Goal: Task Accomplishment & Management: Use online tool/utility

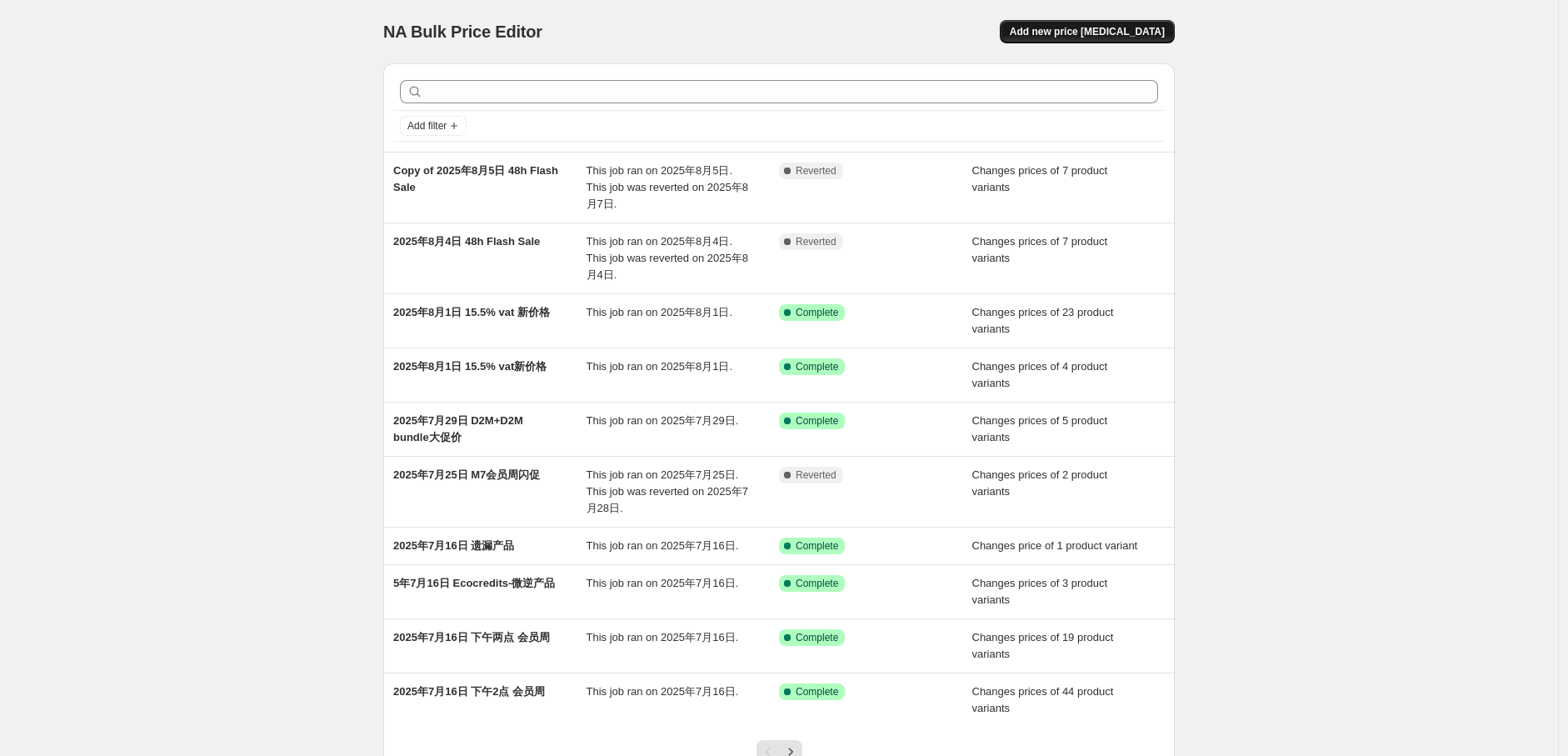
click at [1108, 33] on span "Add new price [MEDICAL_DATA]" at bounding box center [1087, 32] width 155 height 14
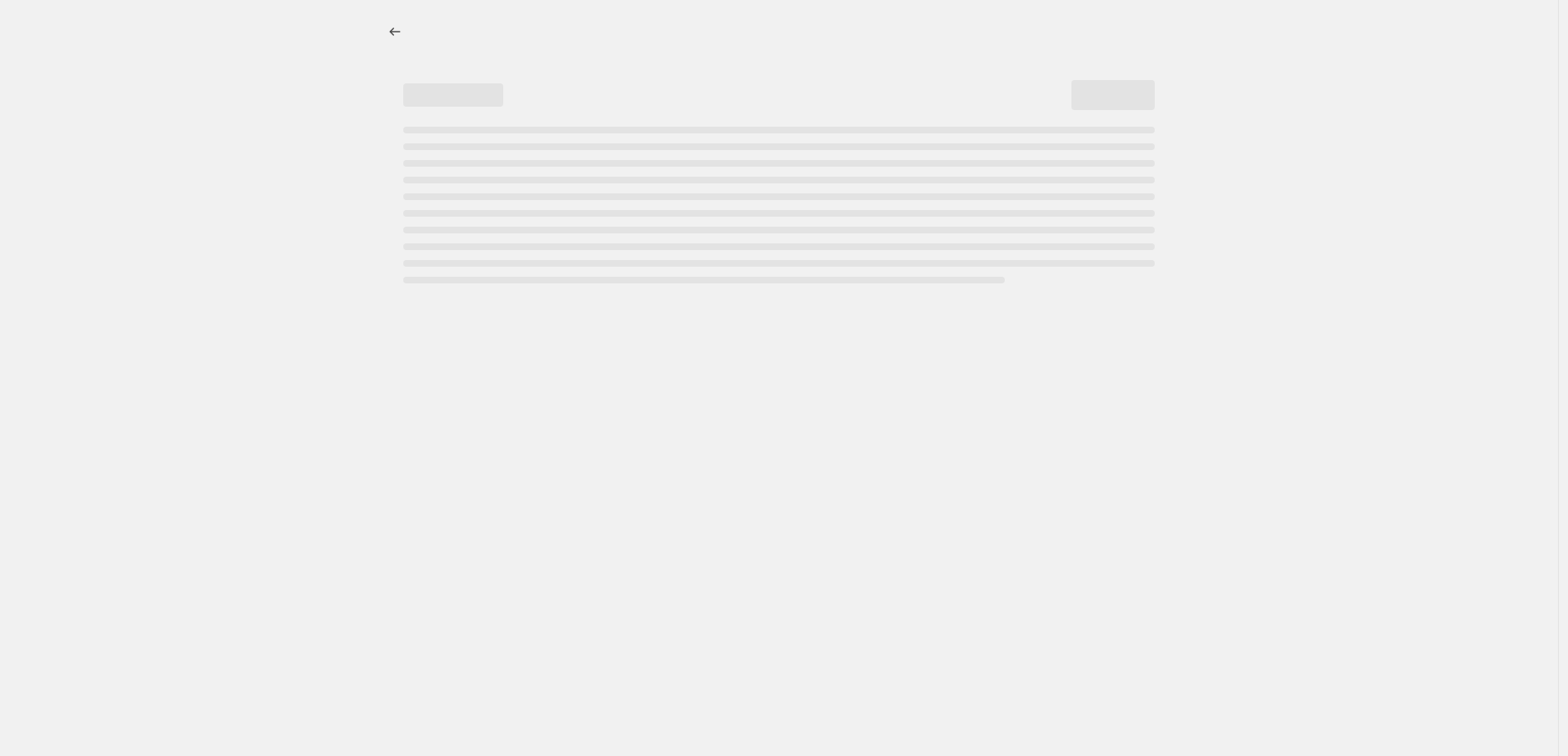
select select "percentage"
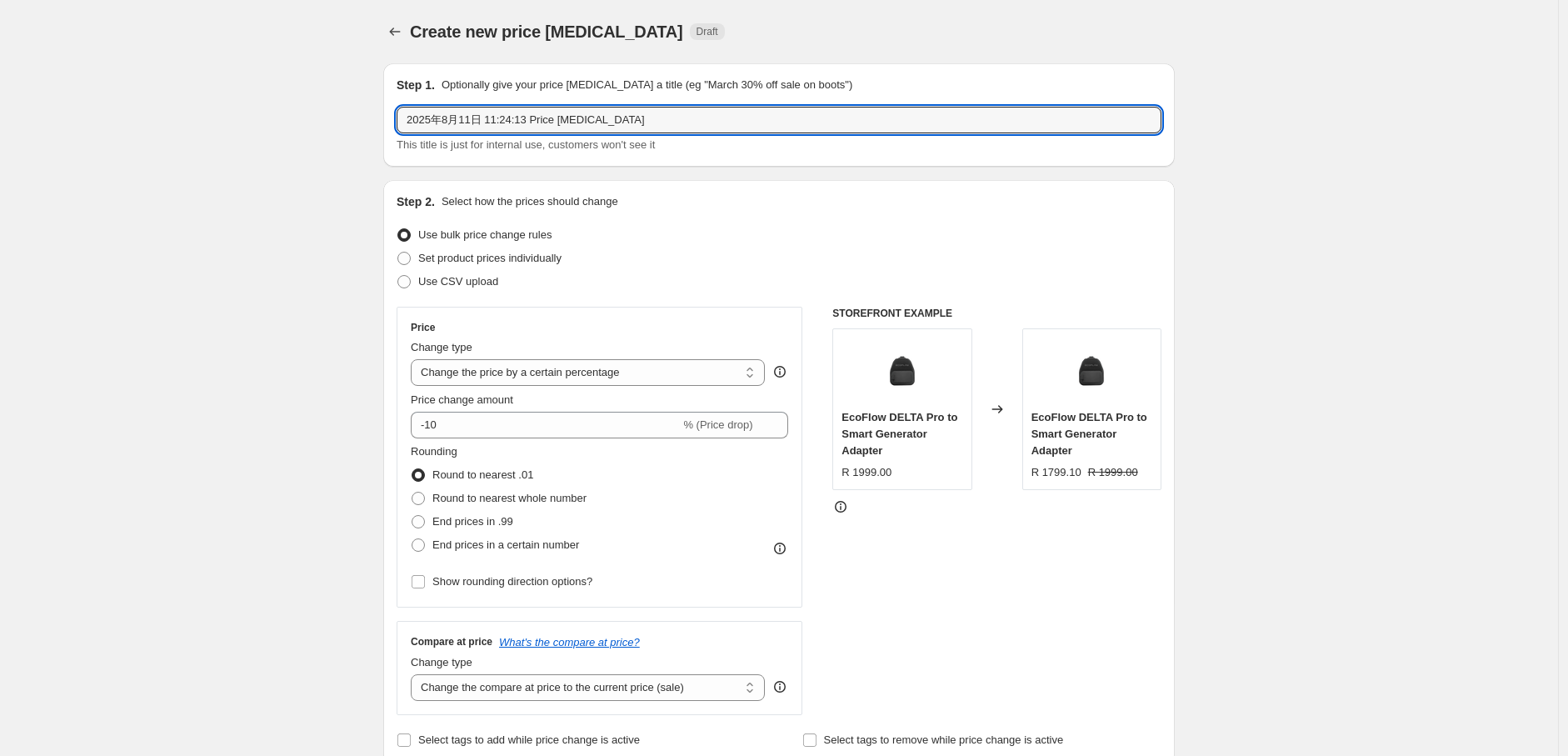
drag, startPoint x: 461, startPoint y: 120, endPoint x: 764, endPoint y: 95, distance: 304.0
click at [764, 95] on div "Step 1. Optionally give your price [MEDICAL_DATA] a title (eg "March 30% off sa…" at bounding box center [779, 114] width 765 height 76
type input "2025年8月南非新价格-AO价"
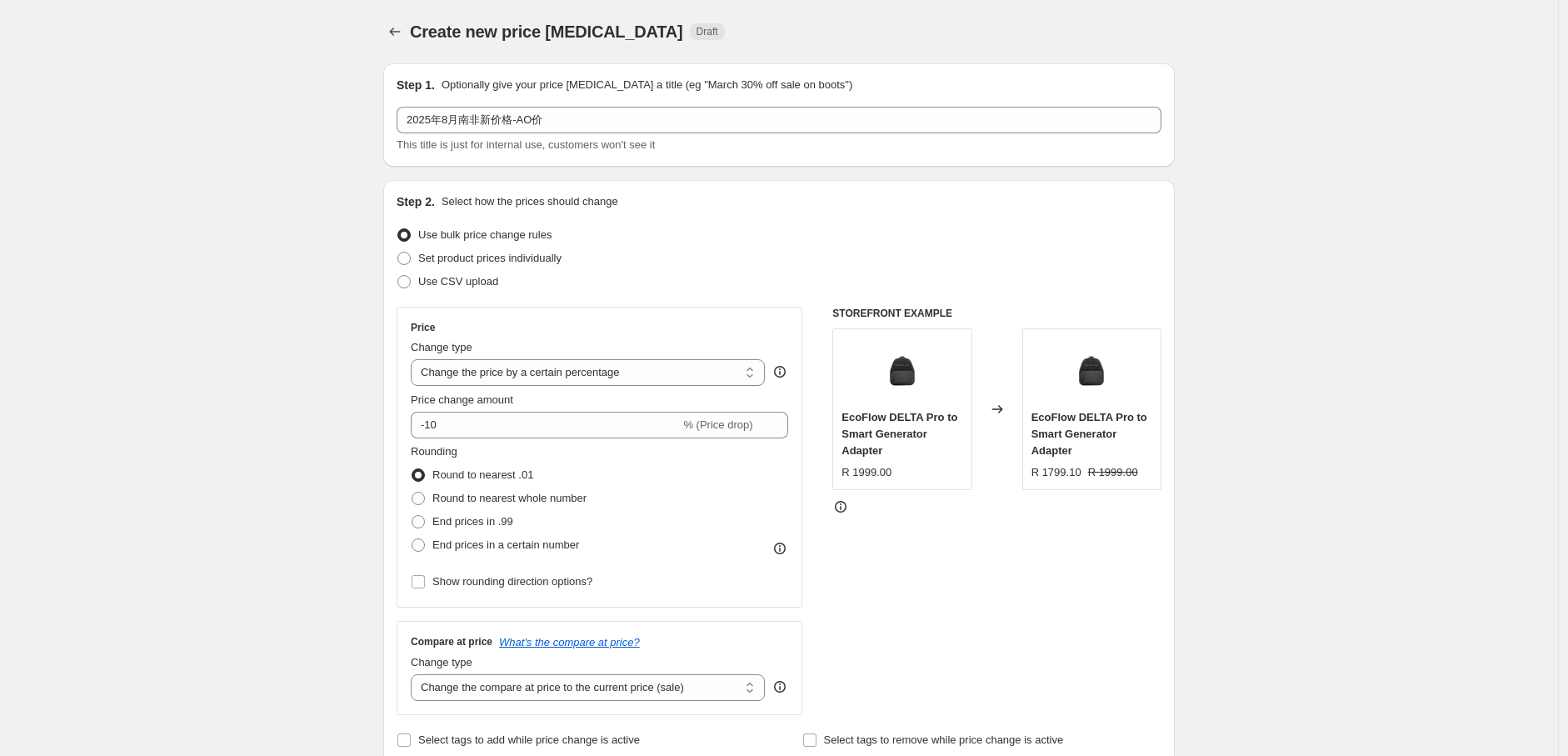
click at [407, 264] on span at bounding box center [404, 258] width 14 height 14
click at [398, 253] on input "Set product prices individually" at bounding box center [398, 252] width 1 height 1
radio input "true"
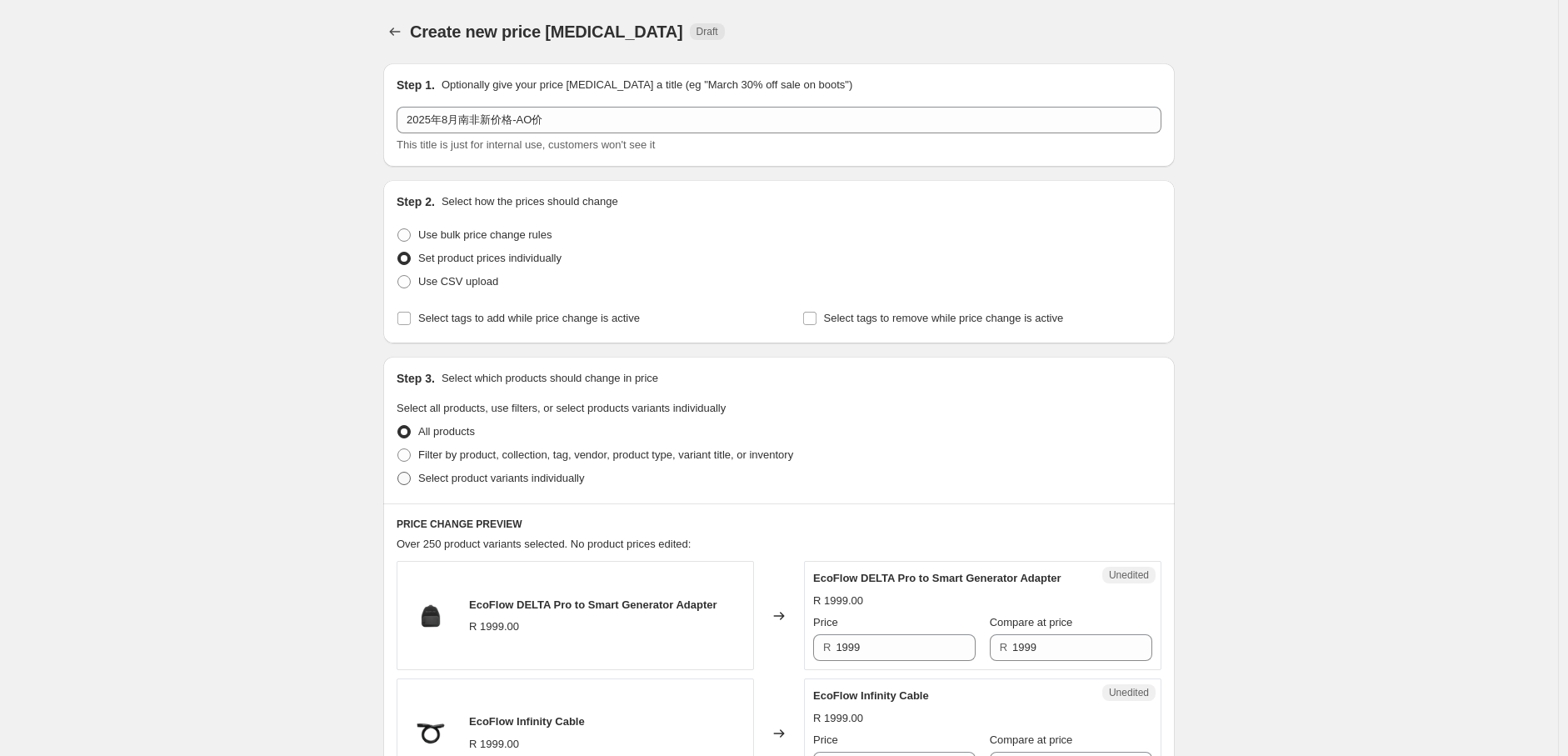
click at [410, 476] on span at bounding box center [404, 478] width 14 height 14
click at [398, 472] on input "Select product variants individually" at bounding box center [398, 472] width 1 height 1
radio input "true"
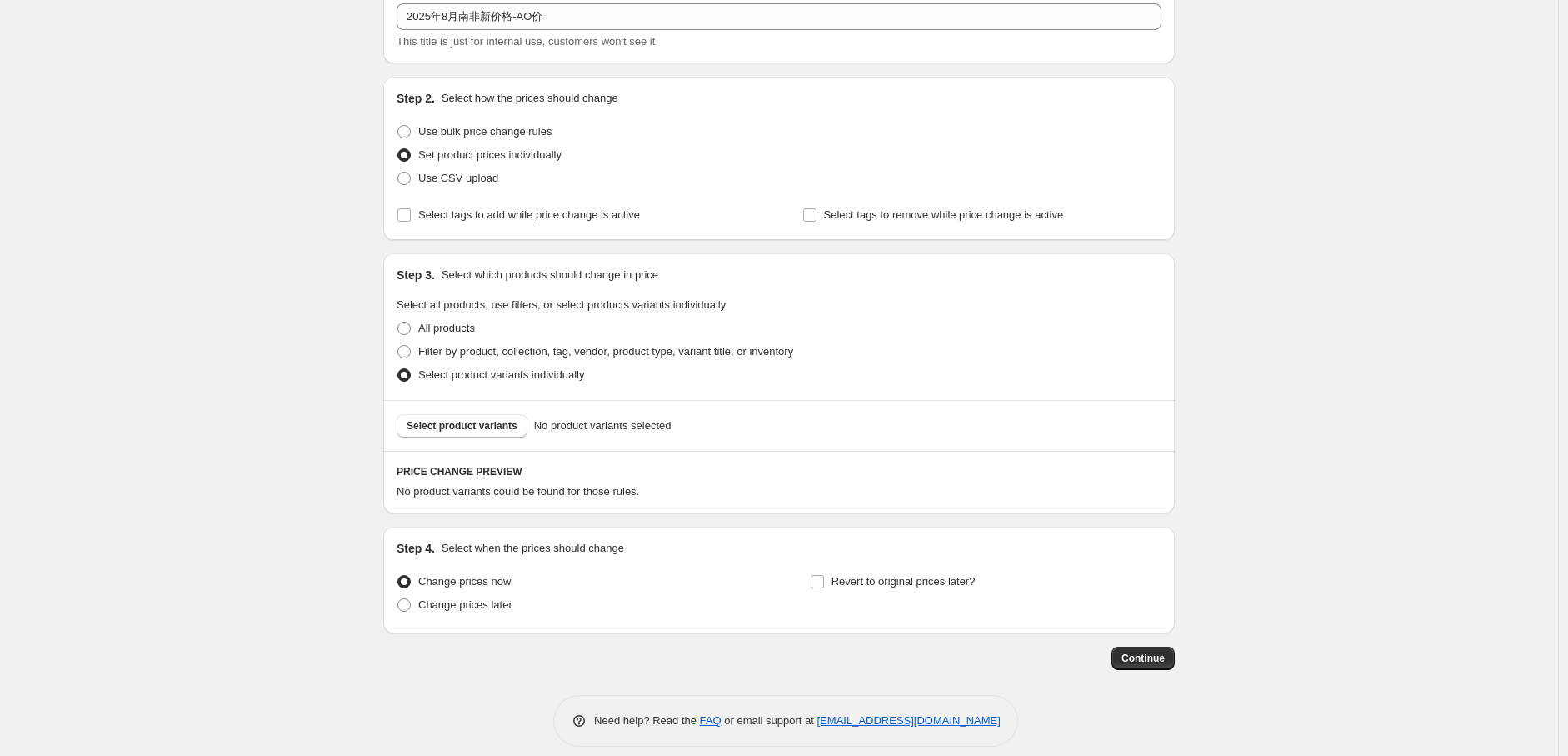
scroll to position [118, 0]
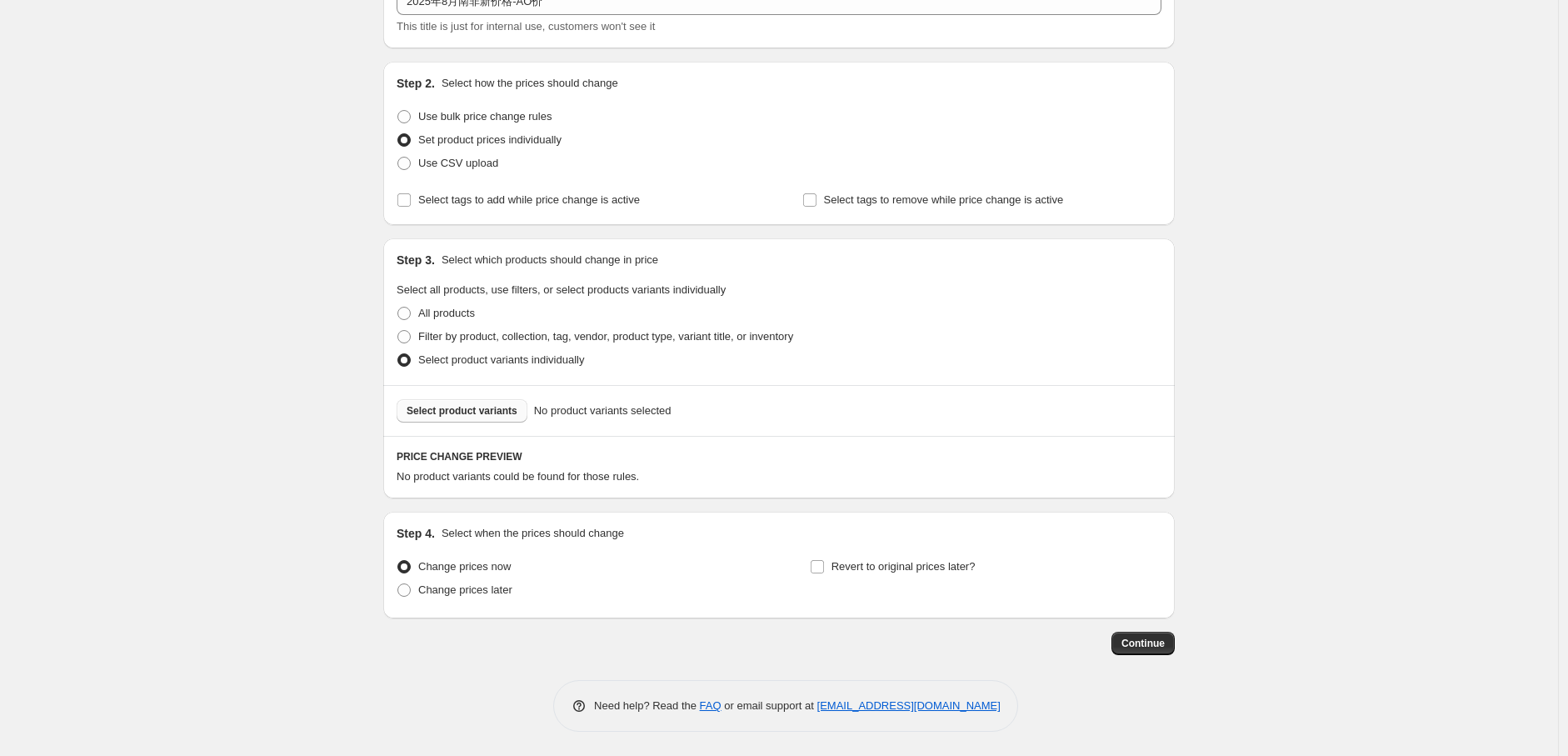
click at [483, 412] on span "Select product variants" at bounding box center [462, 411] width 111 height 14
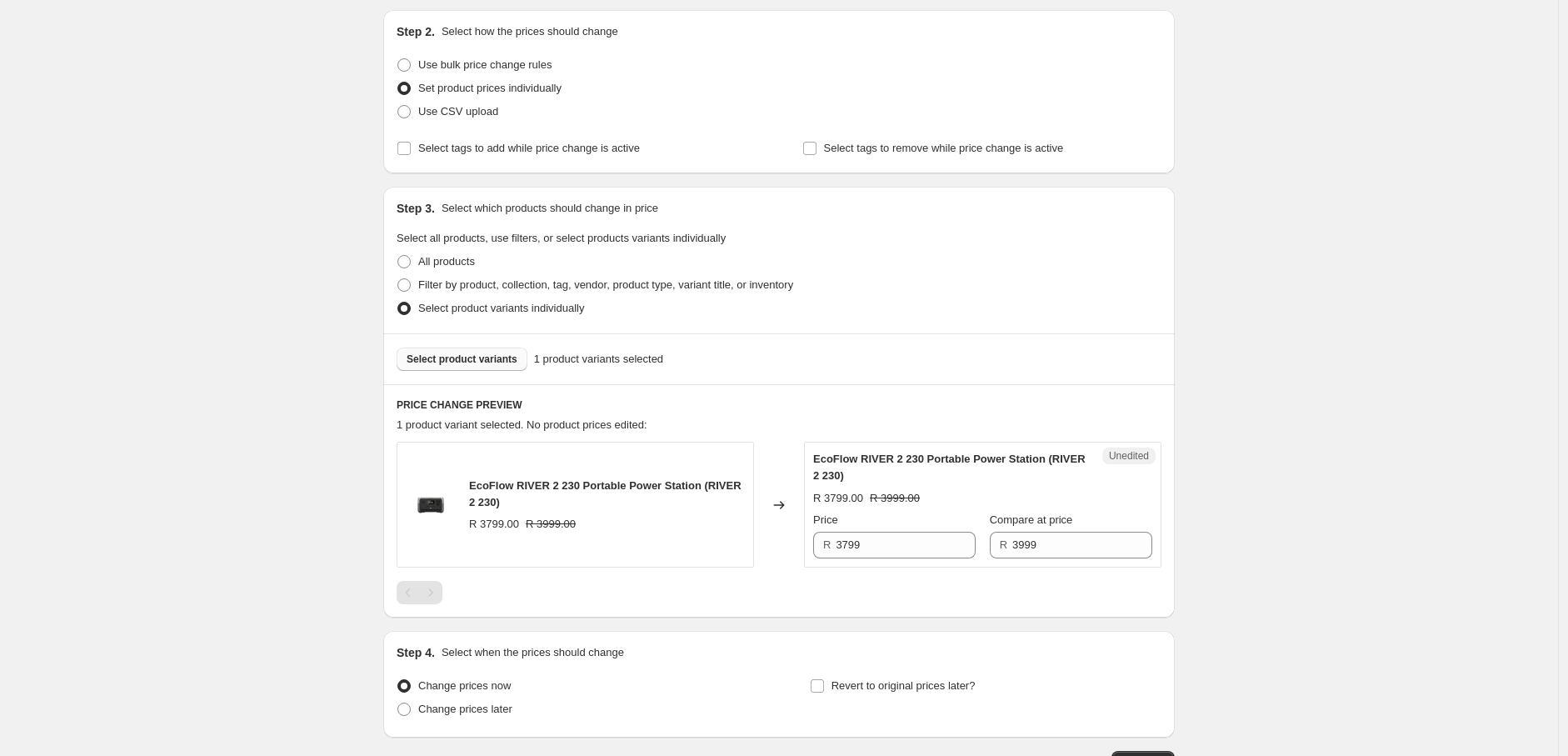
scroll to position [171, 0]
click at [1013, 539] on input "3999" at bounding box center [1083, 543] width 140 height 26
type input "3799"
click at [1229, 561] on div "Create new price [MEDICAL_DATA]. This page is ready Create new price [MEDICAL_D…" at bounding box center [779, 352] width 1558 height 1046
click at [485, 358] on span "Select product variants" at bounding box center [462, 358] width 111 height 14
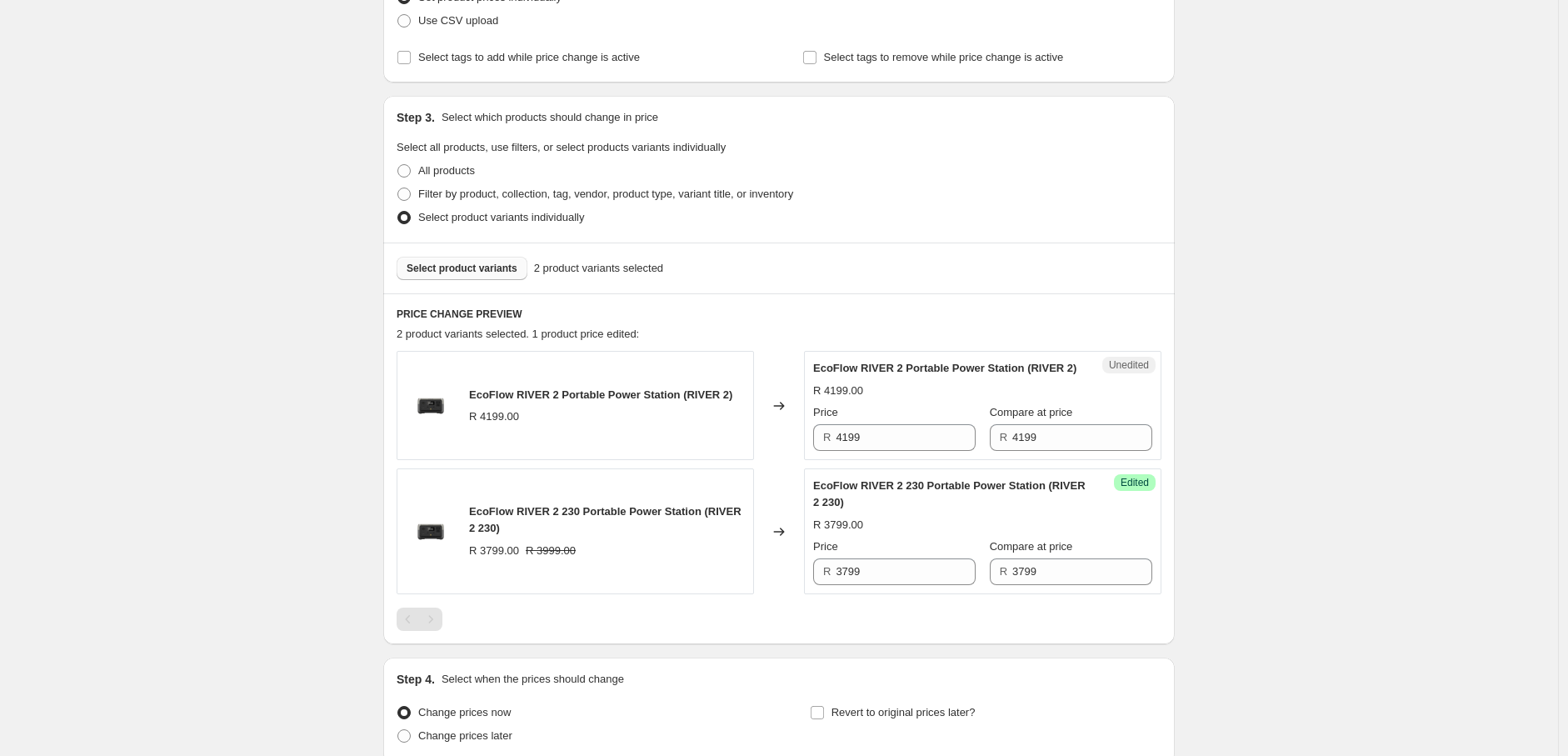
scroll to position [262, 0]
drag, startPoint x: 1039, startPoint y: 455, endPoint x: 981, endPoint y: 457, distance: 58.0
click at [990, 450] on div "R 4199" at bounding box center [1071, 436] width 163 height 26
type input "3999"
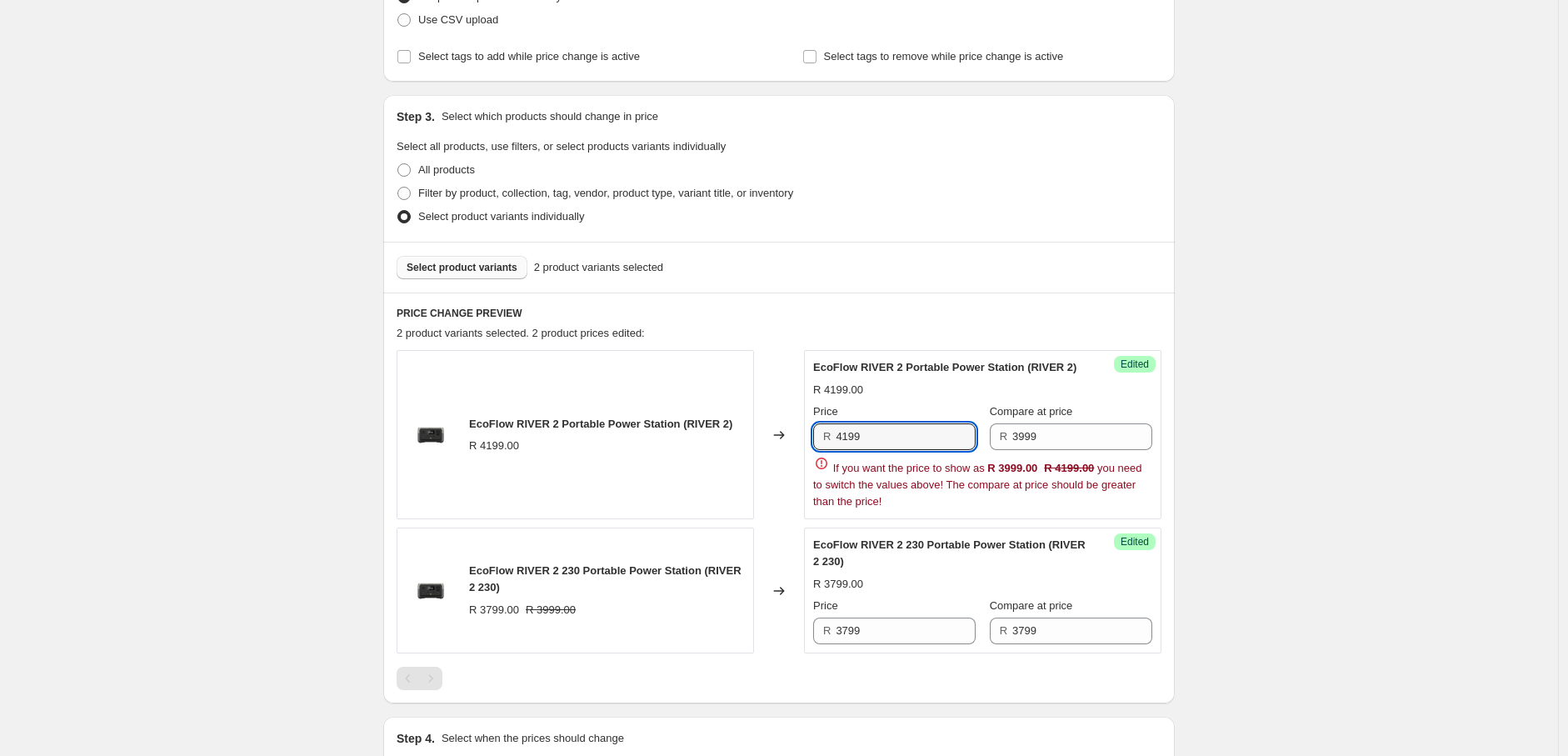
drag, startPoint x: 903, startPoint y: 461, endPoint x: 821, endPoint y: 459, distance: 82.0
click at [821, 459] on div "Price R 4199 Compare at price R 3999 If you want the price to show as R 3999.00…" at bounding box center [982, 456] width 339 height 106
type input "3999"
click at [1387, 466] on div "Create new price [MEDICAL_DATA]. This page is ready Create new price [MEDICAL_D…" at bounding box center [779, 350] width 1558 height 1224
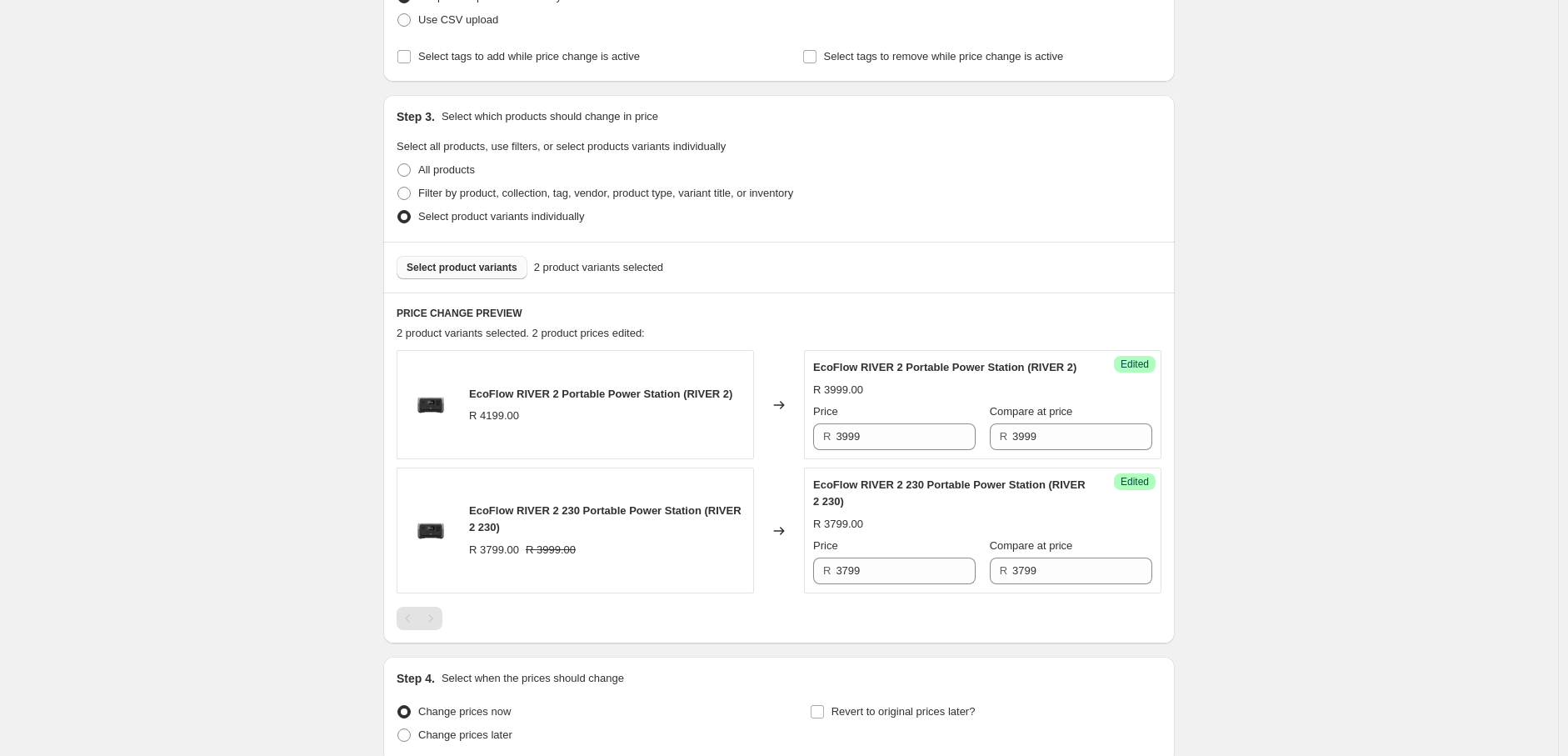
click at [481, 270] on span "Select product variants" at bounding box center [462, 267] width 111 height 14
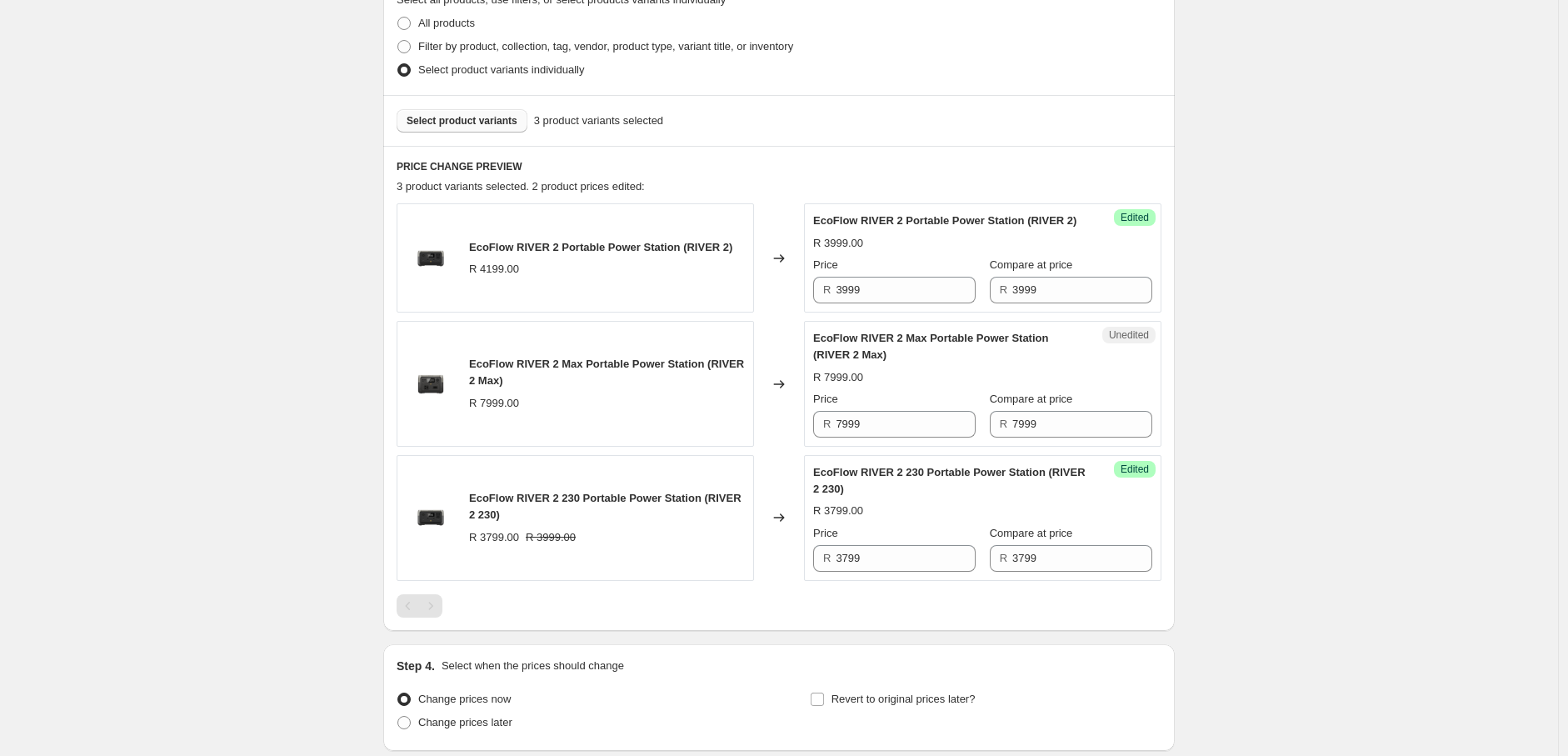
scroll to position [412, 0]
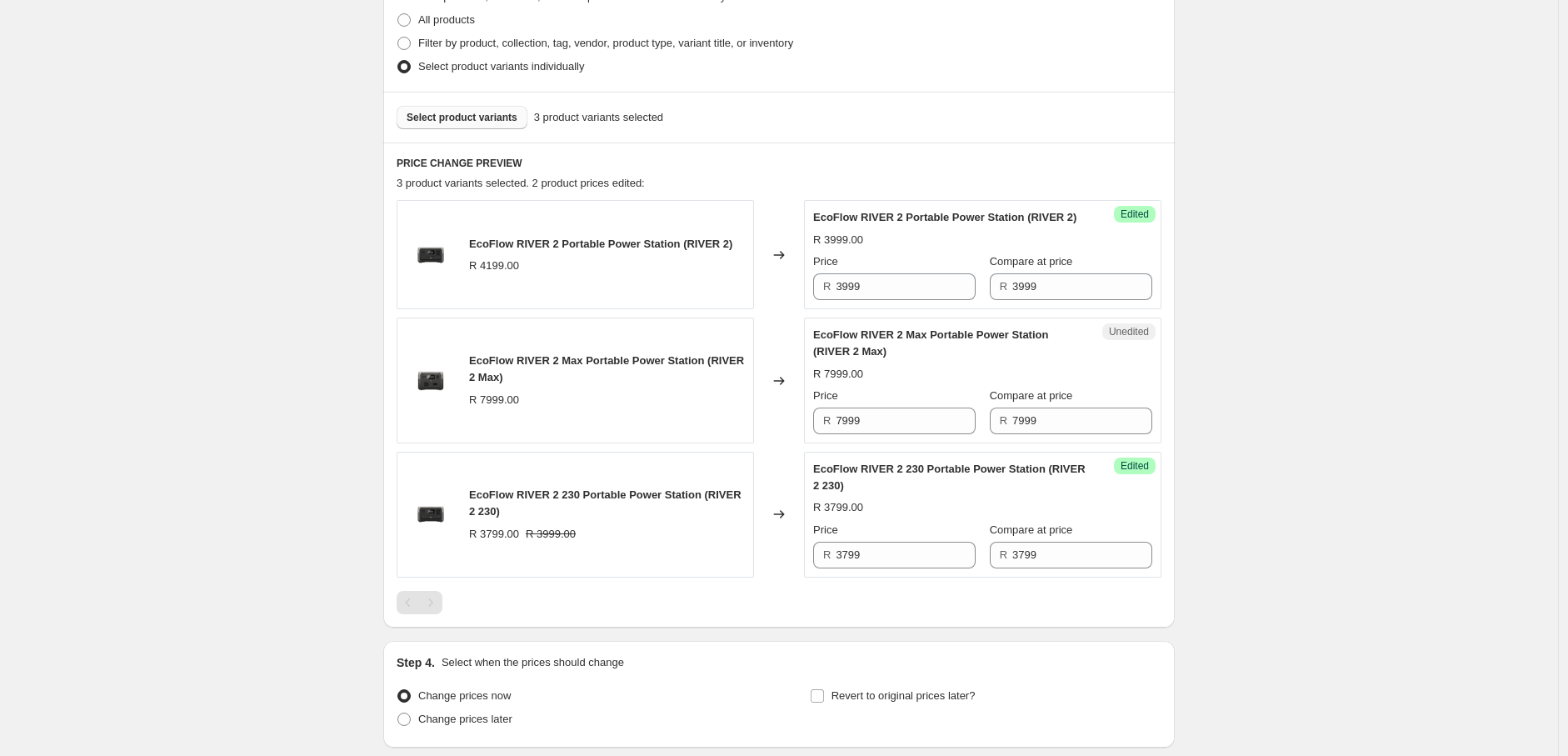
click at [476, 124] on span "Select product variants" at bounding box center [462, 117] width 111 height 14
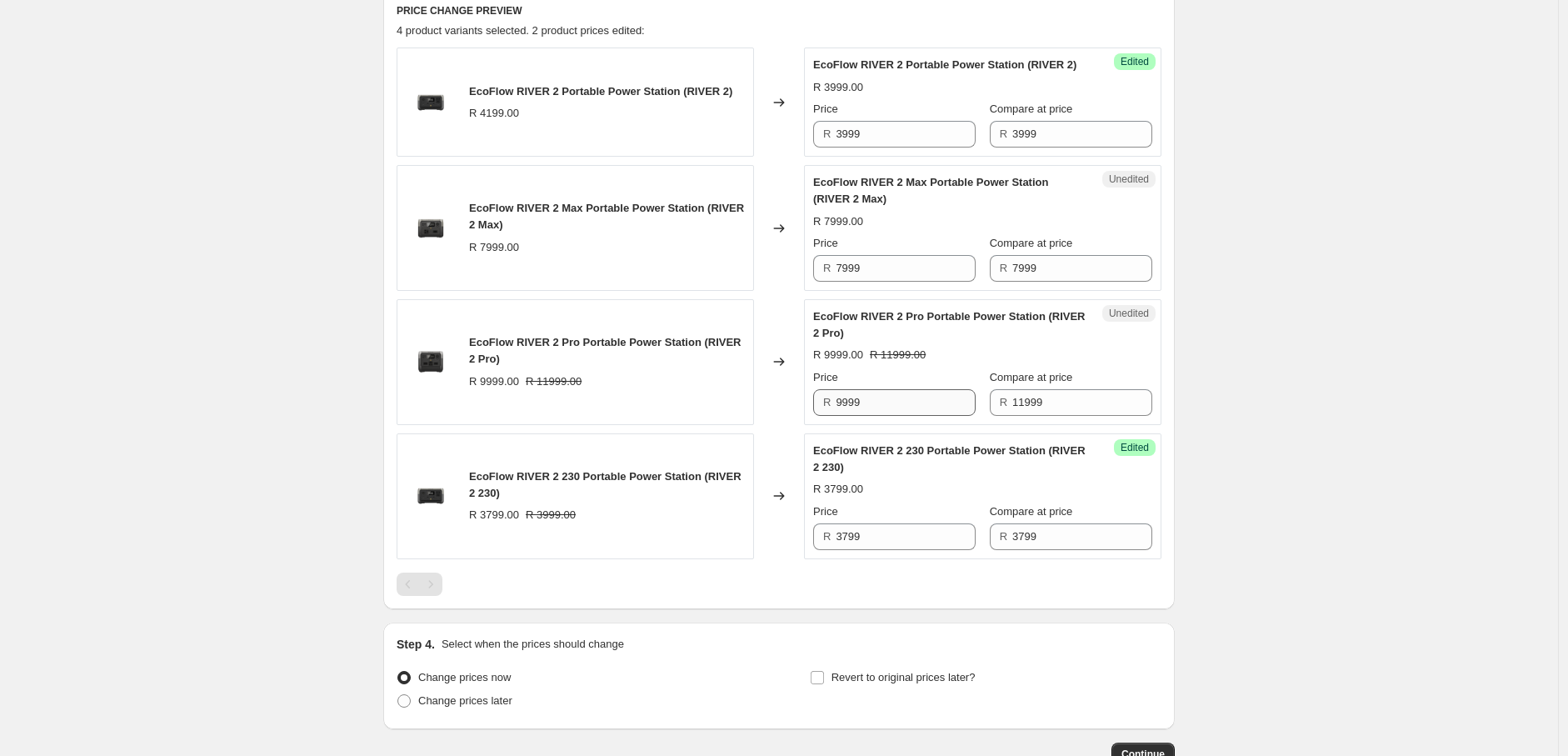
scroll to position [565, 0]
drag, startPoint x: 846, startPoint y: 420, endPoint x: 838, endPoint y: 418, distance: 8.2
click at [838, 415] on div "R 9999" at bounding box center [894, 401] width 163 height 26
type input "11999"
click at [1315, 463] on div "Create new price [MEDICAL_DATA]. This page is ready Create new price [MEDICAL_D…" at bounding box center [779, 151] width 1558 height 1432
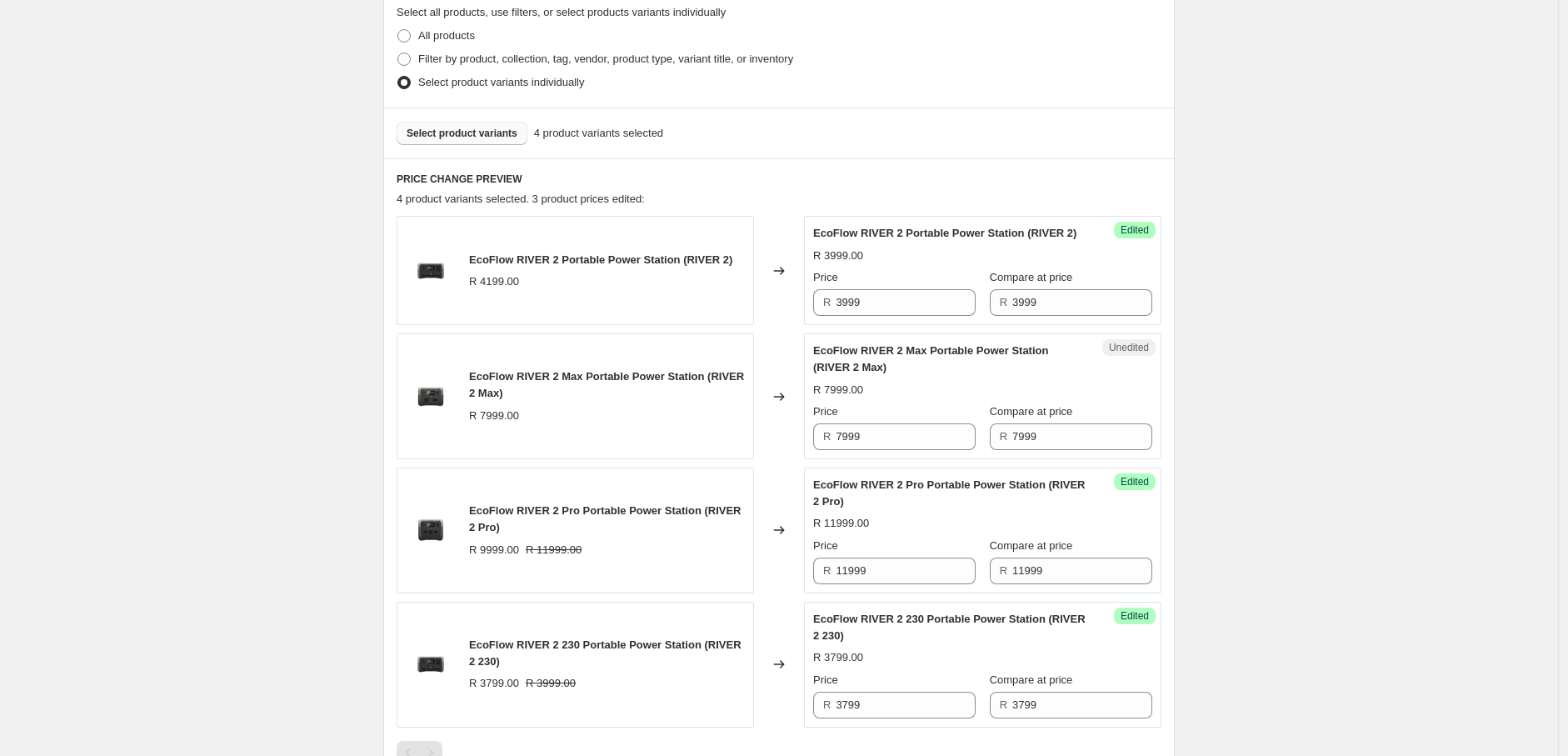
scroll to position [395, 0]
click at [449, 134] on span "Select product variants" at bounding box center [462, 134] width 111 height 14
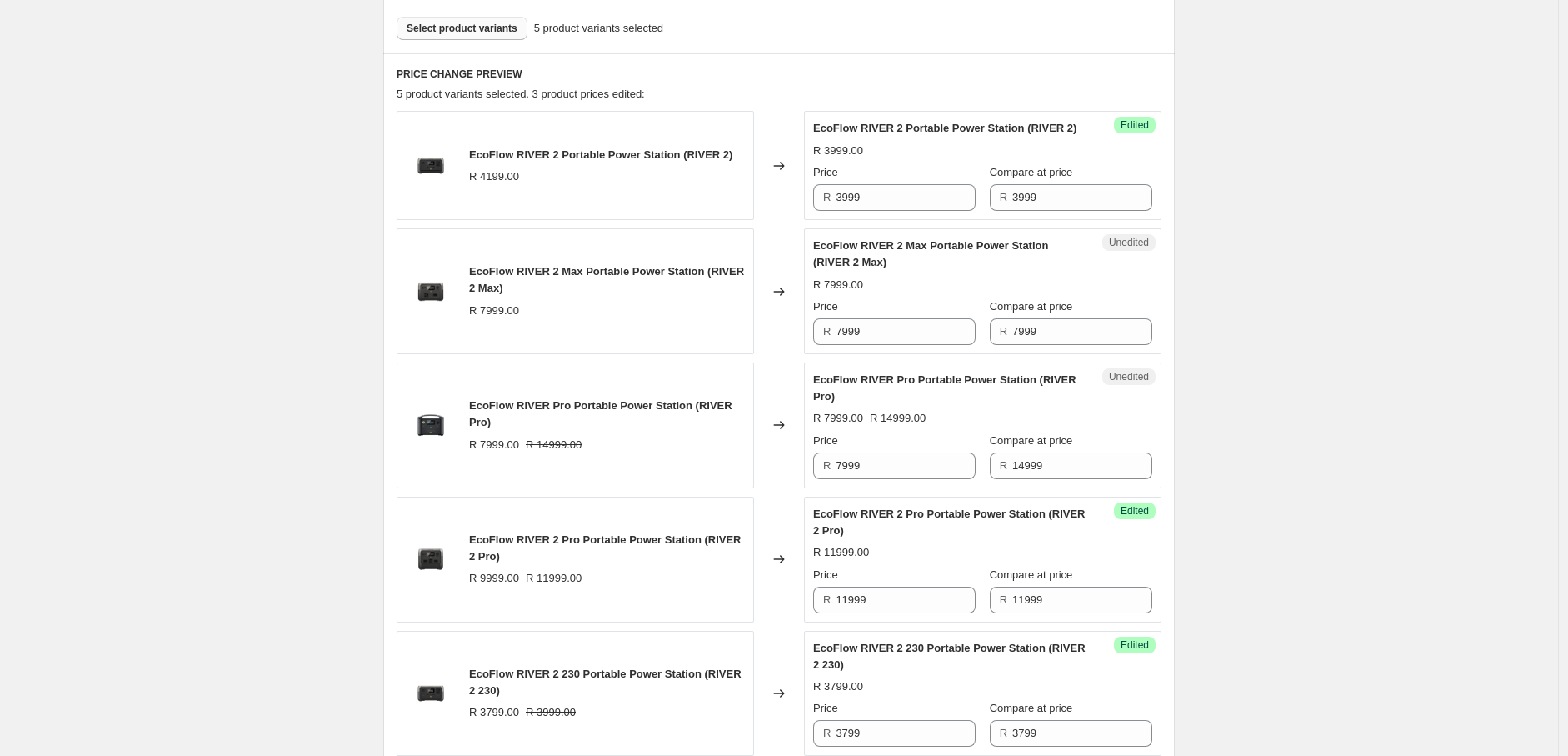
scroll to position [502, 0]
click at [853, 479] on input "7999" at bounding box center [906, 464] width 140 height 26
click at [892, 479] on input "7599" at bounding box center [906, 464] width 140 height 26
type input "7599"
click at [1342, 455] on div "Create new price [MEDICAL_DATA]. This page is ready Create new price [MEDICAL_D…" at bounding box center [779, 281] width 1558 height 1566
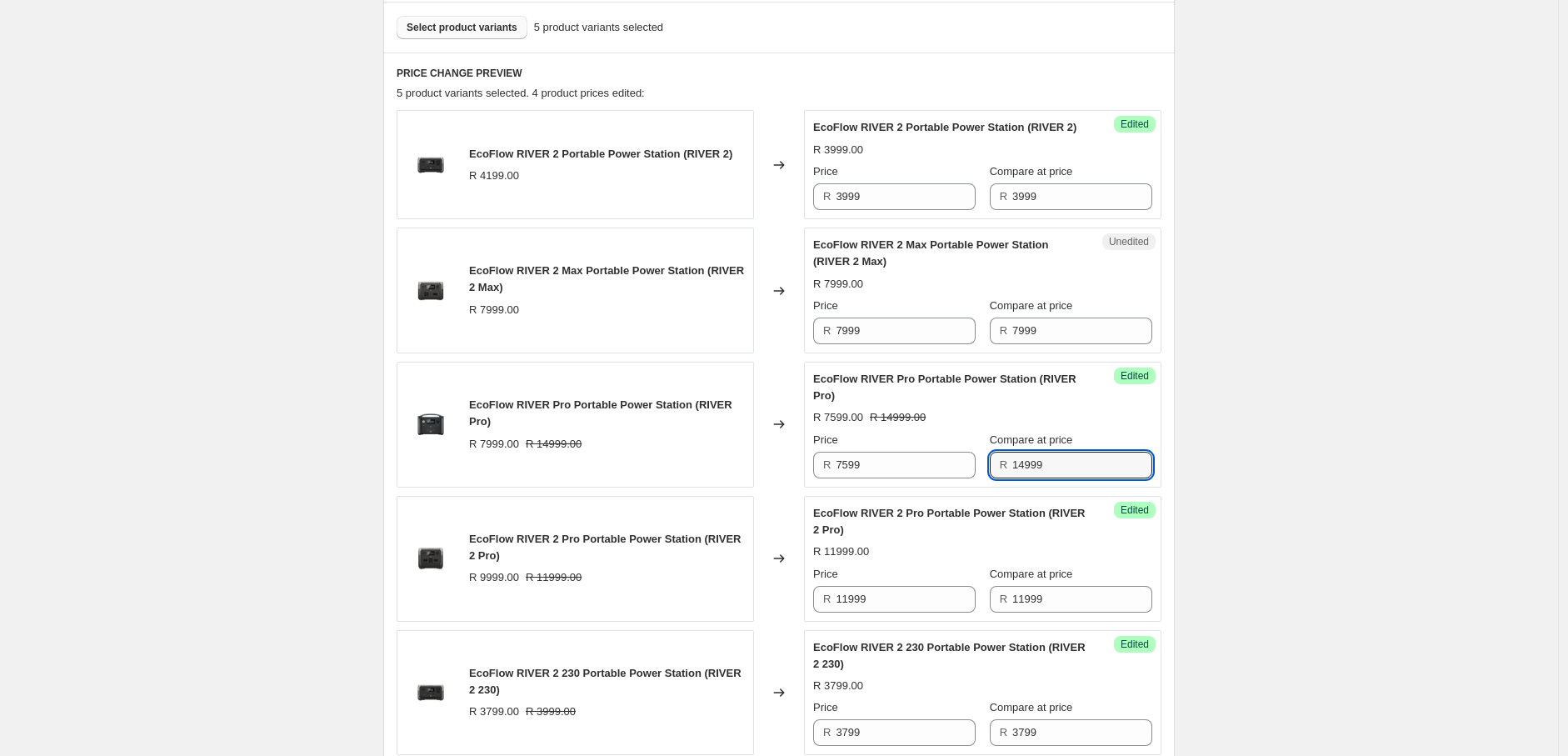
drag, startPoint x: 1013, startPoint y: 487, endPoint x: 993, endPoint y: 482, distance: 20.6
click at [993, 479] on div "R 14999" at bounding box center [1071, 464] width 163 height 26
click at [1050, 479] on input "75999" at bounding box center [1083, 464] width 140 height 26
type input "7599"
click at [1276, 477] on div "Create new price [MEDICAL_DATA]. This page is ready Create new price [MEDICAL_D…" at bounding box center [779, 281] width 1558 height 1566
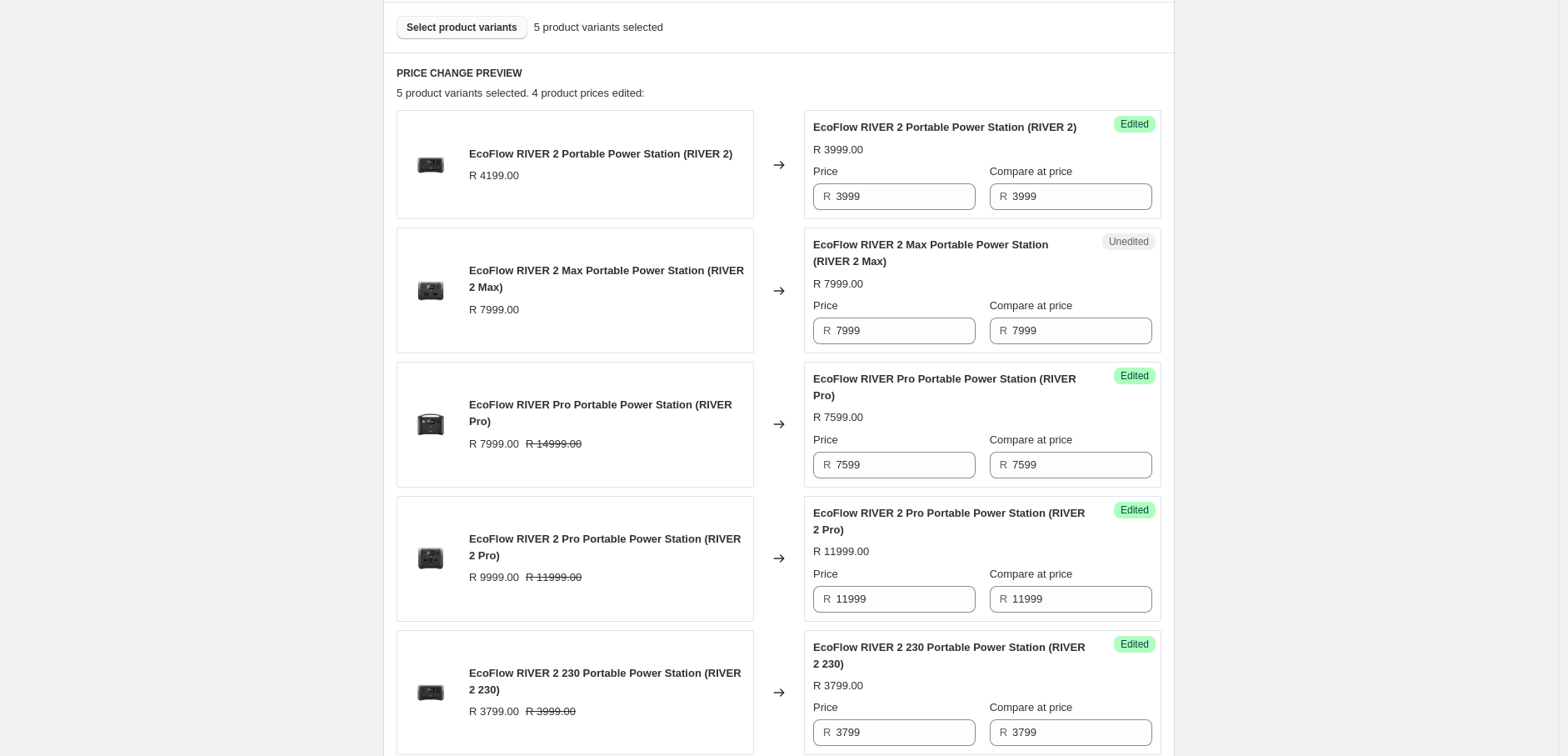
click at [453, 30] on span "Select product variants" at bounding box center [462, 27] width 111 height 14
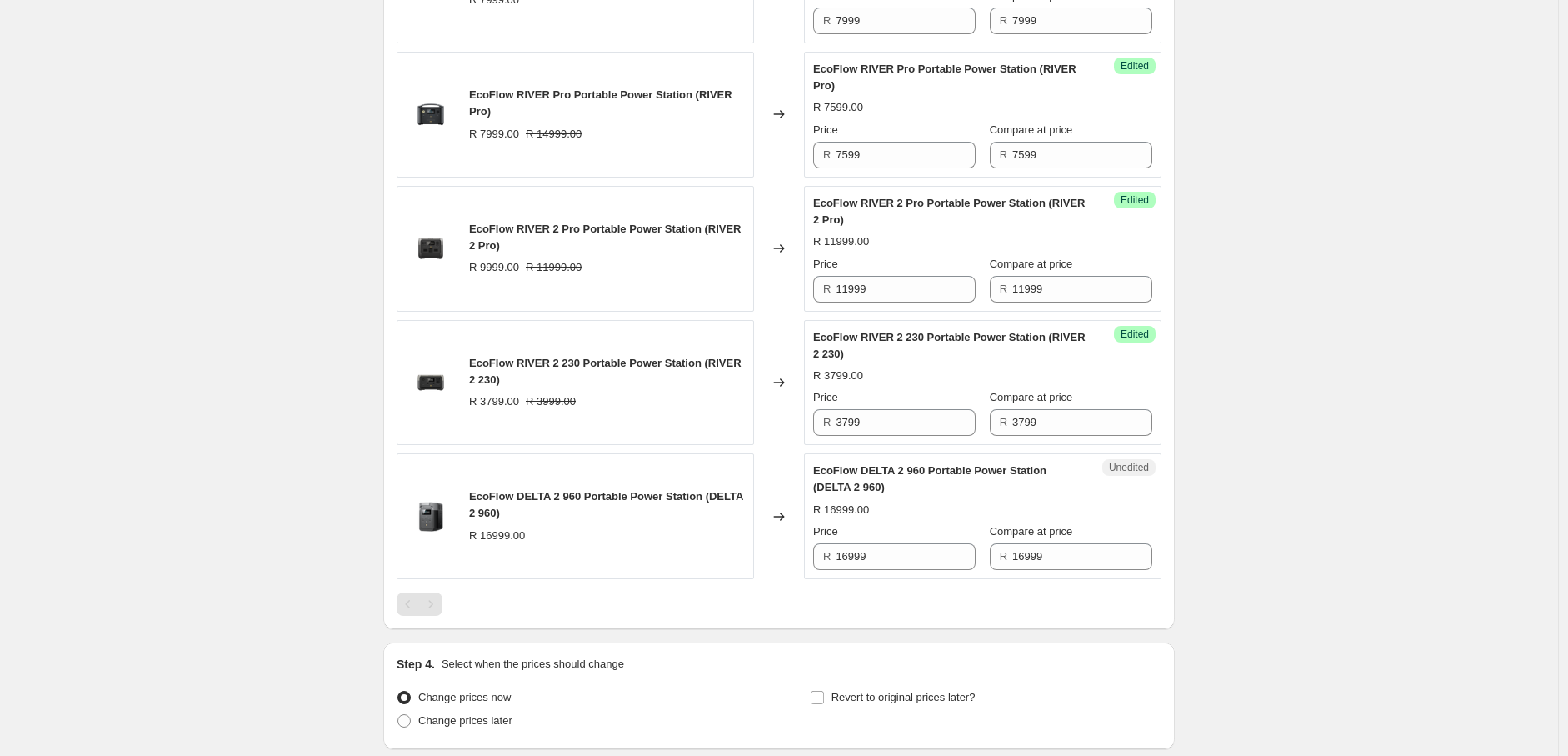
scroll to position [853, 0]
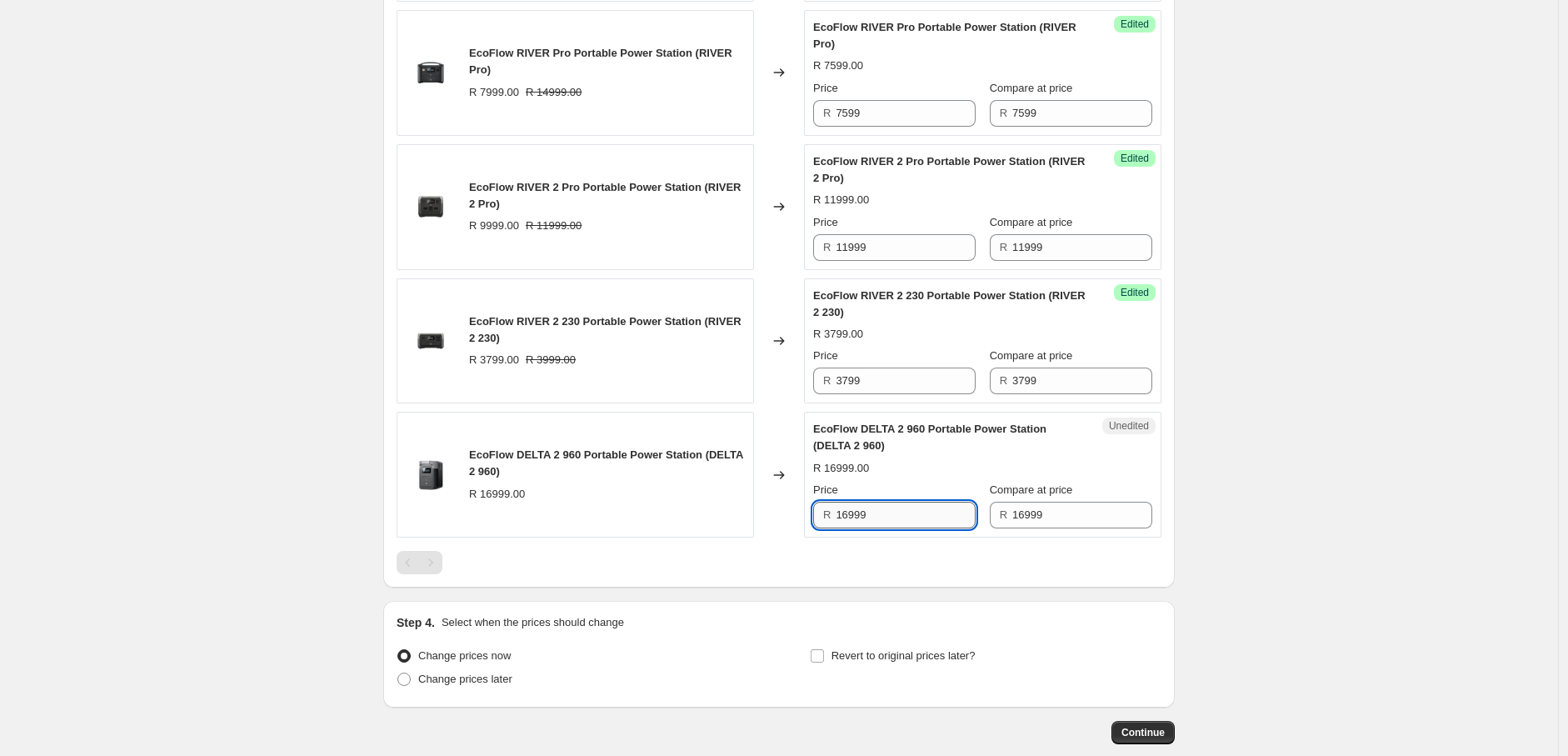
click at [859, 529] on input "16999" at bounding box center [906, 514] width 140 height 26
type input "16799"
click at [932, 574] on div at bounding box center [779, 562] width 765 height 24
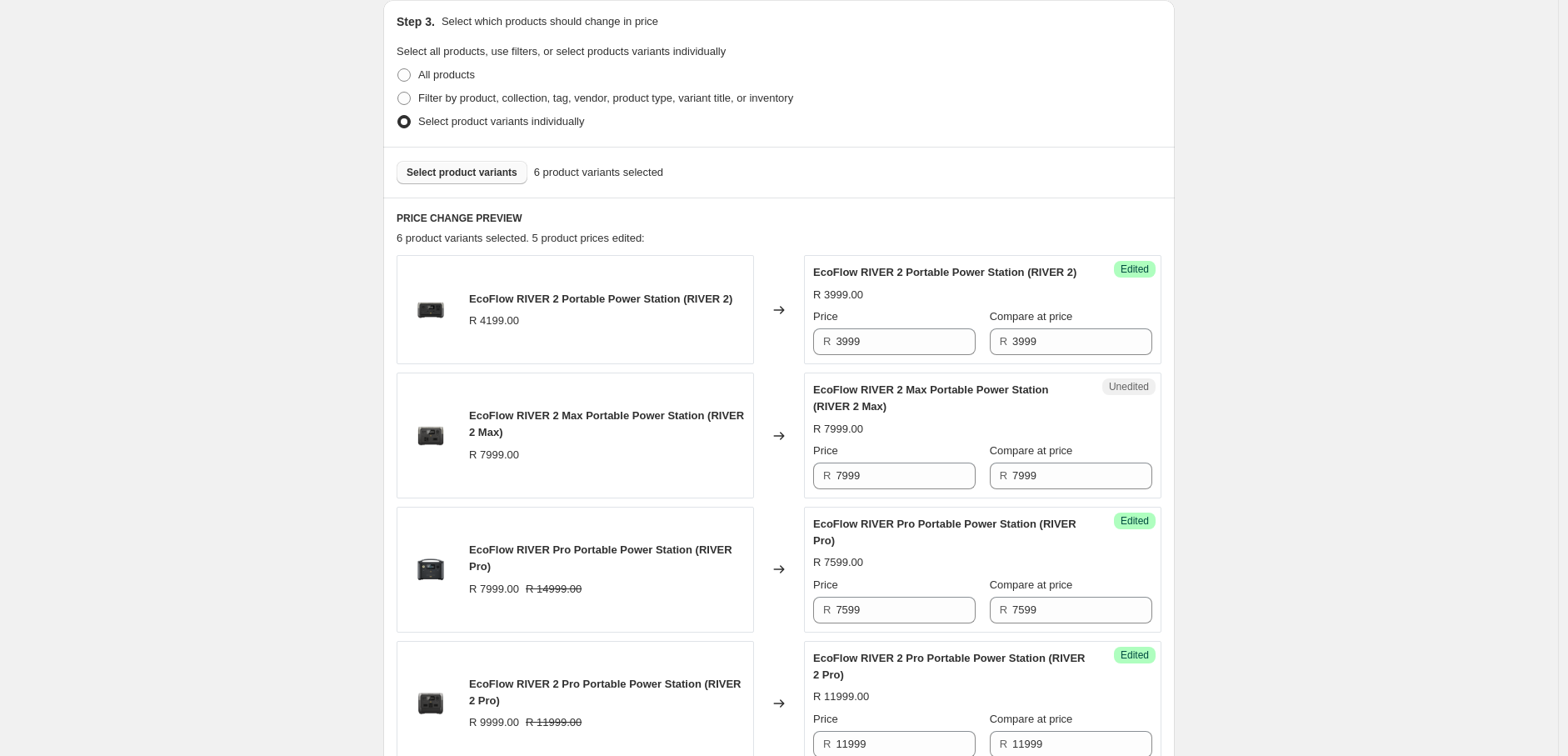
scroll to position [355, 0]
click at [484, 182] on button "Select product variants" at bounding box center [462, 174] width 131 height 24
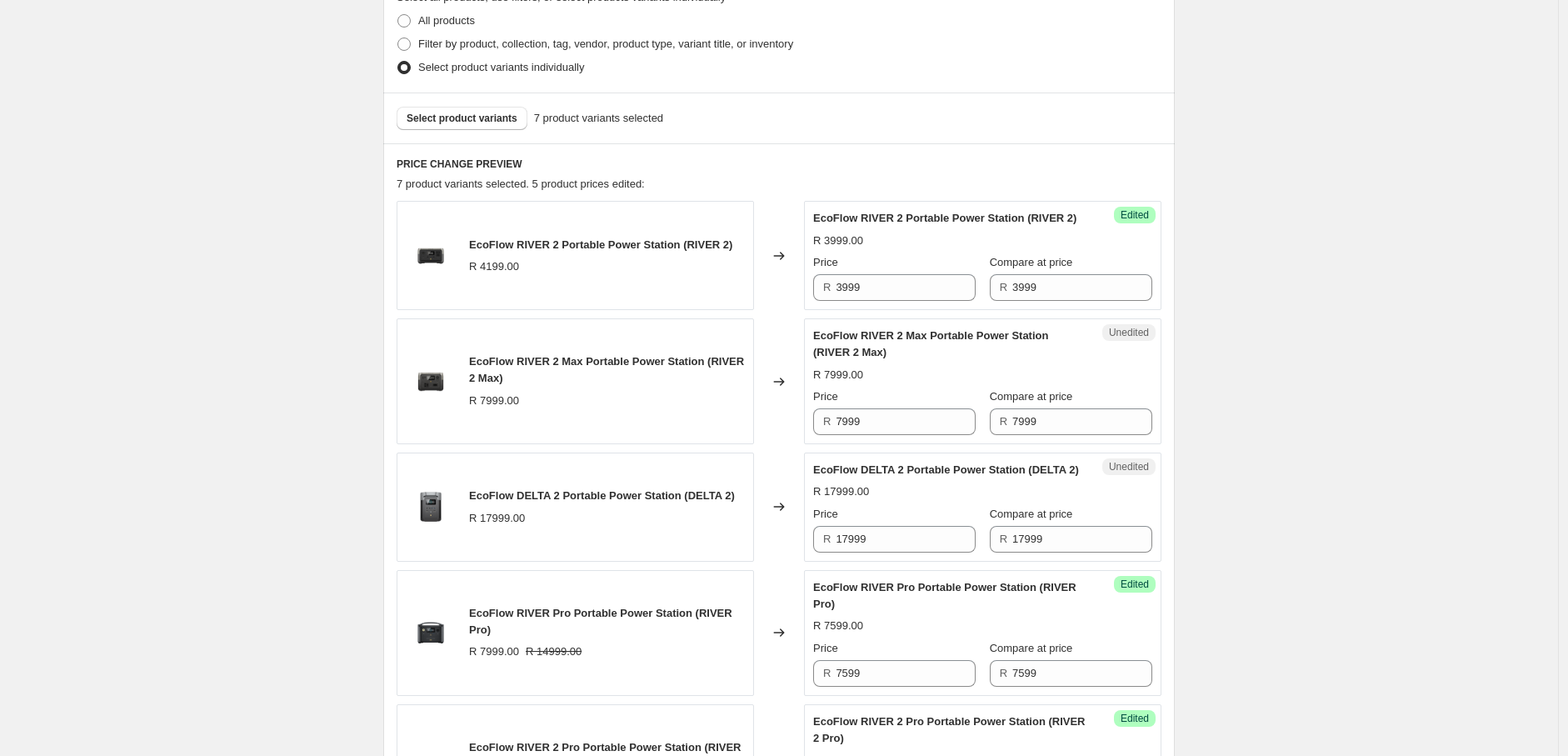
scroll to position [410, 0]
click at [468, 124] on span "Select product variants" at bounding box center [462, 119] width 111 height 14
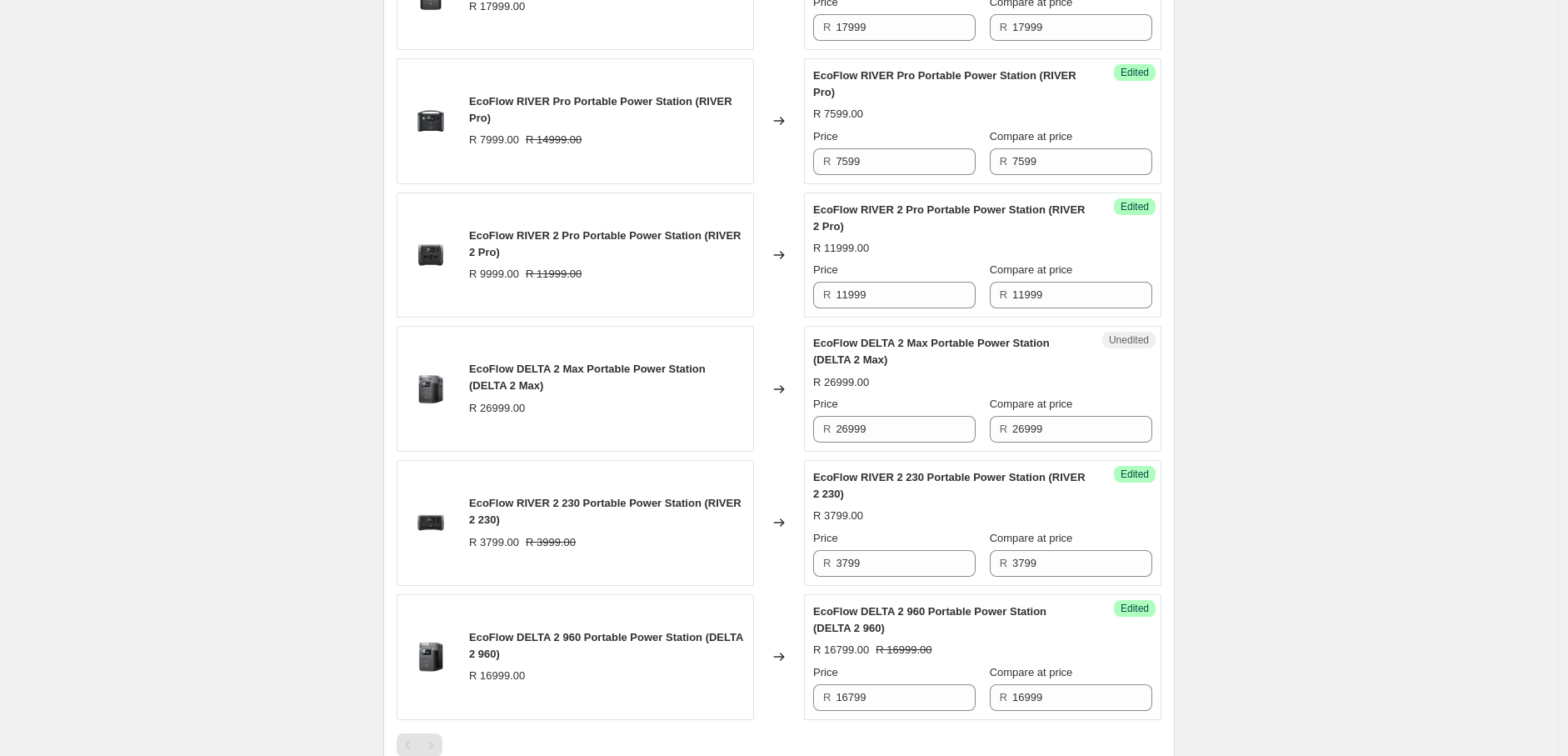
scroll to position [926, 0]
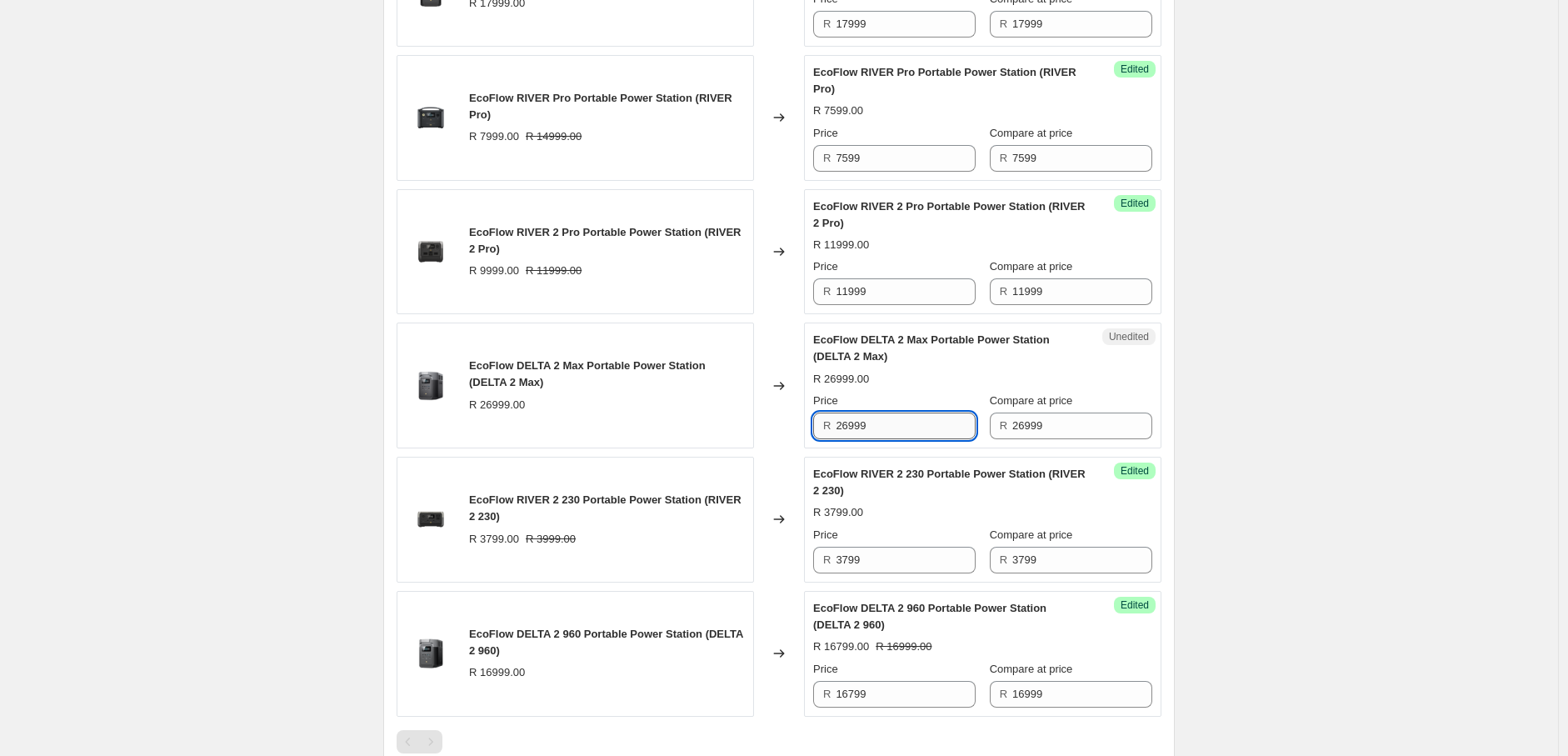
click at [851, 439] on input "26999" at bounding box center [906, 425] width 140 height 26
click at [876, 439] on input "25999" at bounding box center [906, 425] width 140 height 26
type input "25999"
click at [1267, 452] on div "Create new price [MEDICAL_DATA]. This page is ready Create new price [MEDICAL_D…" at bounding box center [779, 49] width 1558 height 1951
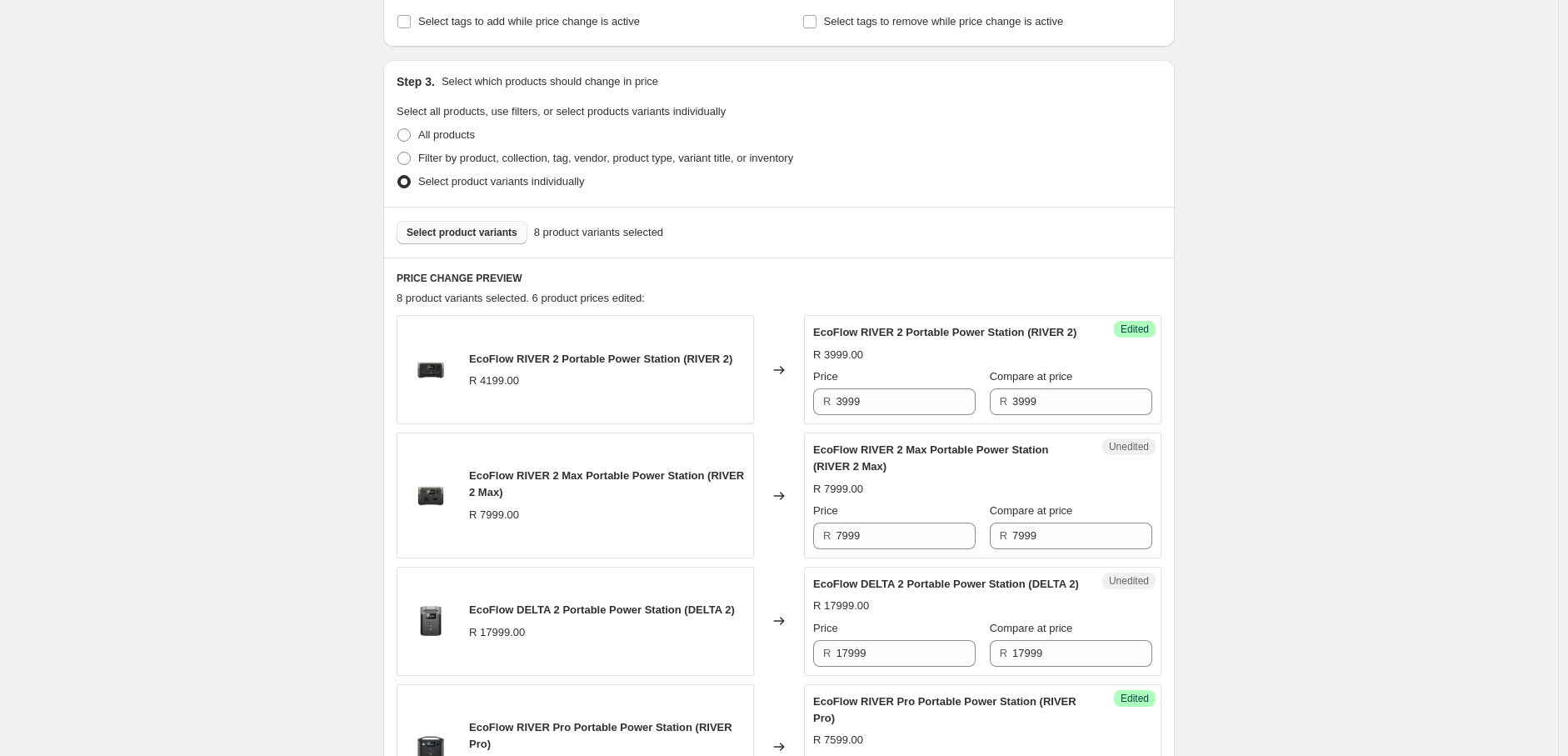
scroll to position [296, 0]
click at [490, 232] on span "Select product variants" at bounding box center [462, 234] width 111 height 14
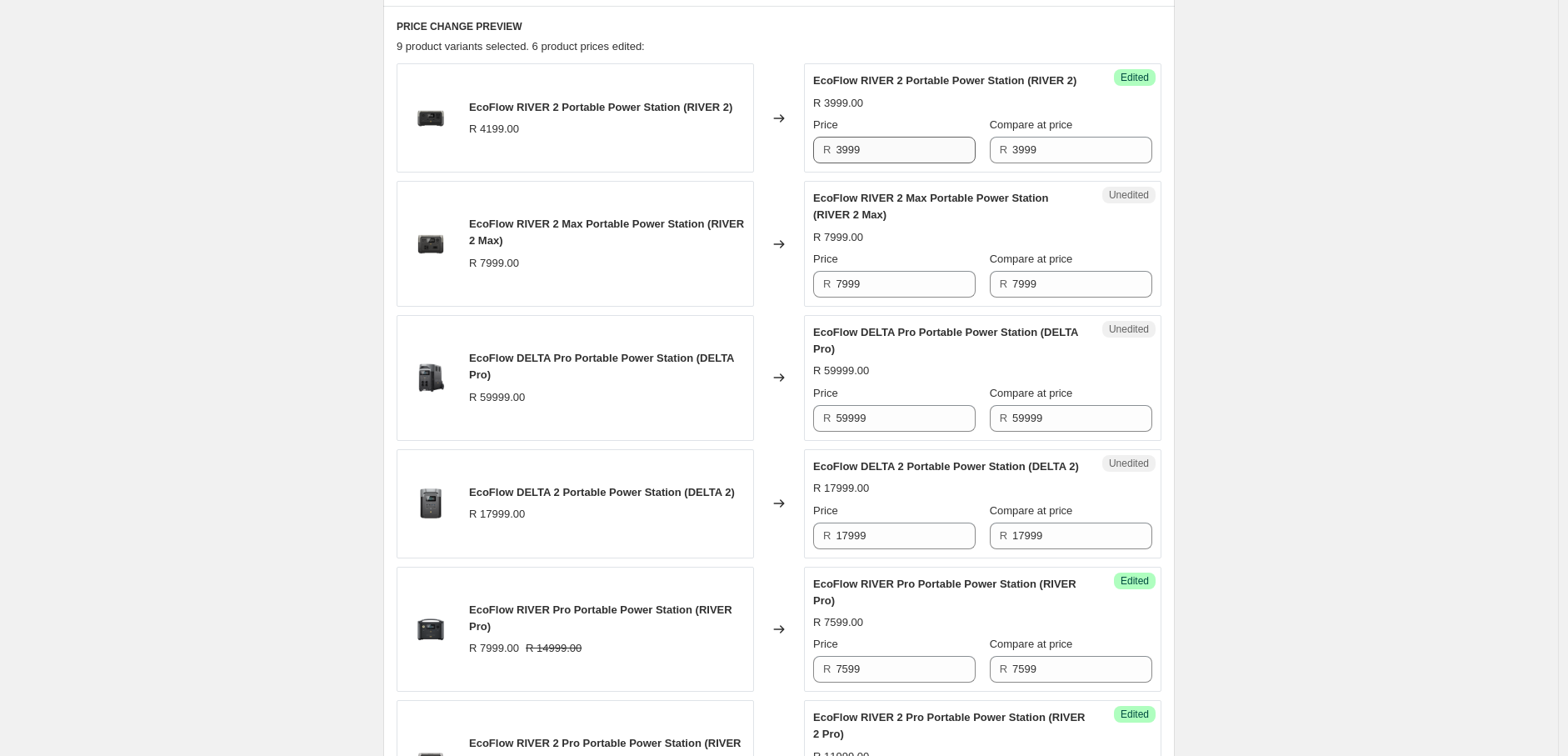
scroll to position [559, 0]
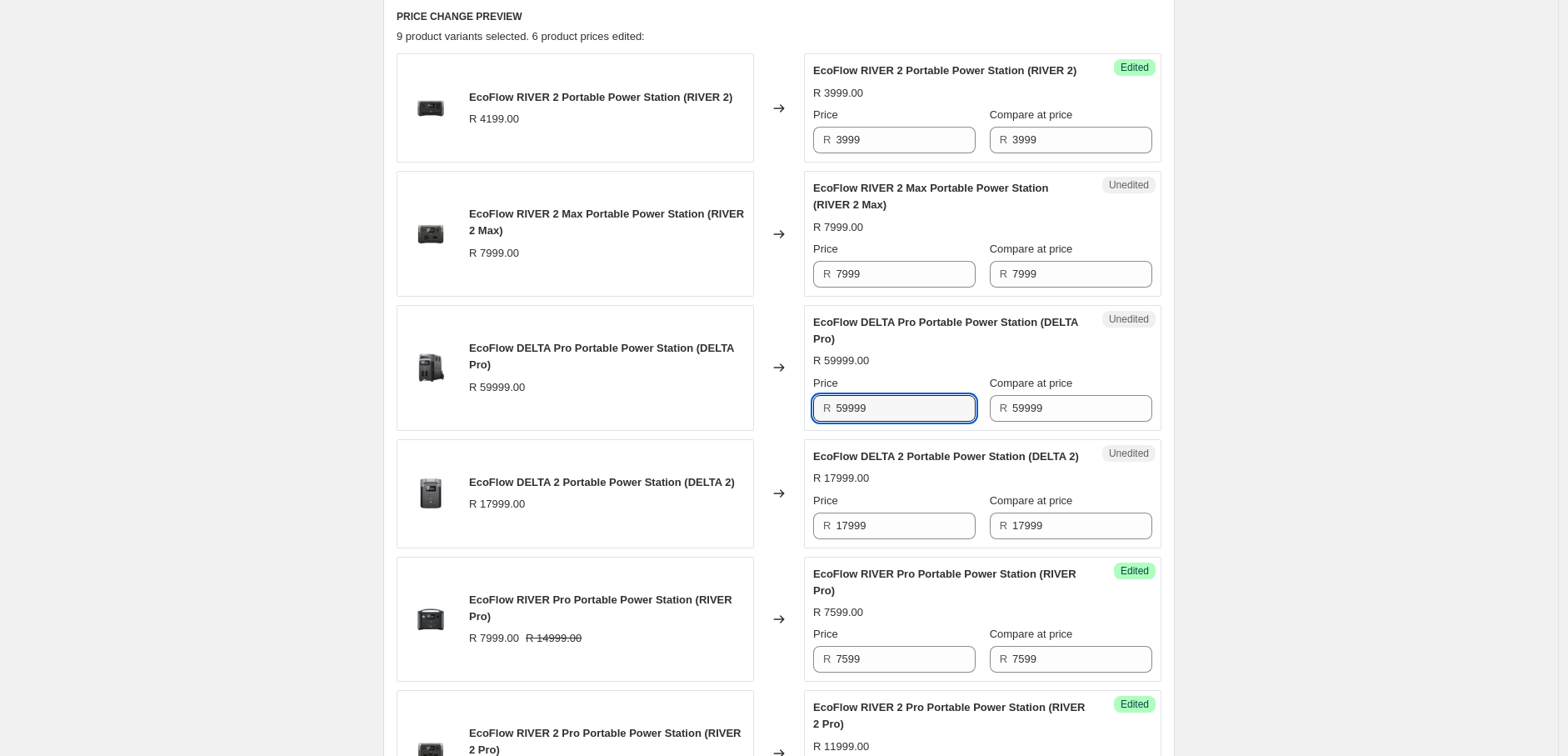
drag, startPoint x: 843, startPoint y: 428, endPoint x: 830, endPoint y: 428, distance: 13.0
click at [830, 422] on div "R 59999" at bounding box center [894, 408] width 163 height 26
type input "49999"
click at [1328, 499] on div "Create new price [MEDICAL_DATA]. This page is ready Create new price [MEDICAL_D…" at bounding box center [779, 483] width 1558 height 2084
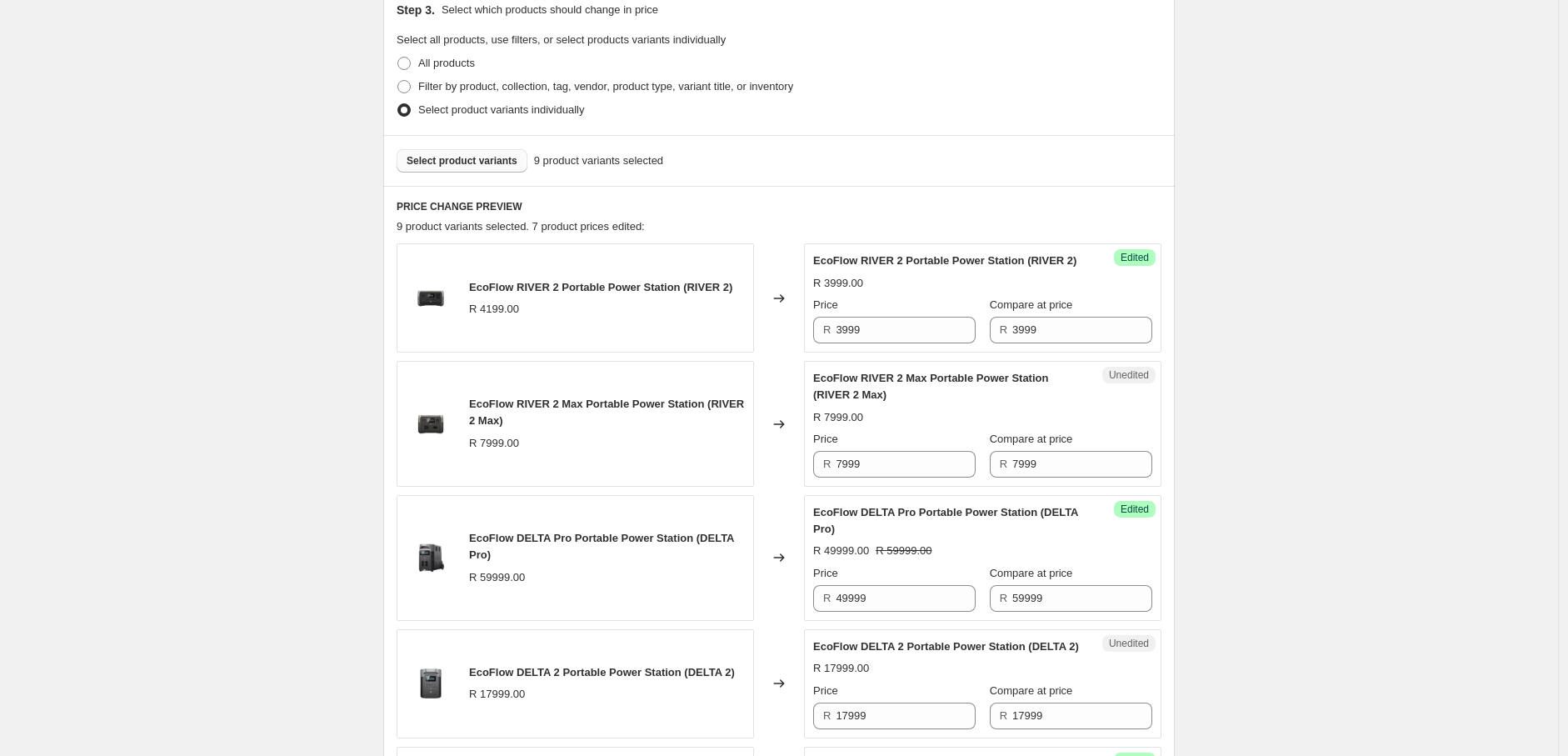
scroll to position [368, 0]
click at [467, 155] on span "Select product variants" at bounding box center [462, 162] width 111 height 14
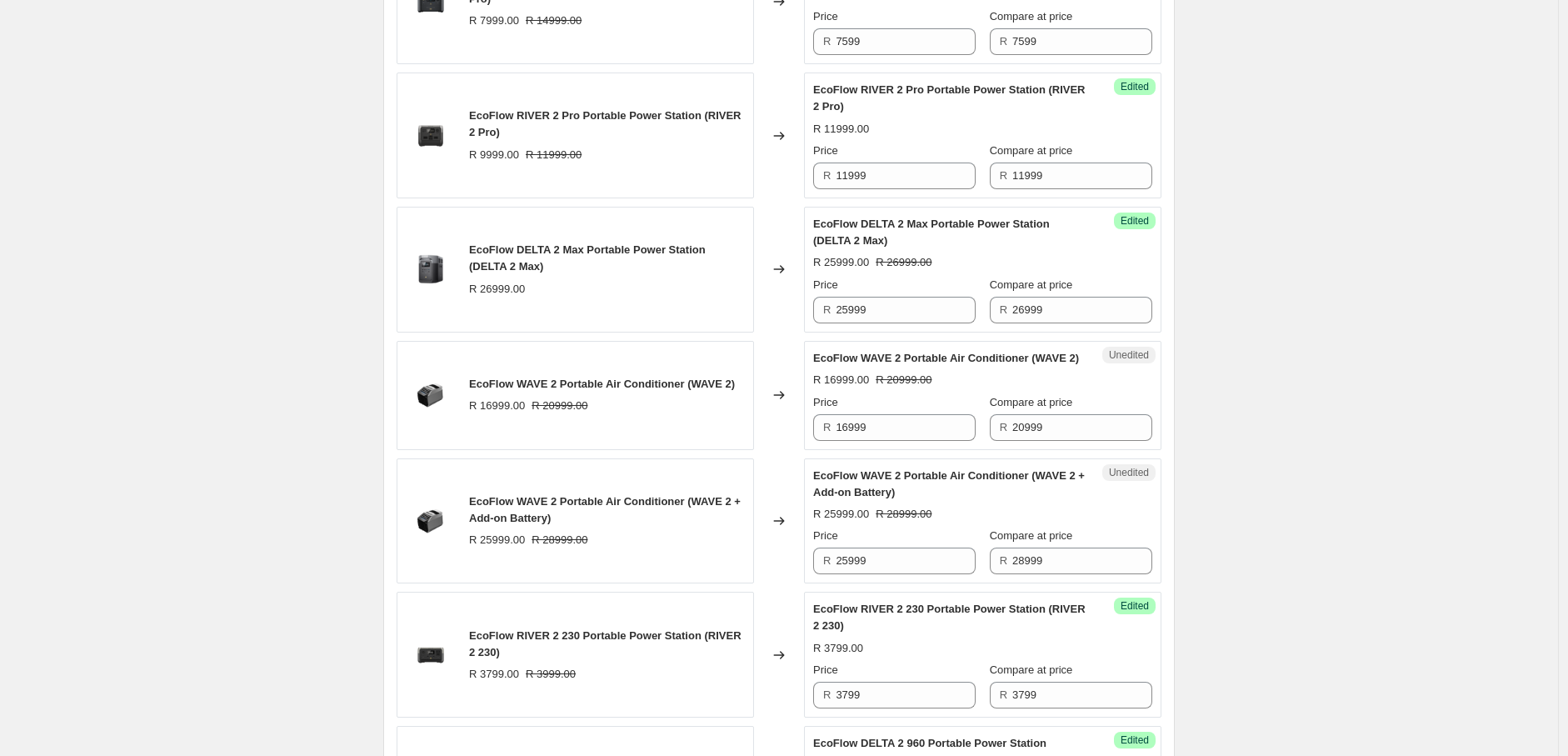
scroll to position [1185, 0]
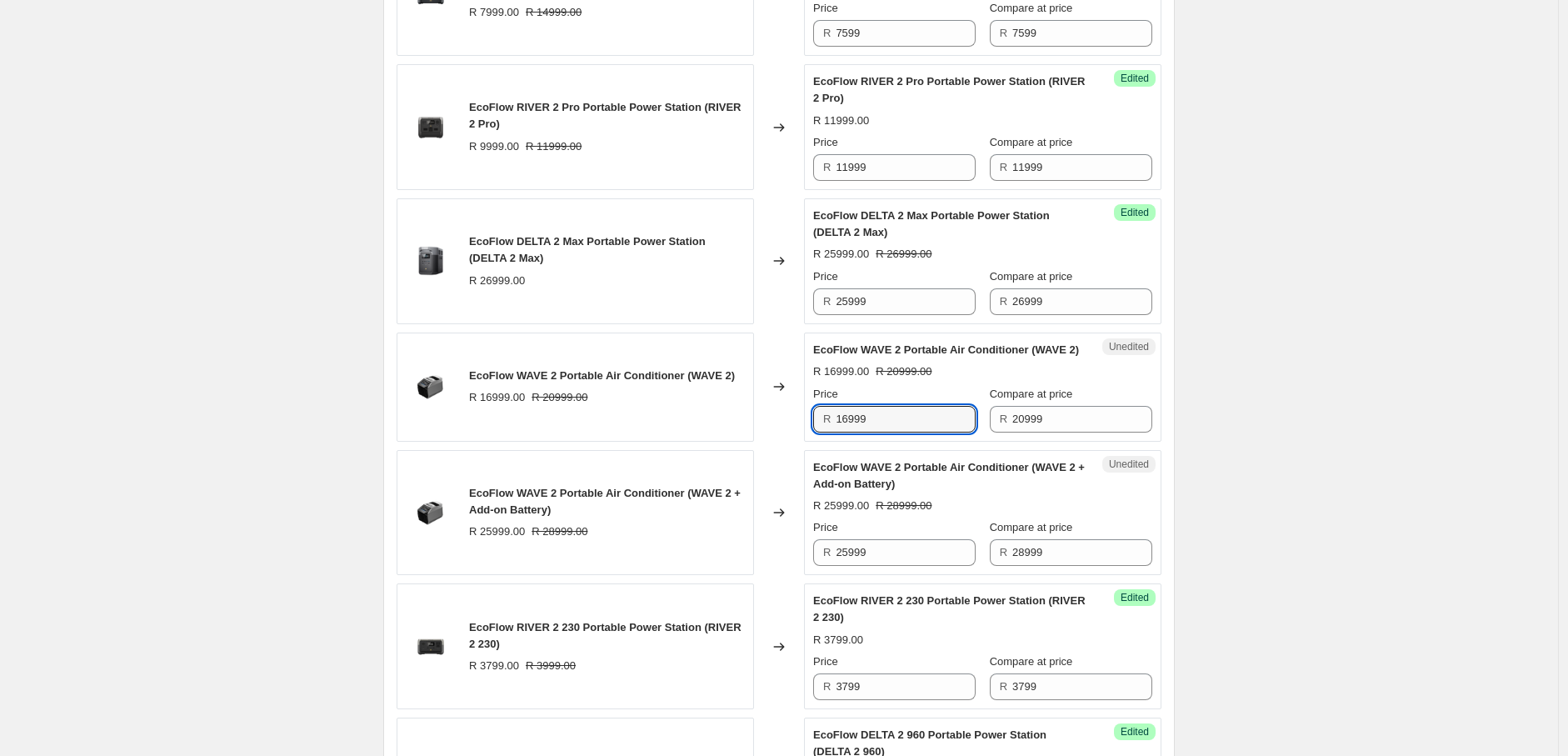
drag, startPoint x: 886, startPoint y: 474, endPoint x: 831, endPoint y: 472, distance: 55.0
click at [831, 433] on div "R 16999" at bounding box center [894, 419] width 163 height 26
drag, startPoint x: 1046, startPoint y: 475, endPoint x: 986, endPoint y: 468, distance: 60.4
click at [990, 433] on div "R 20999" at bounding box center [1071, 419] width 163 height 26
paste input "16"
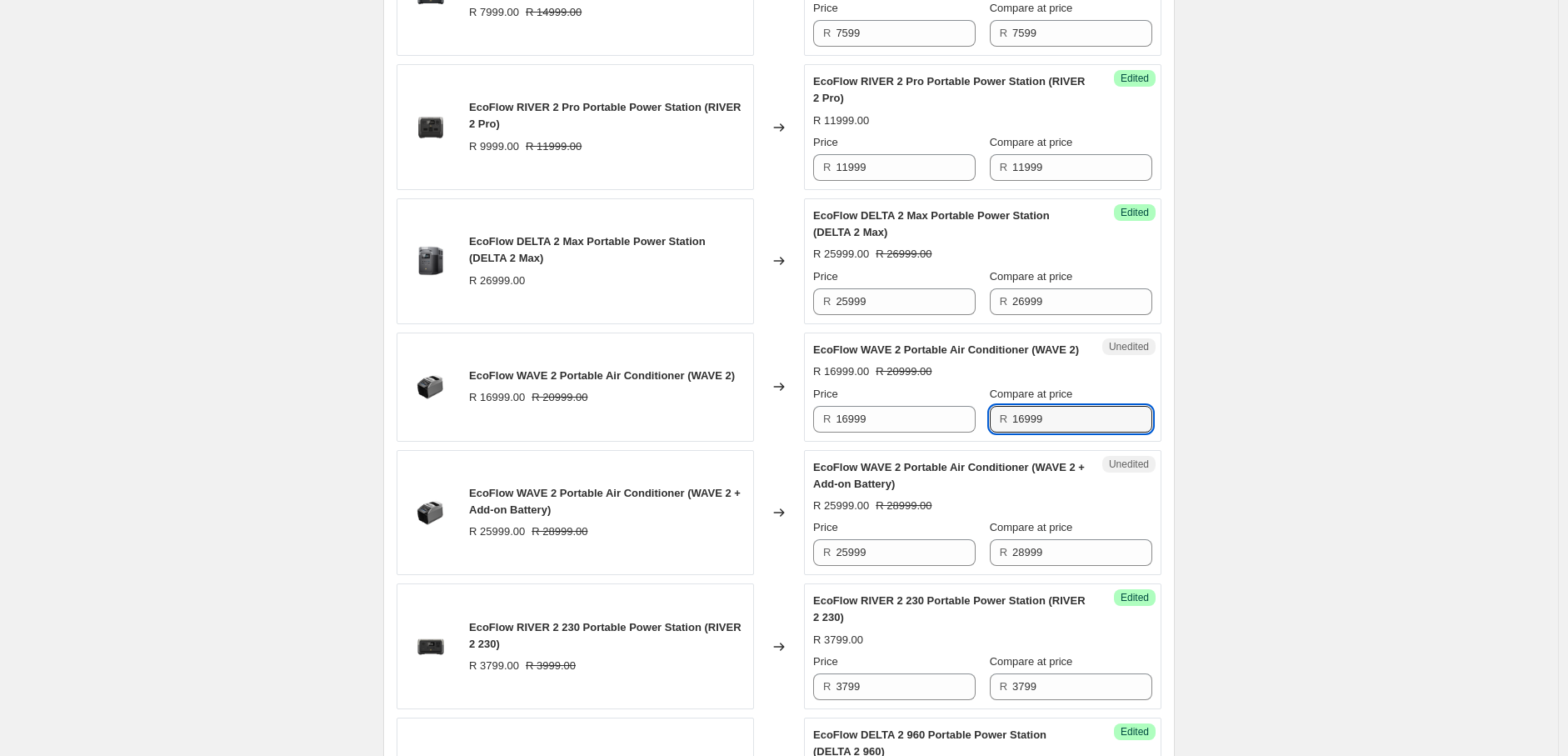
type input "16999"
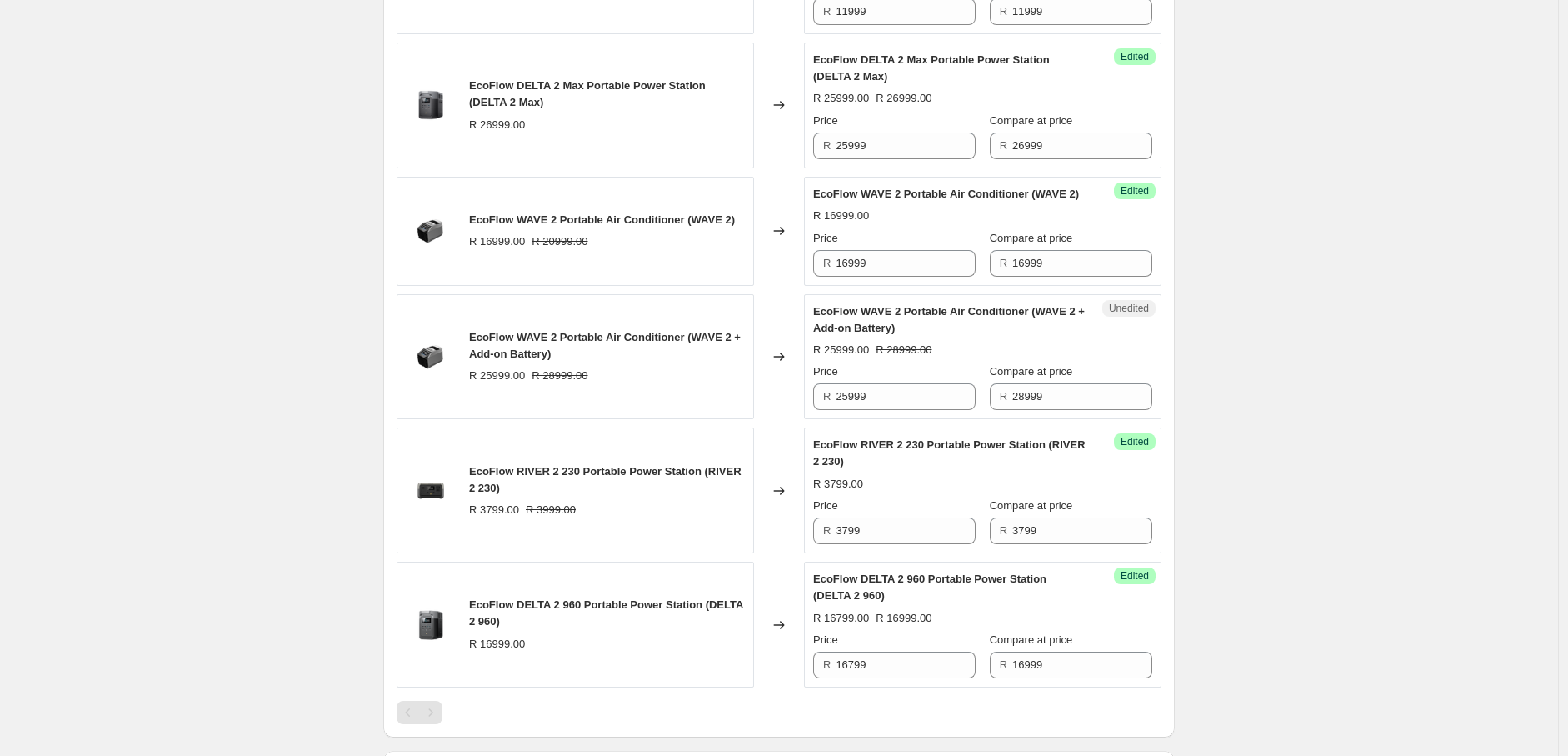
scroll to position [1347, 0]
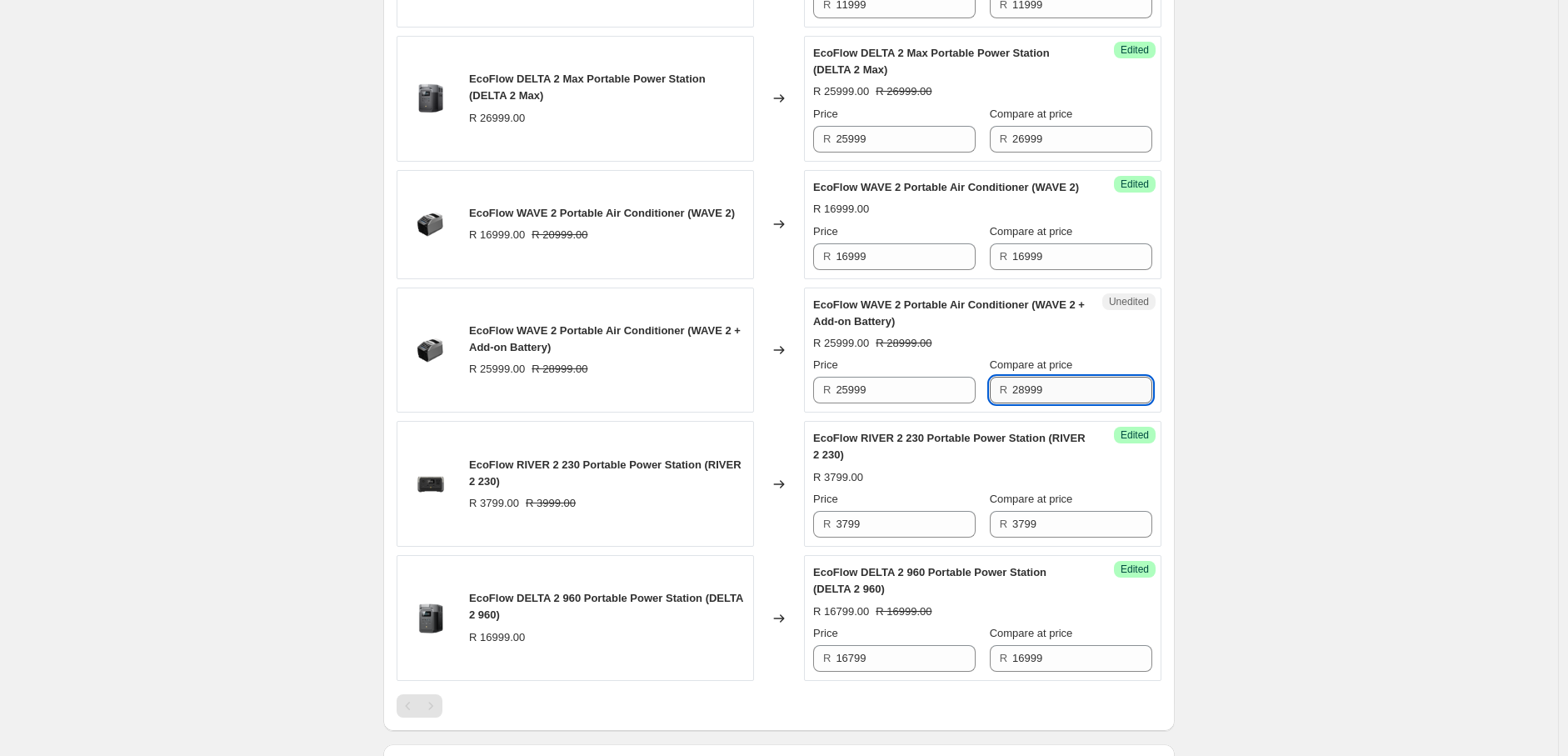
click at [1030, 403] on input "28999" at bounding box center [1083, 390] width 140 height 26
type input "25999"
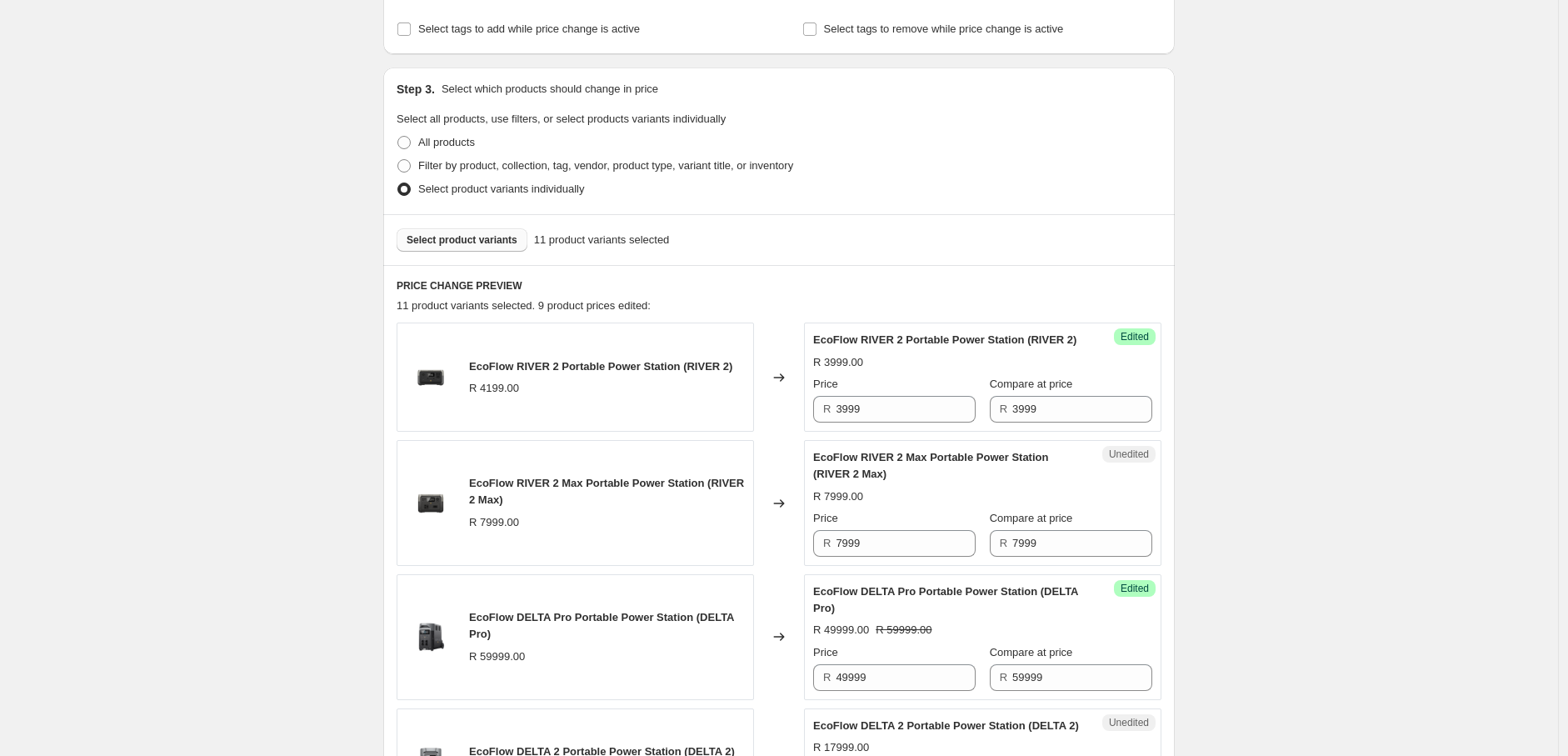
scroll to position [288, 0]
click at [494, 242] on span "Select product variants" at bounding box center [462, 241] width 111 height 14
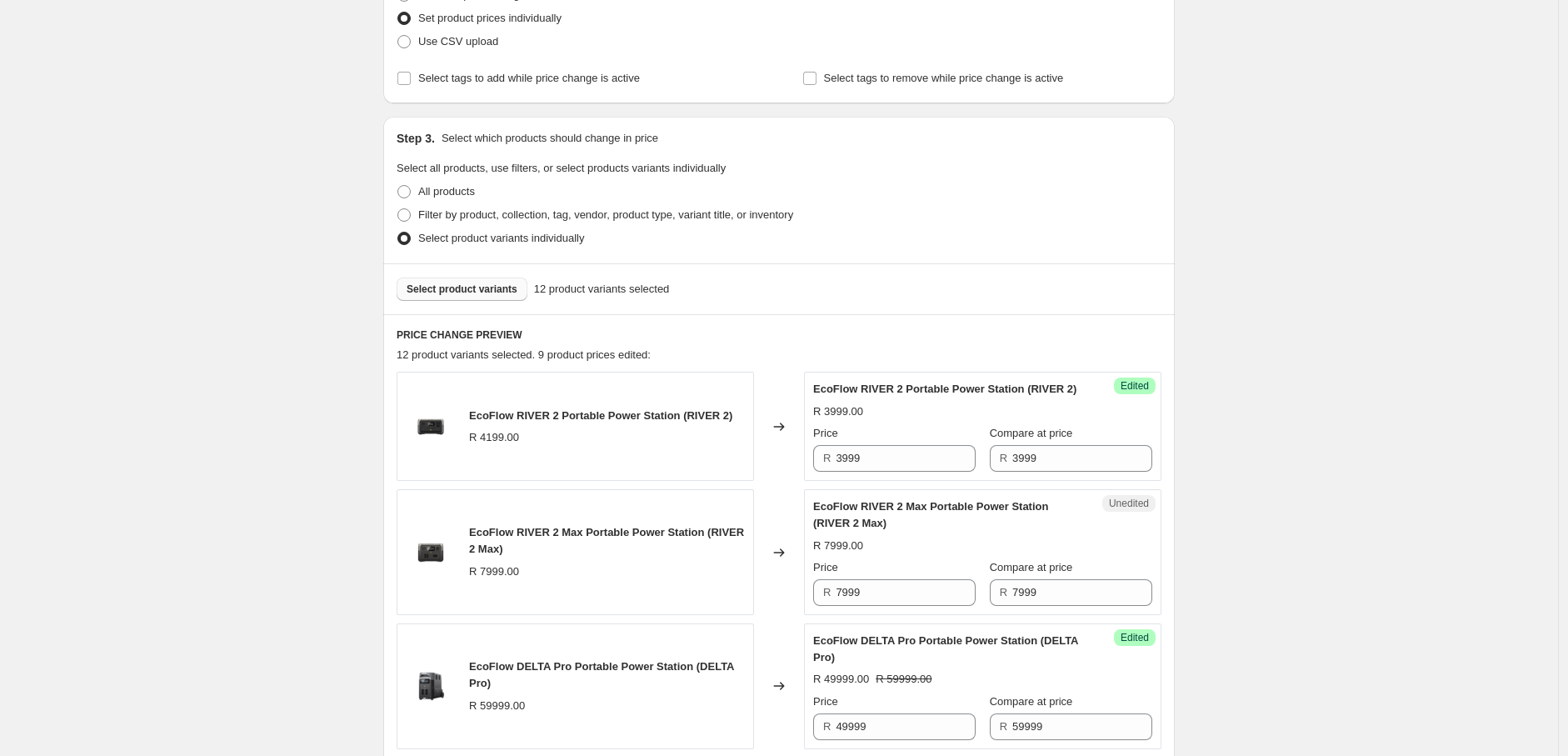
scroll to position [239, 0]
click at [473, 287] on span "Select product variants" at bounding box center [462, 290] width 111 height 14
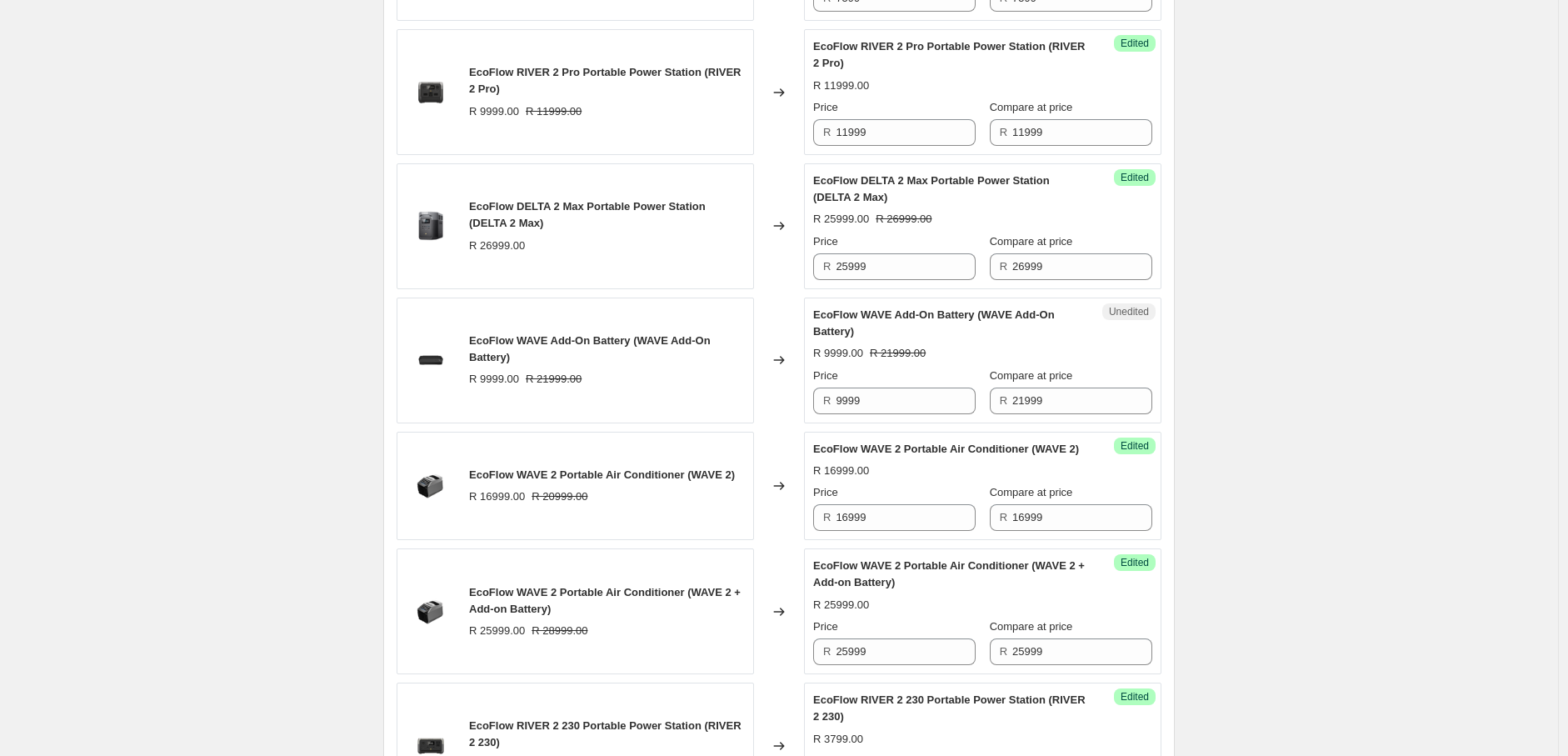
scroll to position [1221, 0]
drag, startPoint x: 846, startPoint y: 437, endPoint x: 829, endPoint y: 434, distance: 17.3
click at [829, 413] on div "R 9999" at bounding box center [894, 399] width 163 height 26
type input "5999"
drag, startPoint x: 1011, startPoint y: 435, endPoint x: 988, endPoint y: 436, distance: 23.0
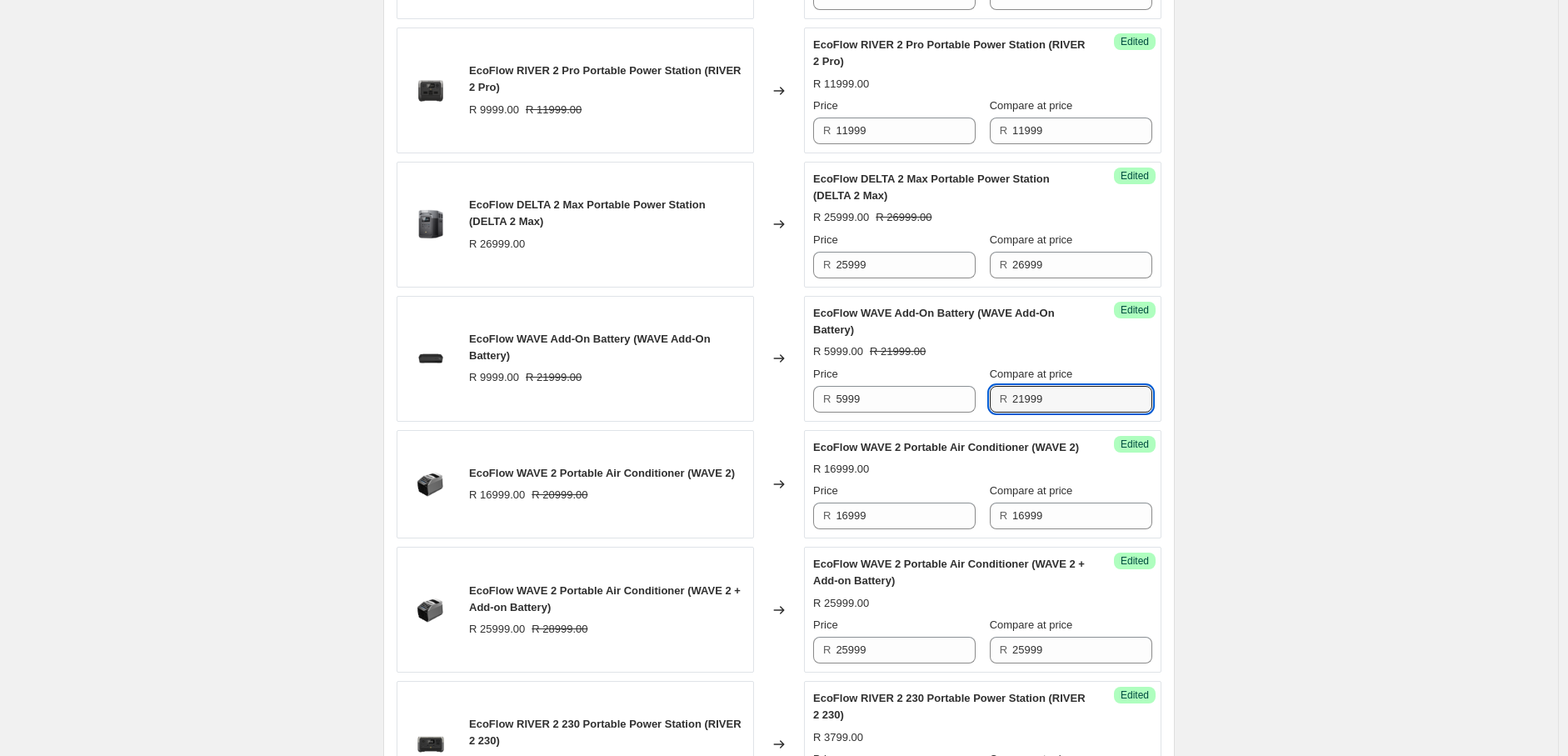
click at [990, 413] on div "R 21999" at bounding box center [1071, 399] width 163 height 26
type input "5999"
click at [1235, 444] on div "Create new price [MEDICAL_DATA]. This page is ready Create new price [MEDICAL_D…" at bounding box center [779, 81] width 1558 height 2605
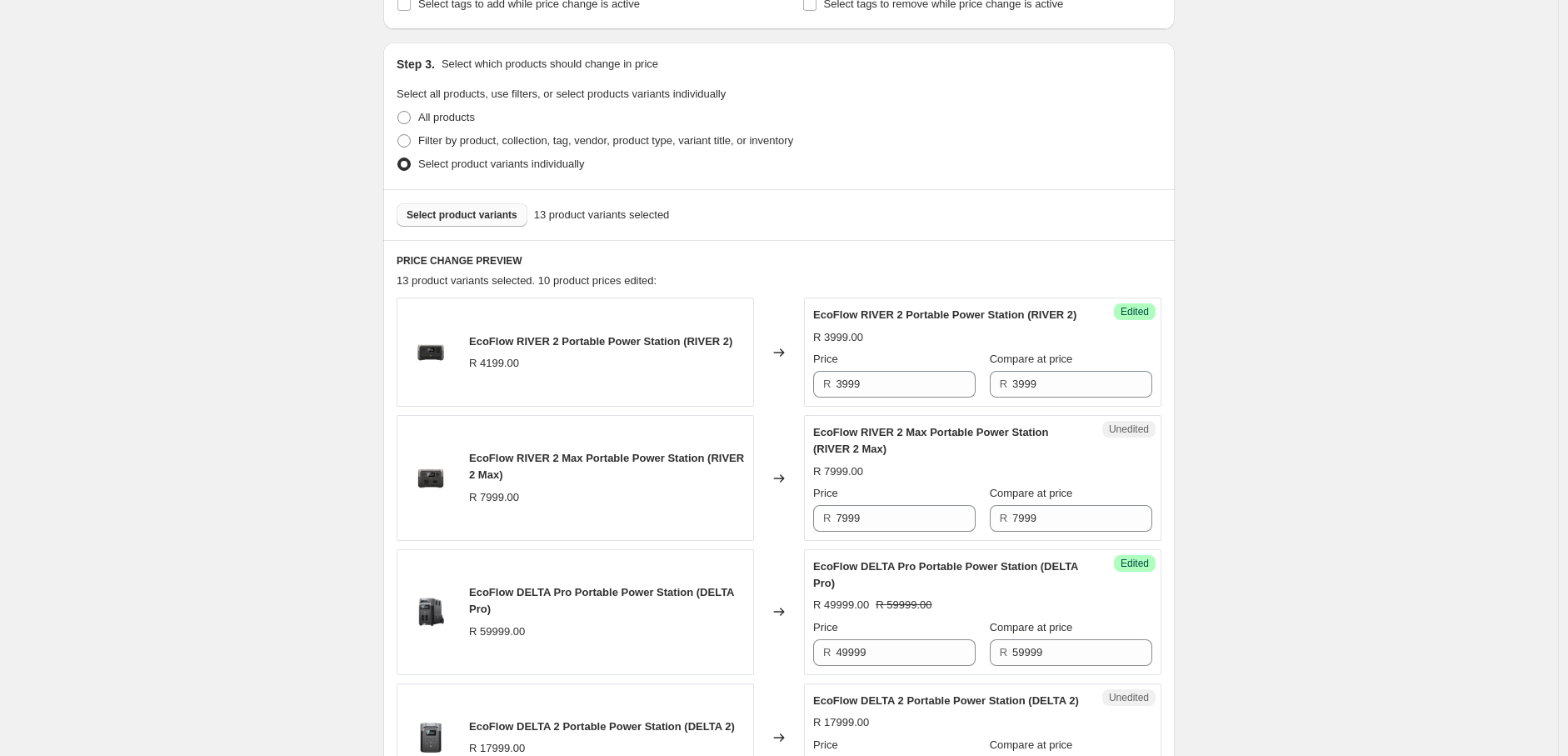
scroll to position [313, 0]
click at [489, 217] on span "Select product variants" at bounding box center [462, 216] width 111 height 14
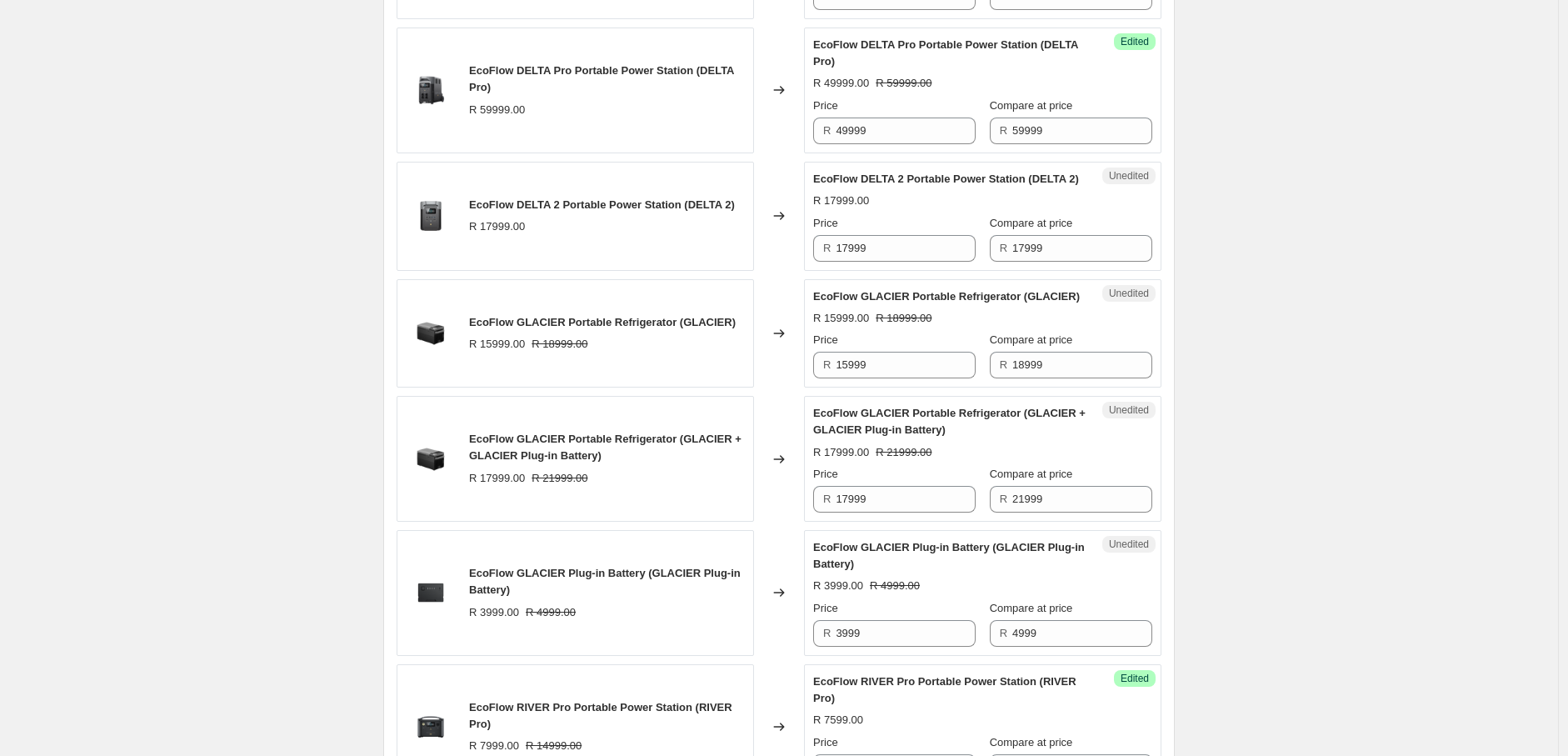
scroll to position [837, 0]
click at [852, 378] on input "15999" at bounding box center [906, 363] width 140 height 26
type input "16999"
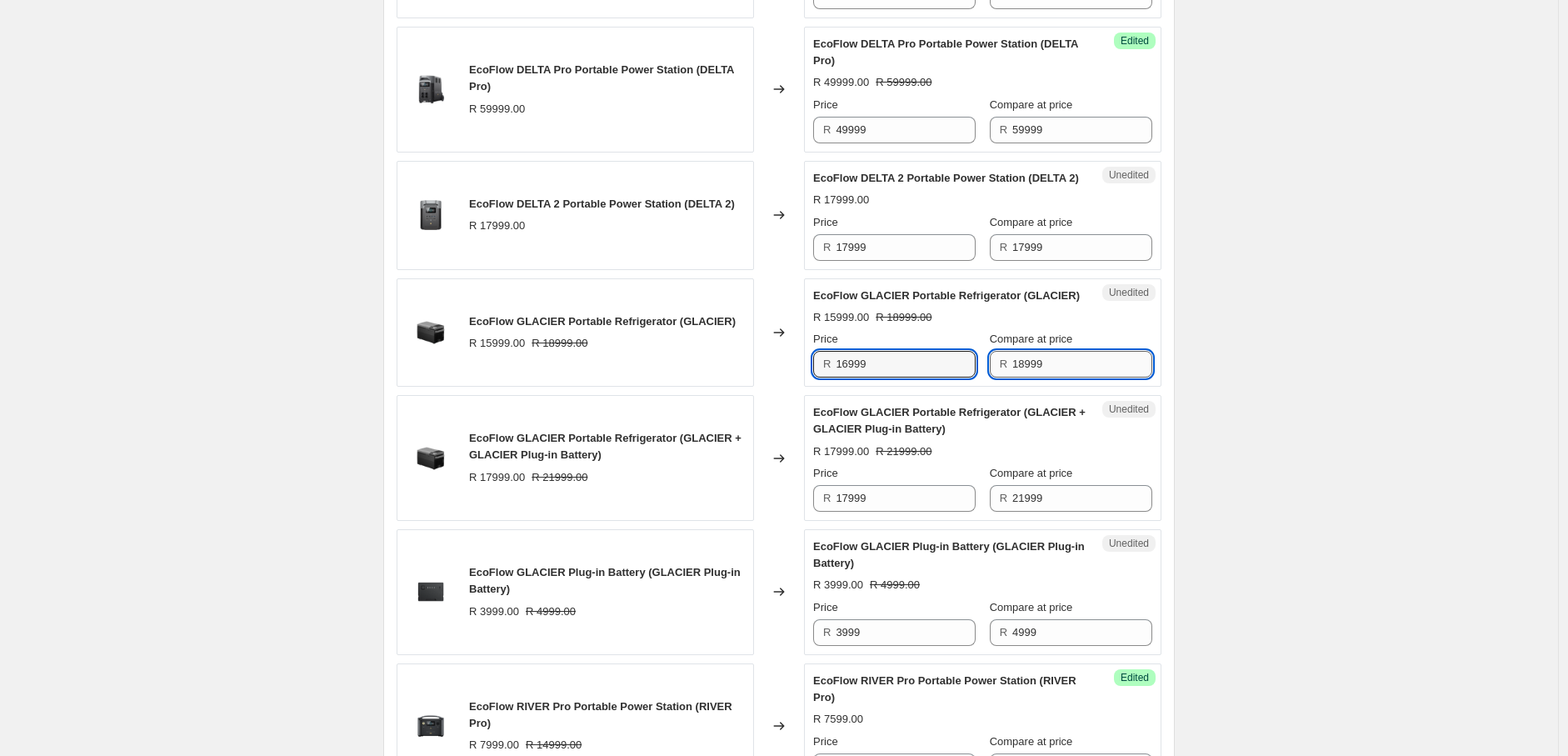
click at [1013, 378] on input "18999" at bounding box center [1083, 363] width 140 height 26
click at [1055, 378] on input "16999" at bounding box center [1083, 363] width 140 height 26
type input "16999"
click at [1305, 490] on div "Create new price [MEDICAL_DATA]. This page is ready Create new price [MEDICAL_D…" at bounding box center [779, 658] width 1558 height 2989
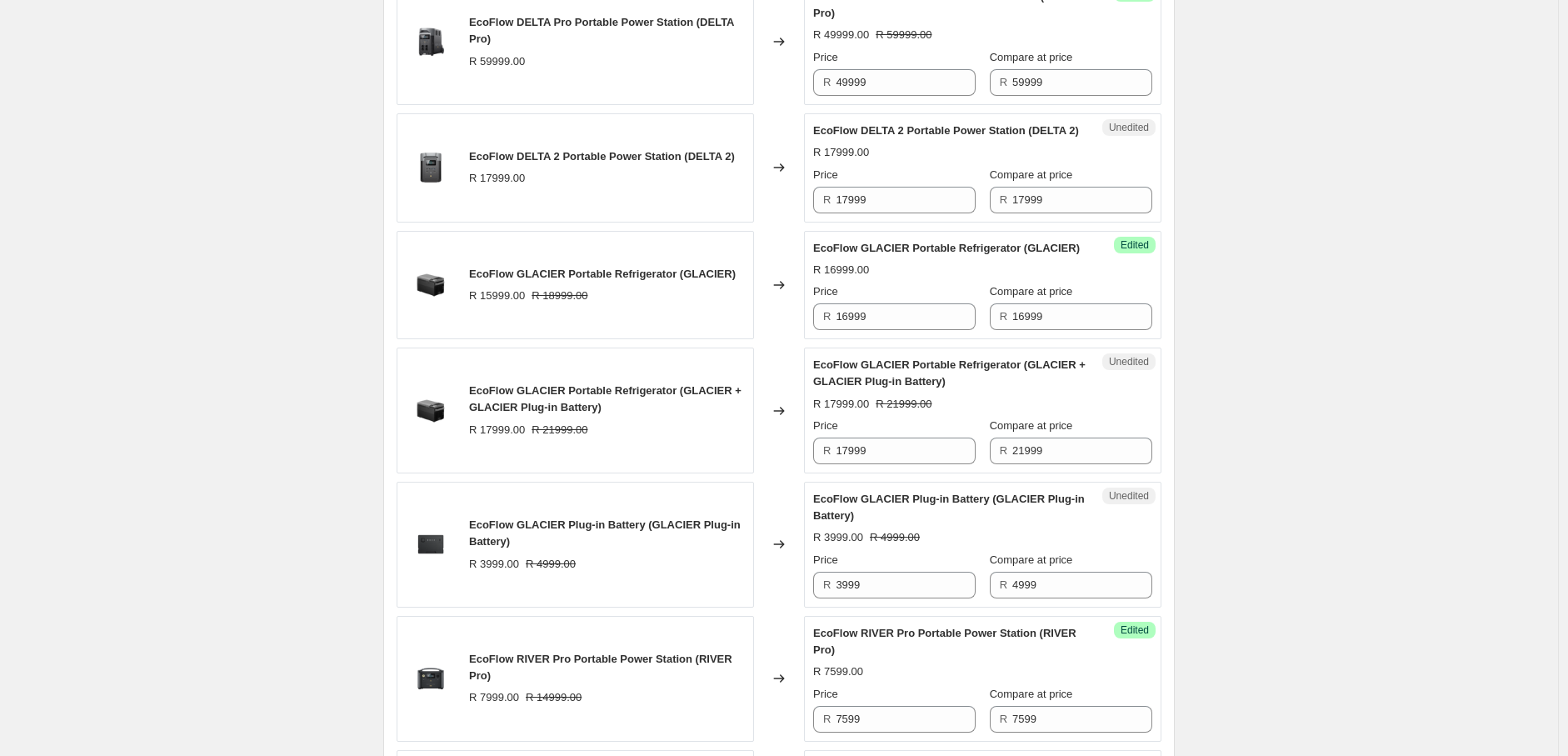
scroll to position [885, 0]
drag, startPoint x: 1029, startPoint y: 501, endPoint x: 1015, endPoint y: 501, distance: 14.0
click at [1015, 463] on input "21999" at bounding box center [1083, 450] width 140 height 26
type input "17999"
click at [1237, 523] on div "Create new price [MEDICAL_DATA]. This page is ready Create new price [MEDICAL_D…" at bounding box center [779, 610] width 1558 height 2989
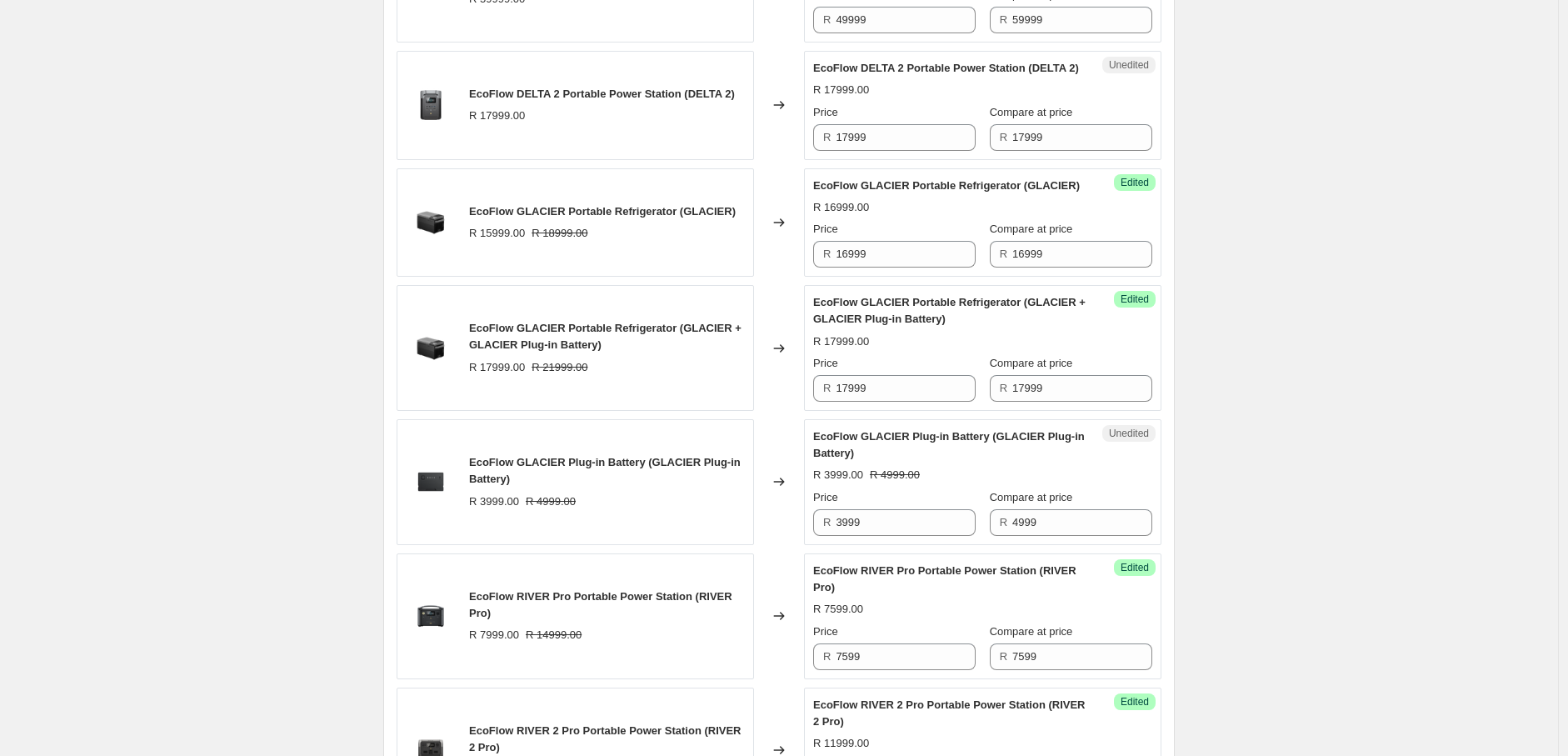
scroll to position [980, 0]
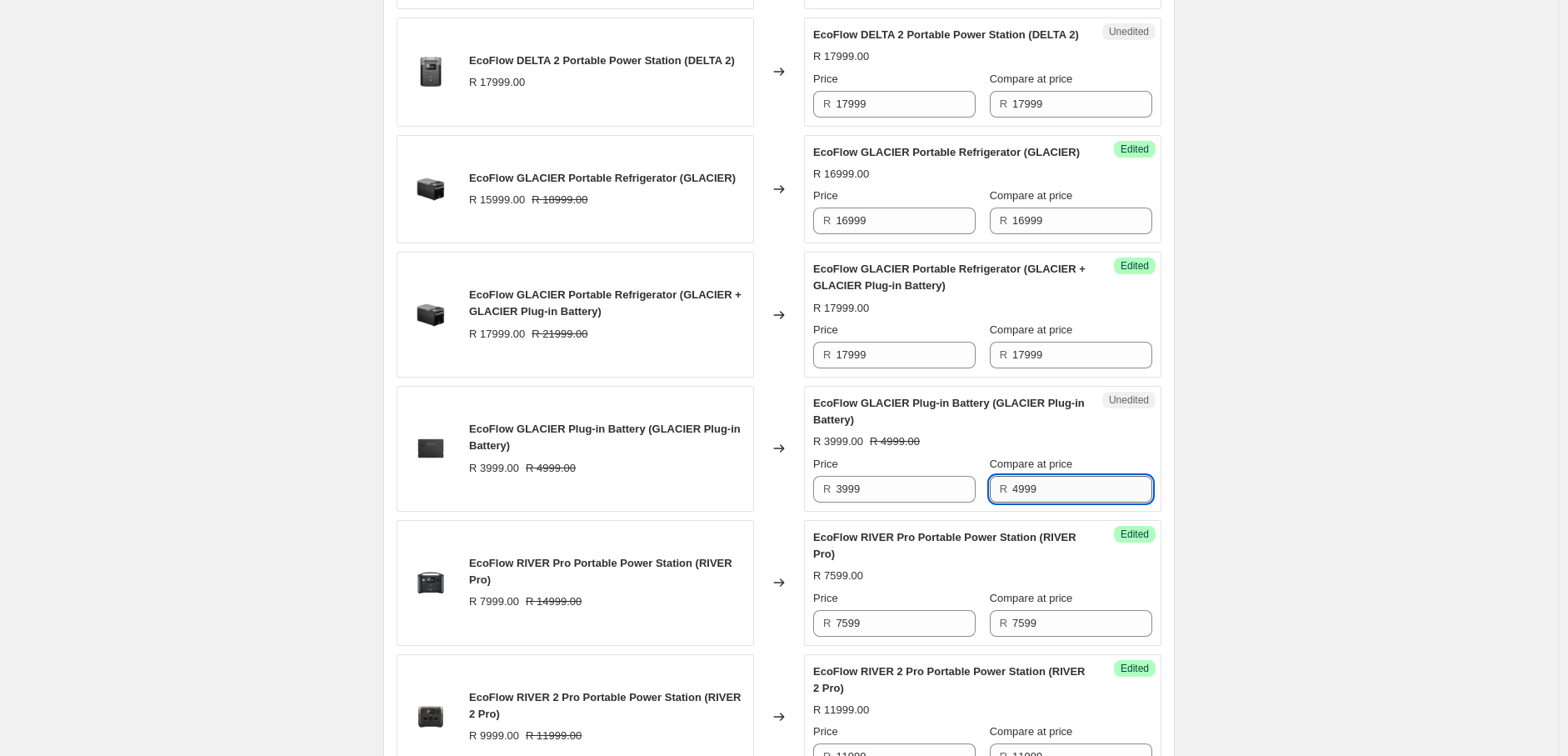
click at [1013, 502] on input "4999" at bounding box center [1083, 489] width 140 height 26
type input "3999"
click at [1262, 550] on div "Create new price [MEDICAL_DATA]. This page is ready Create new price [MEDICAL_D…" at bounding box center [779, 514] width 1558 height 2989
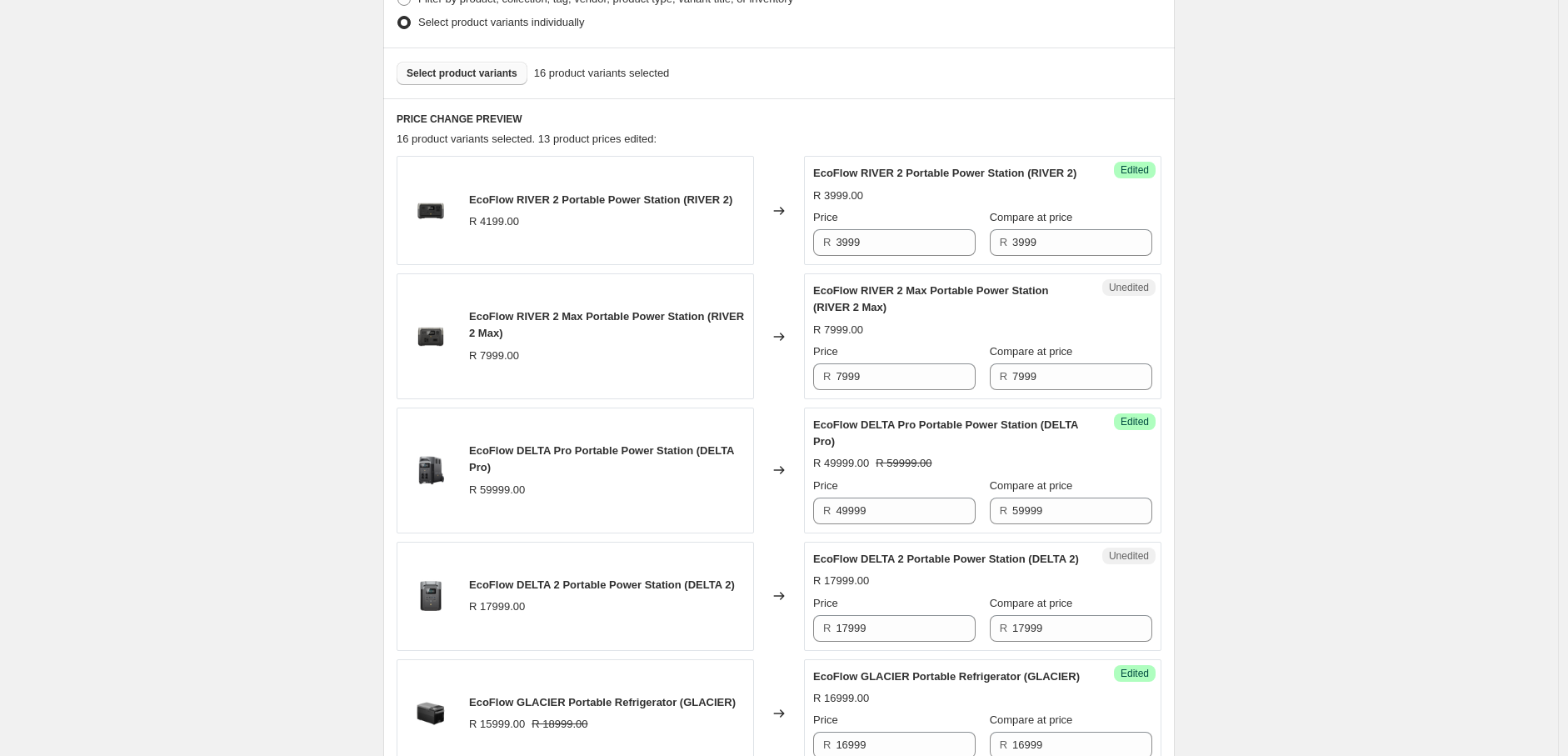
scroll to position [454, 0]
click at [483, 75] on span "Select product variants" at bounding box center [462, 75] width 111 height 14
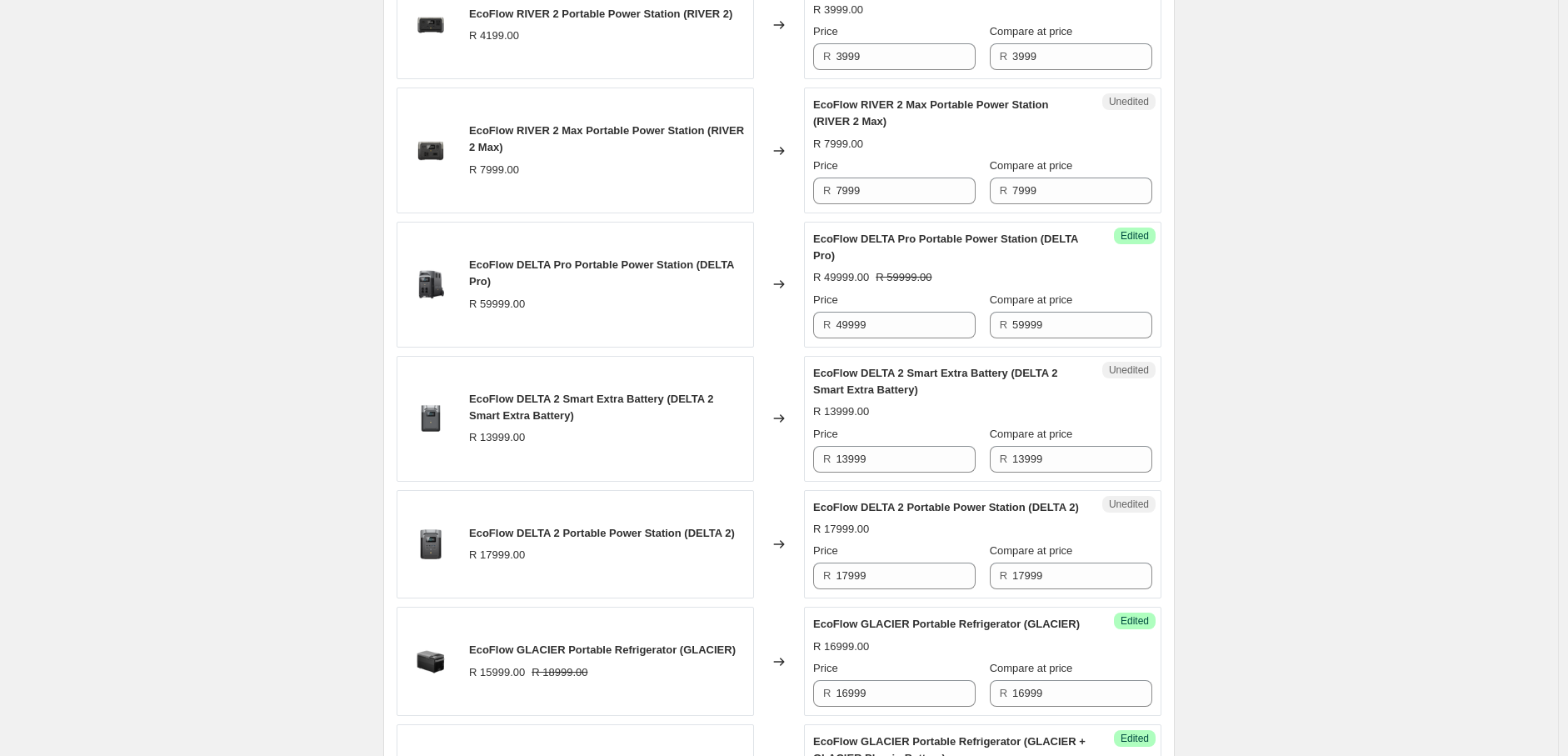
scroll to position [644, 0]
click at [851, 470] on input "13999" at bounding box center [906, 456] width 140 height 26
type input "12999"
click at [1027, 470] on input "13999" at bounding box center [1083, 456] width 140 height 26
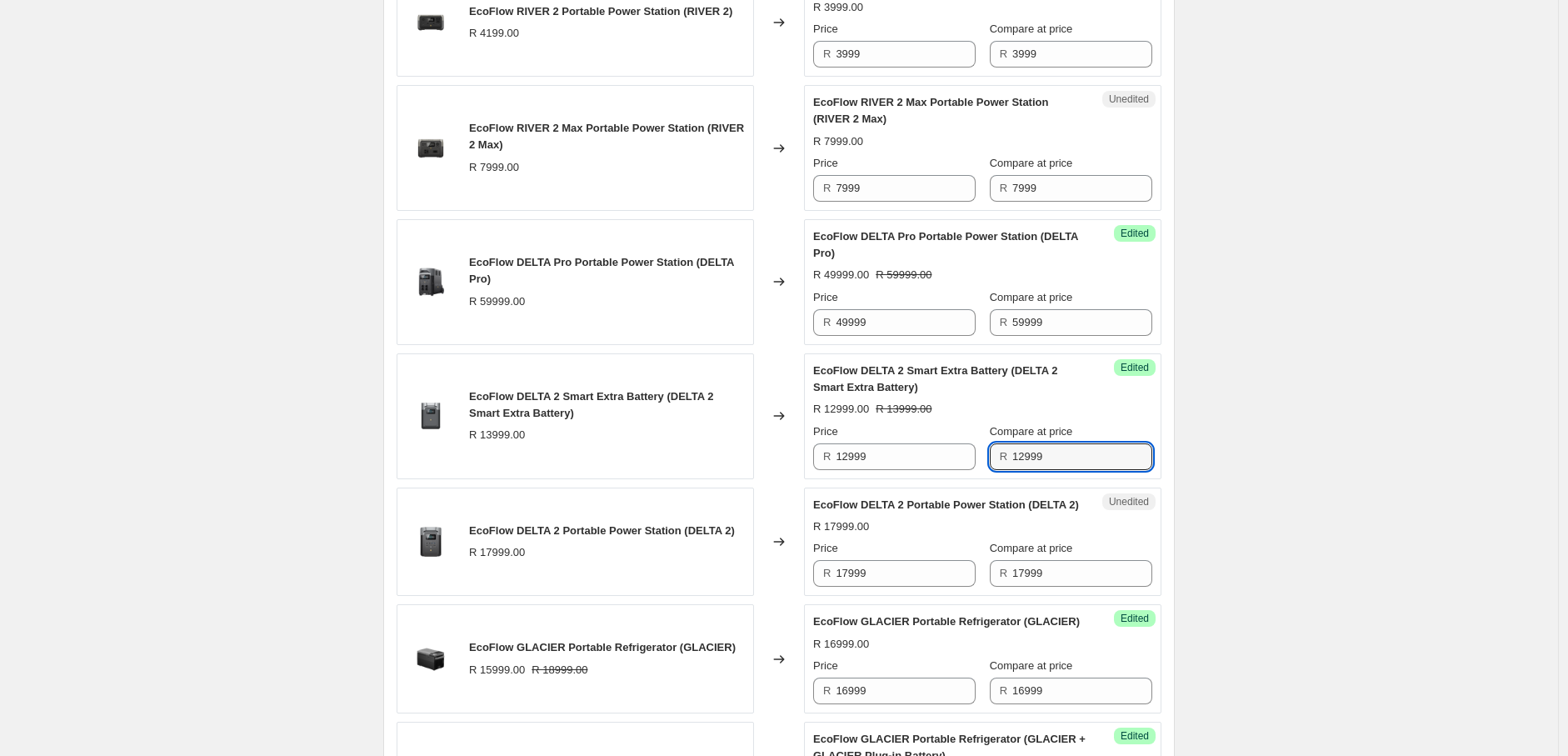
type input "12999"
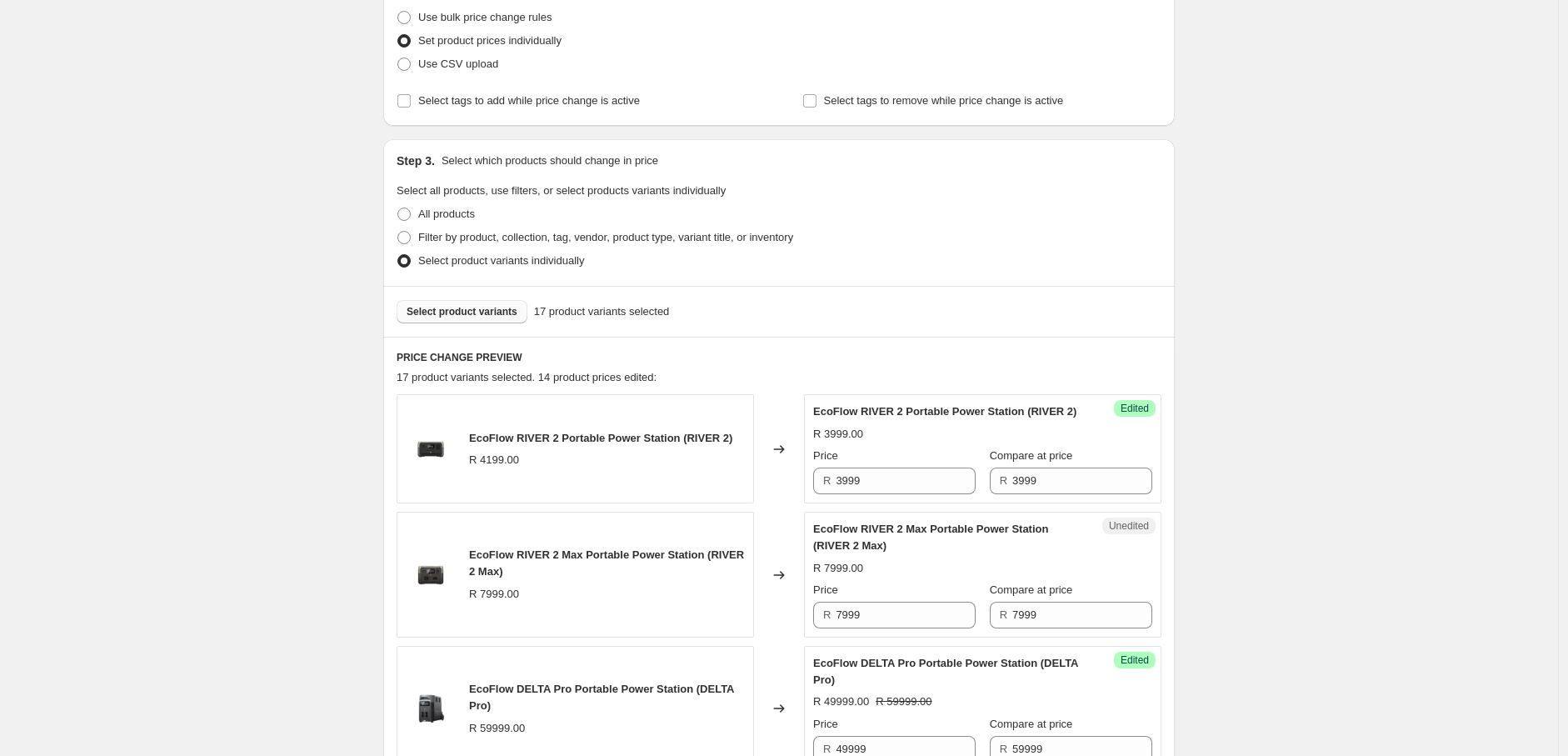
scroll to position [215, 0]
click at [481, 303] on button "Select product variants" at bounding box center [462, 314] width 131 height 24
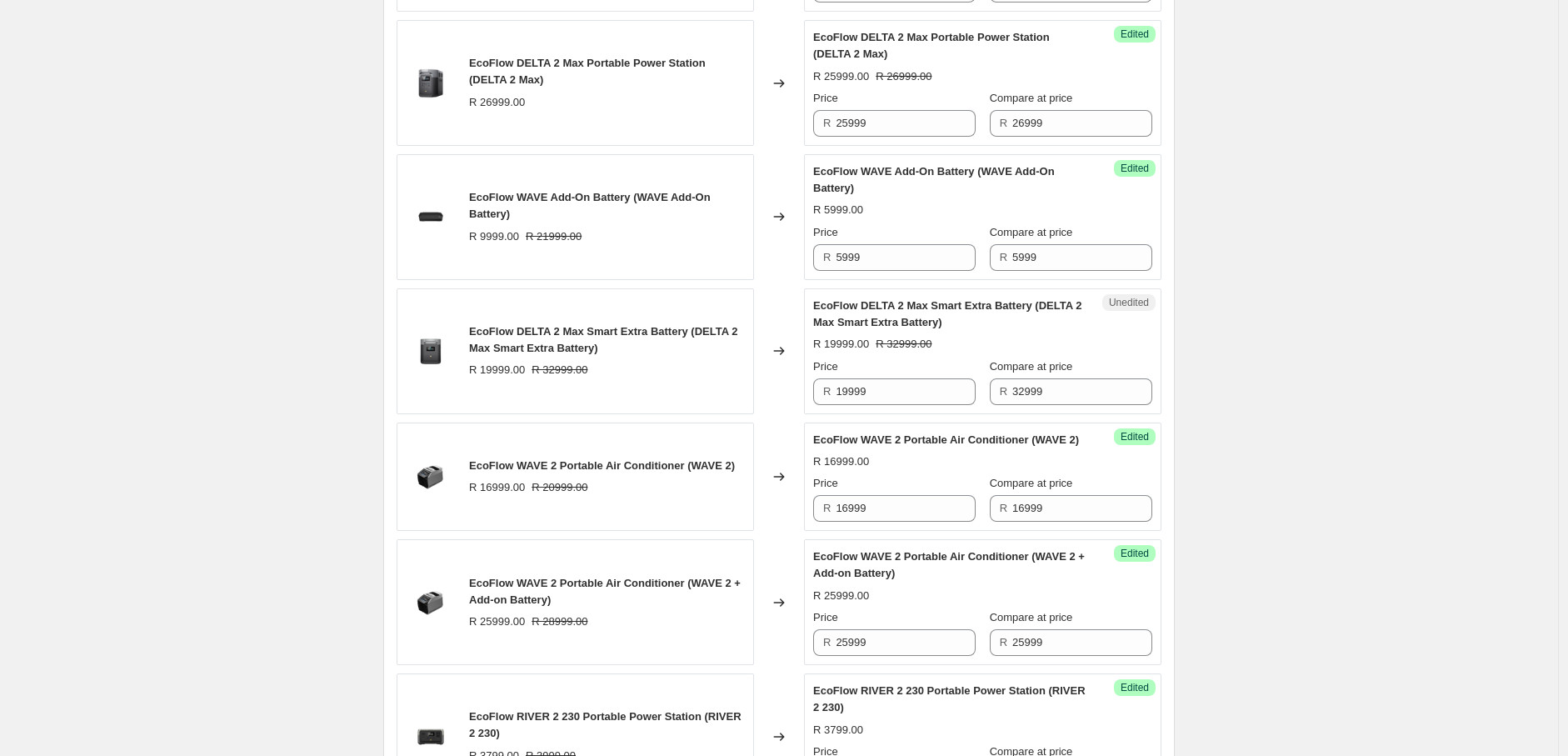
scroll to position [1895, 0]
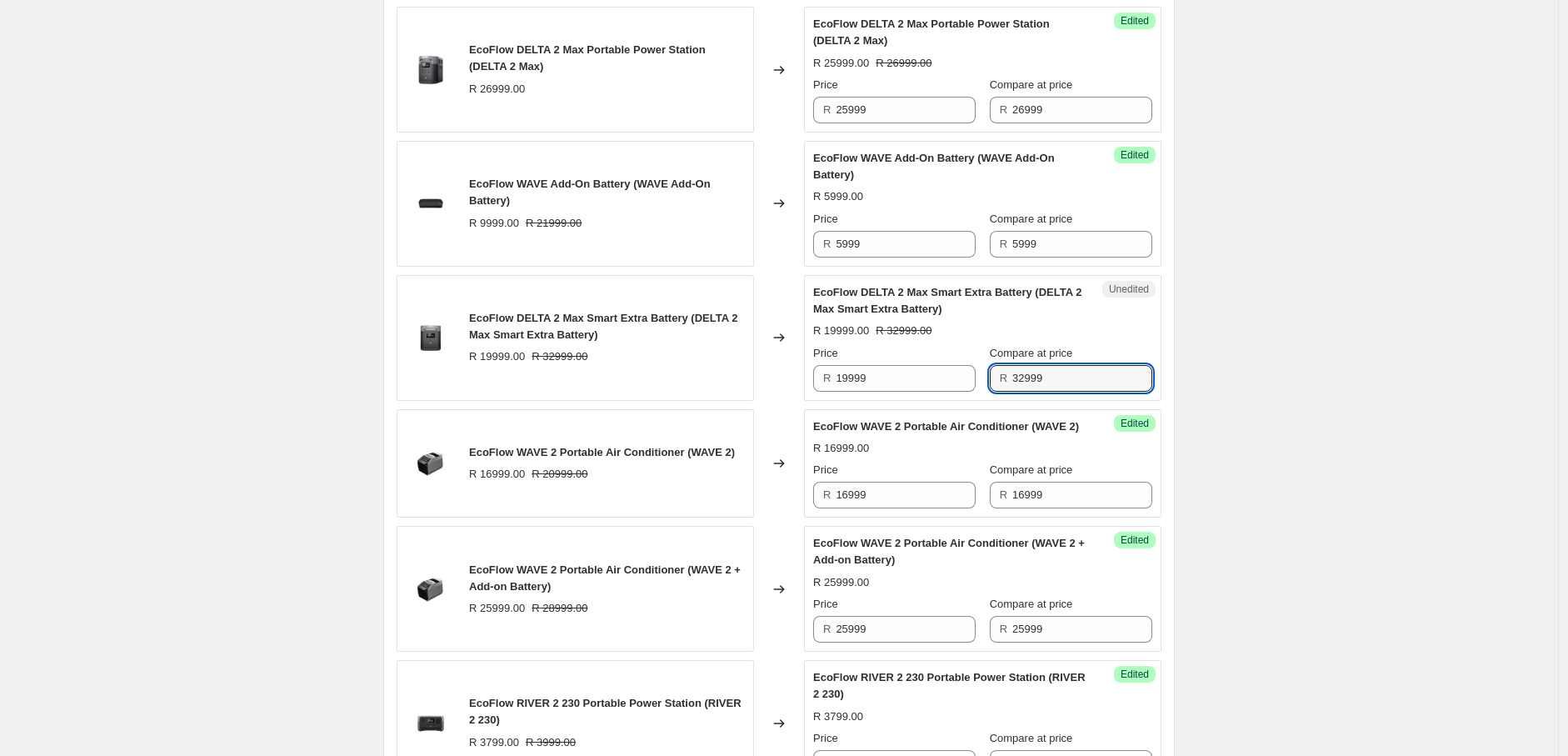
drag, startPoint x: 1026, startPoint y: 433, endPoint x: 1013, endPoint y: 432, distance: 13.0
click at [1013, 392] on div "R 32999" at bounding box center [1071, 378] width 163 height 26
type input "23999"
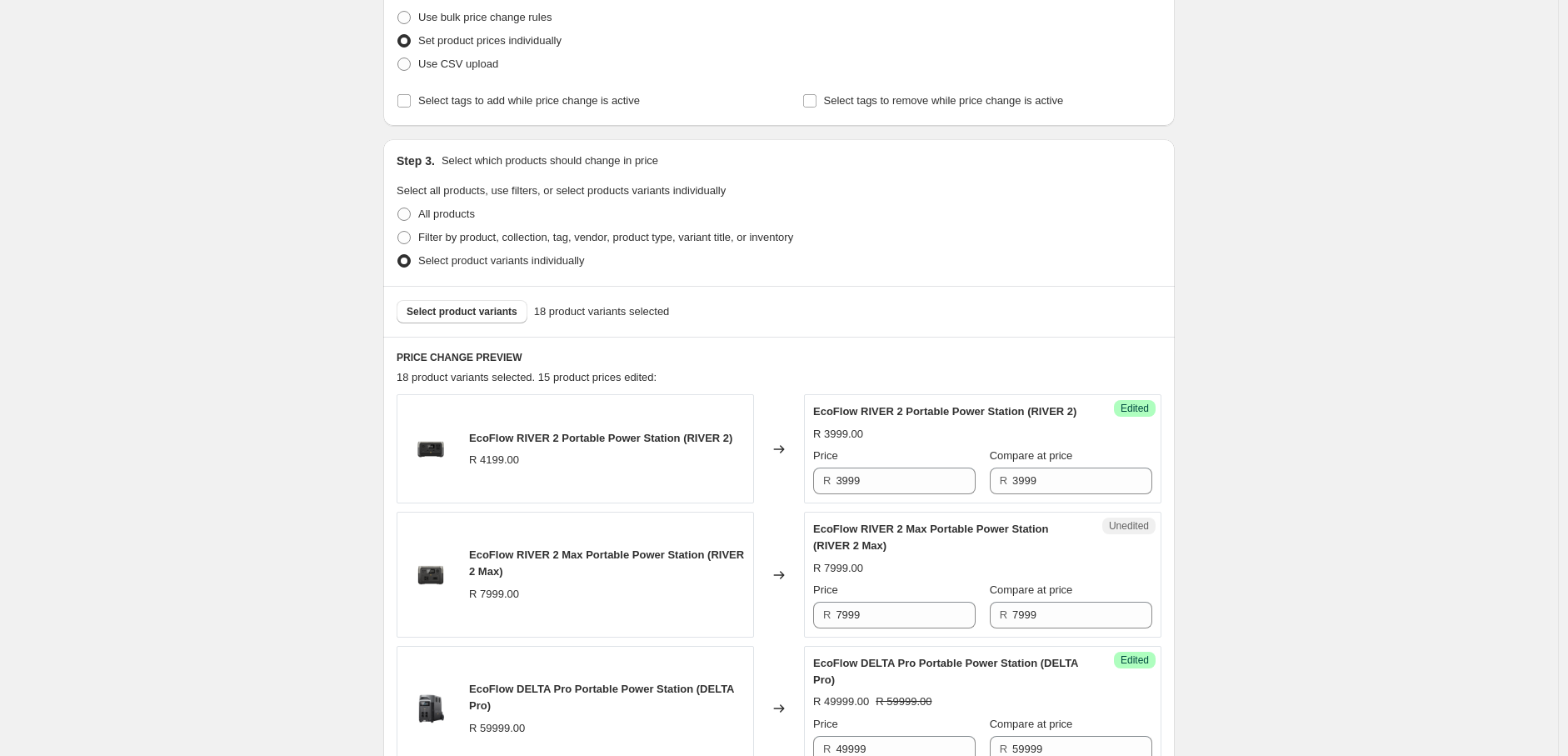
scroll to position [217, 0]
click at [464, 319] on button "Select product variants" at bounding box center [462, 313] width 131 height 24
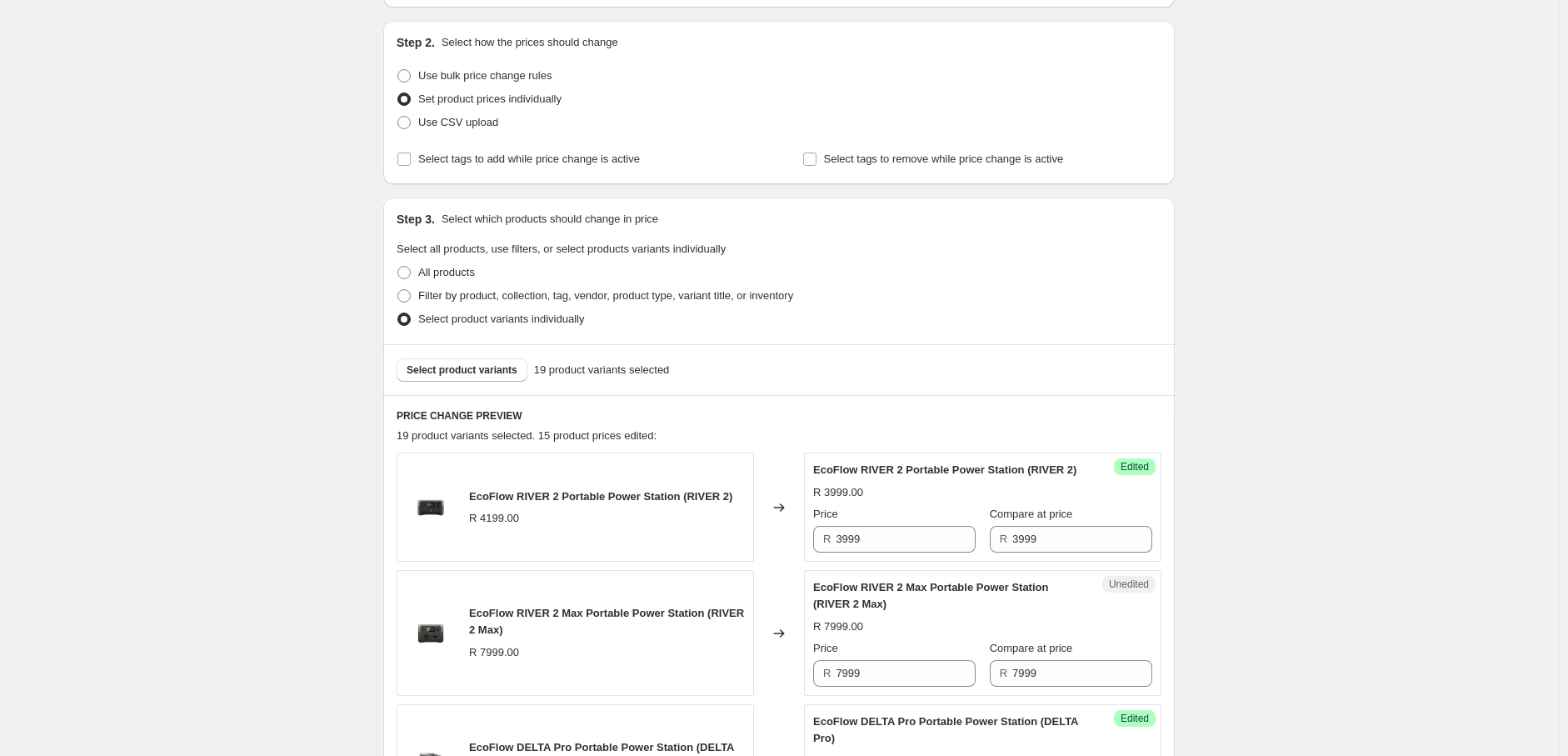
scroll to position [156, 0]
click at [507, 375] on span "Select product variants" at bounding box center [462, 373] width 111 height 14
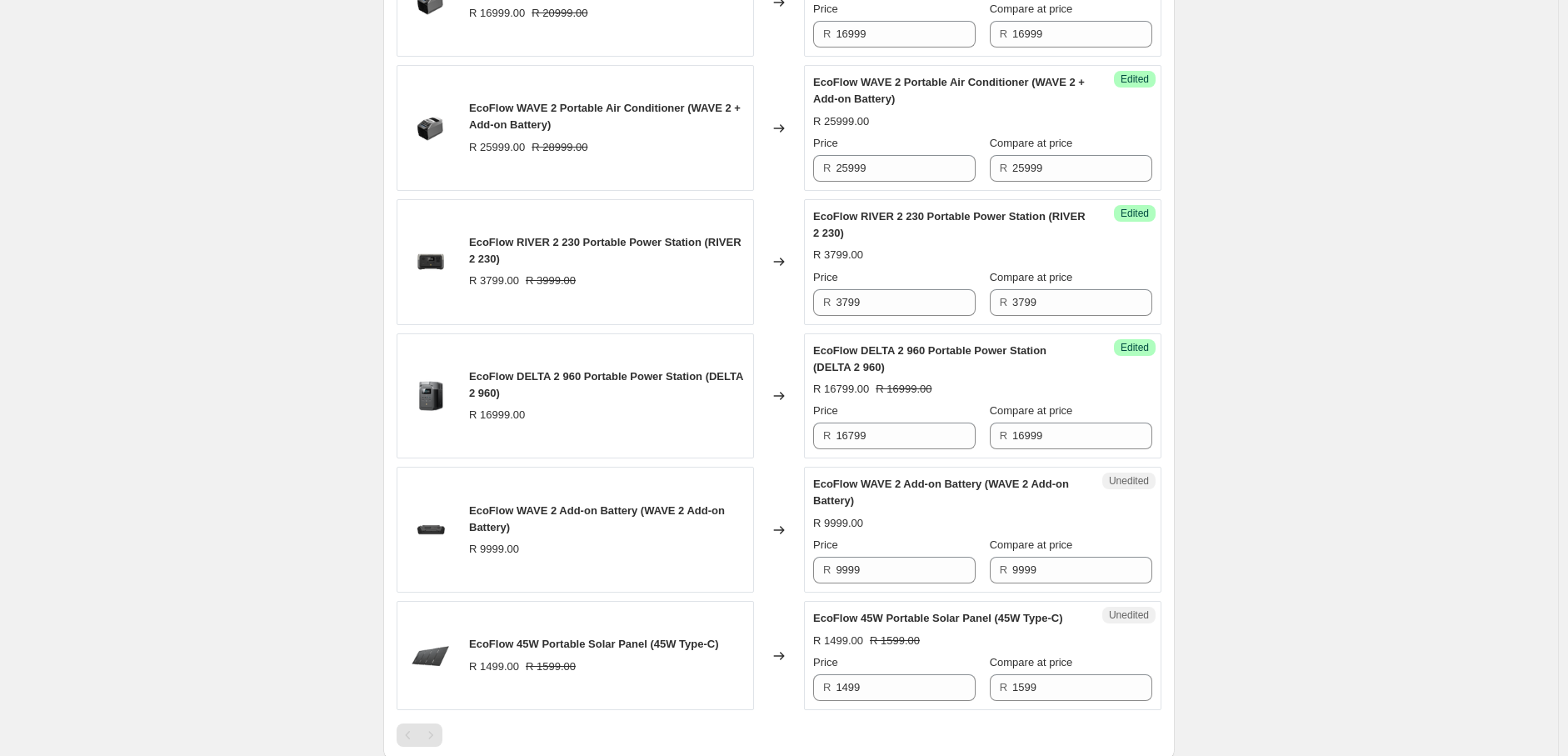
scroll to position [2495, 0]
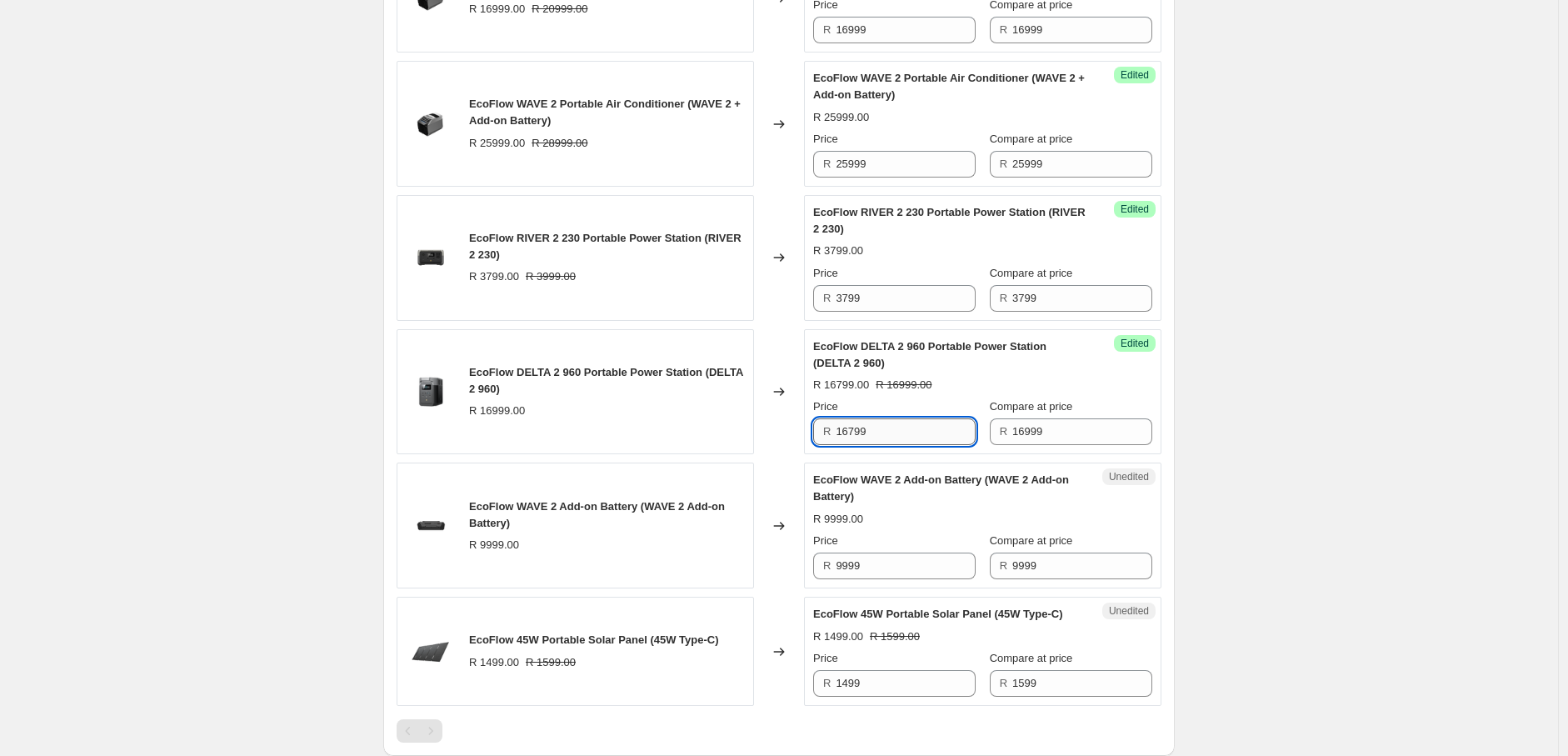
click at [856, 445] on input "16799" at bounding box center [906, 431] width 140 height 26
type input "16999"
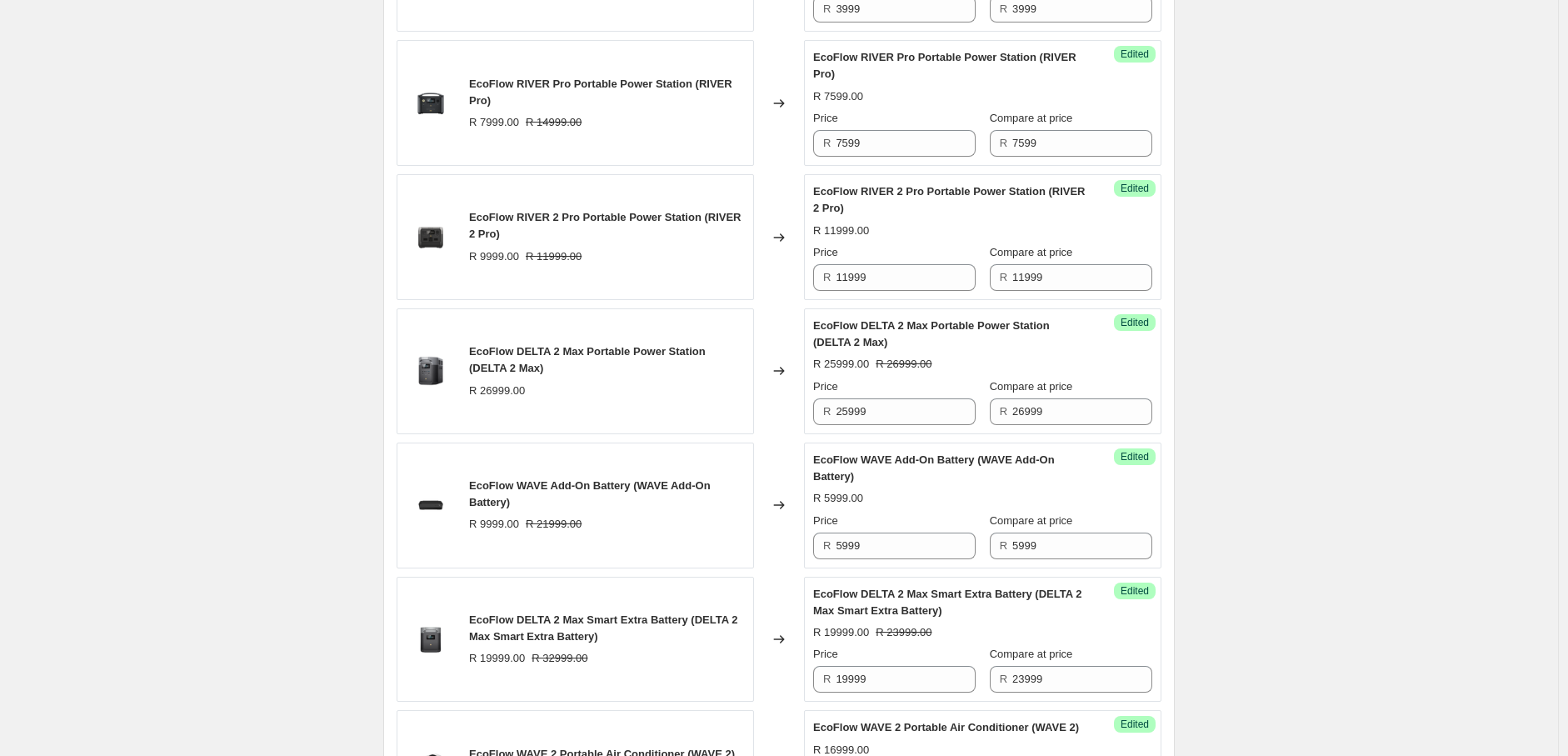
scroll to position [1727, 0]
click at [852, 426] on input "25999" at bounding box center [906, 412] width 140 height 26
type input "26999"
click at [1375, 511] on div "Create new price [MEDICAL_DATA]. This page is ready Create new price [MEDICAL_D…" at bounding box center [779, 27] width 1558 height 3509
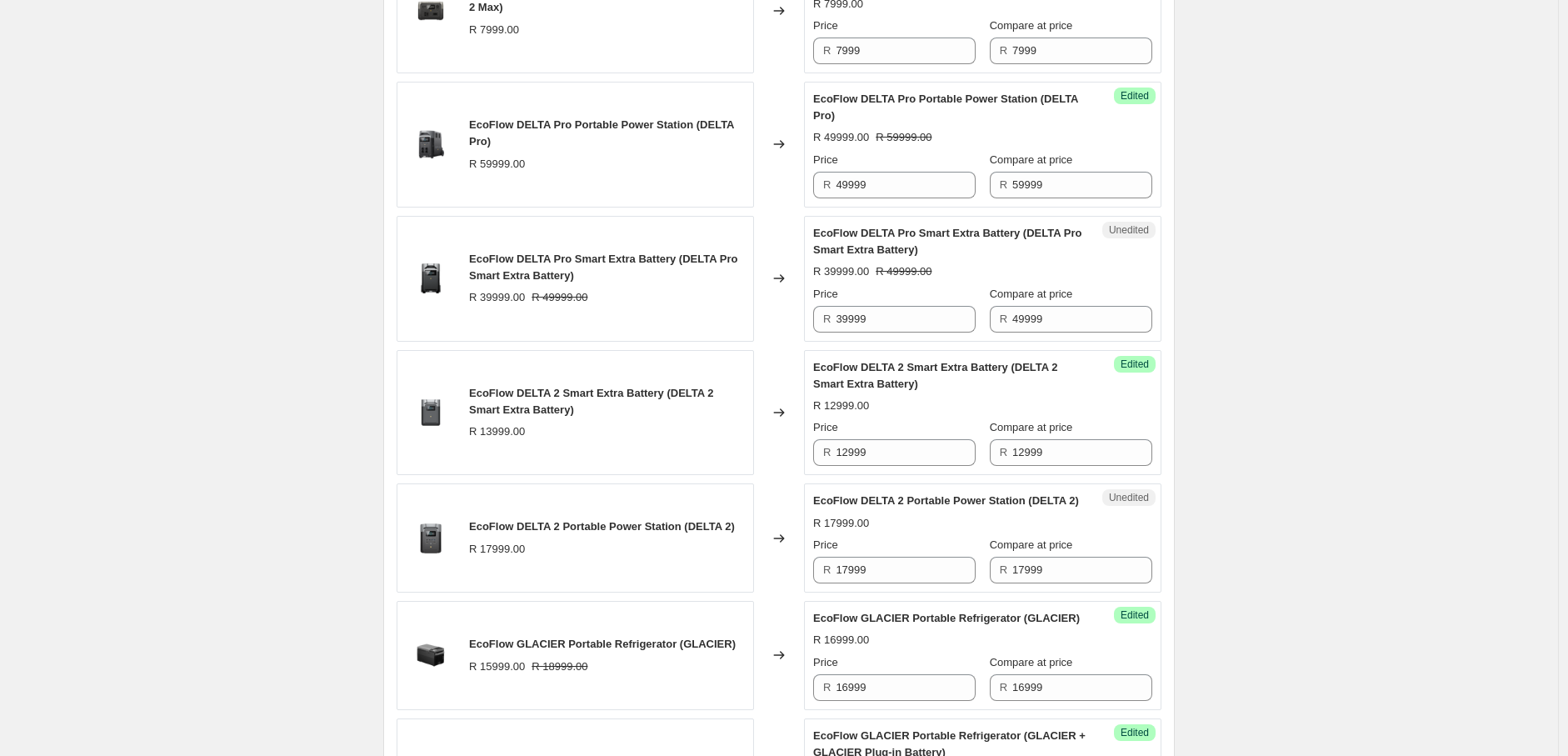
scroll to position [781, 0]
click at [846, 333] on input "39999" at bounding box center [906, 320] width 140 height 26
type input "39999"
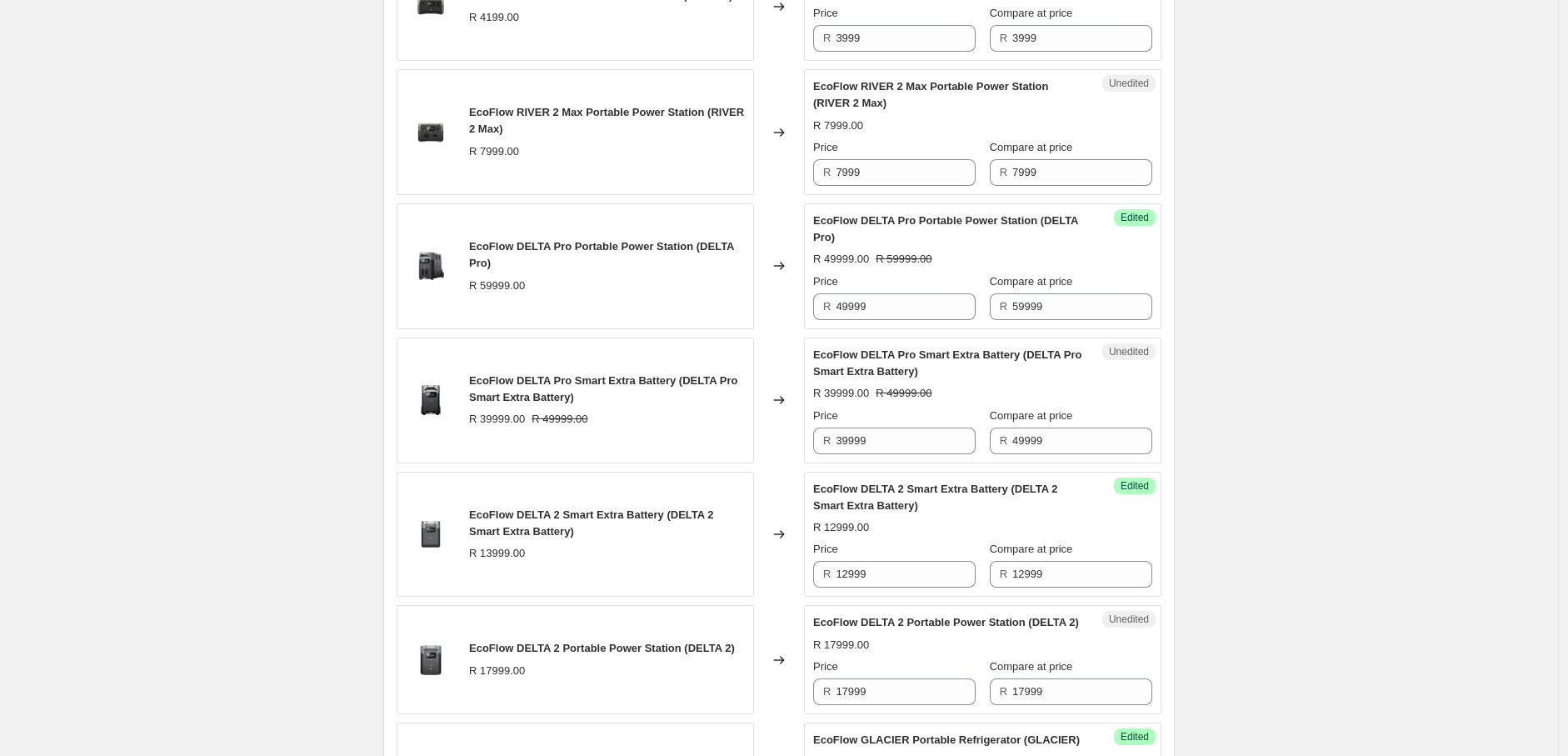
scroll to position [660, 0]
click at [844, 321] on input "49999" at bounding box center [906, 307] width 140 height 26
type input "59999"
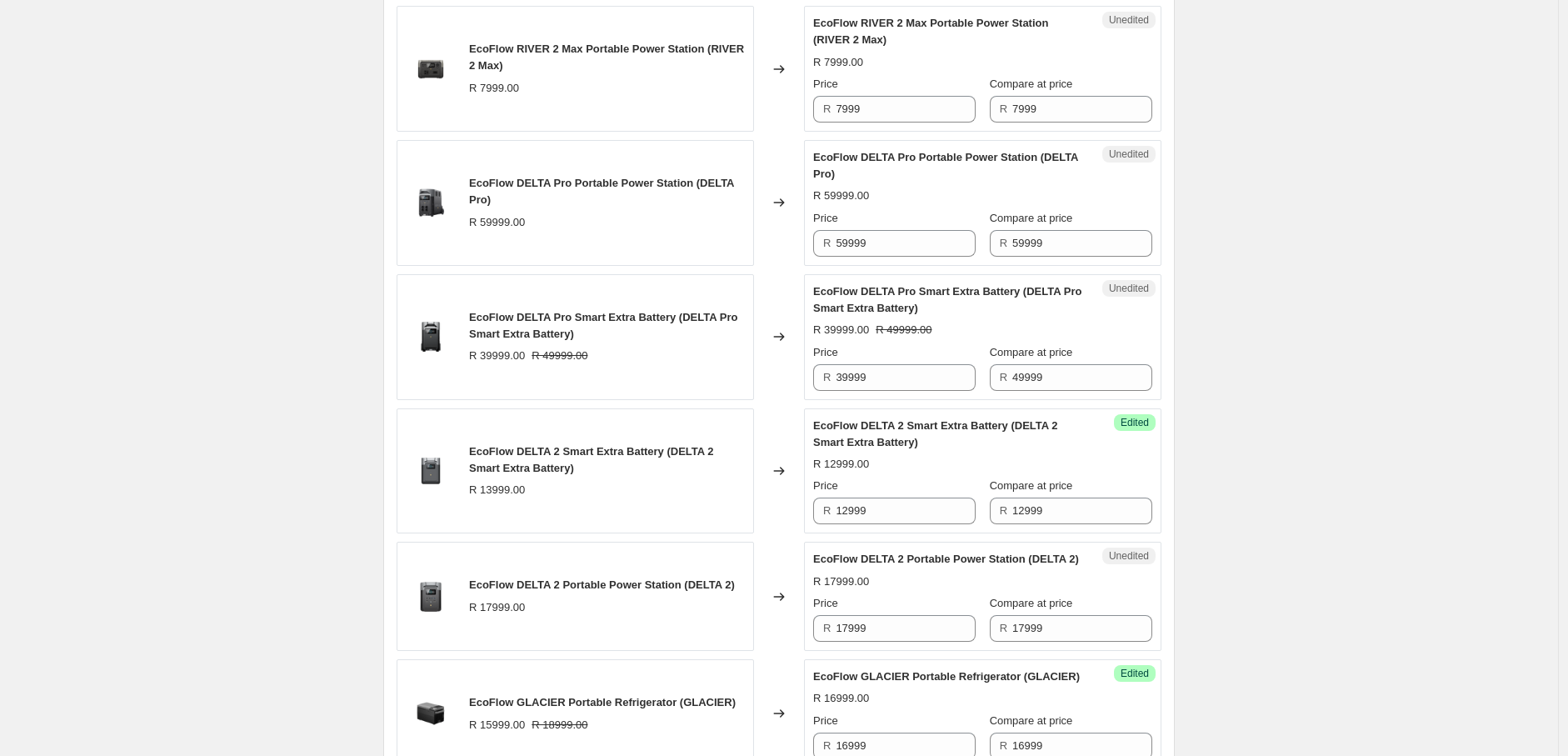
scroll to position [737, 0]
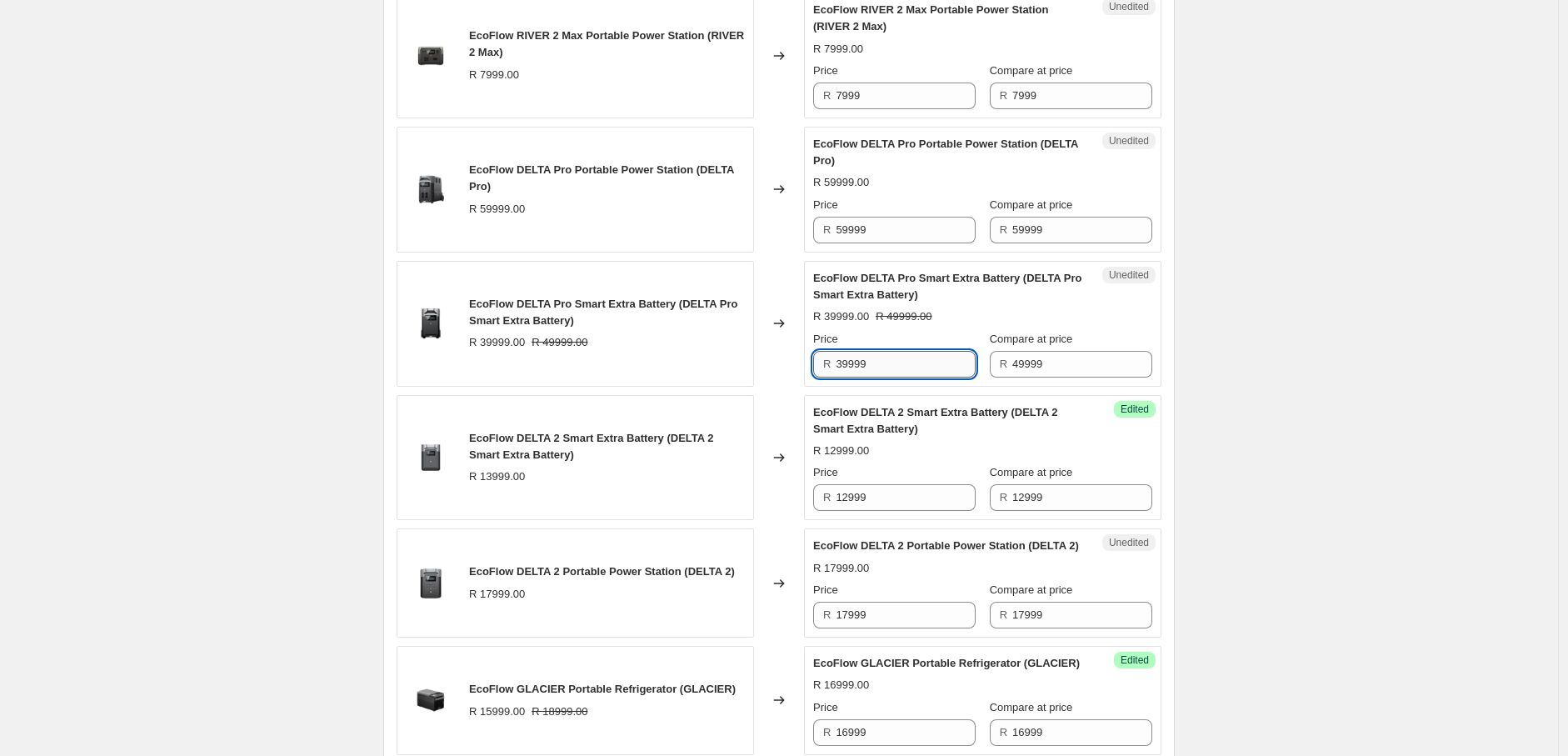
click at [844, 378] on input "39999" at bounding box center [906, 363] width 140 height 26
type input "49999"
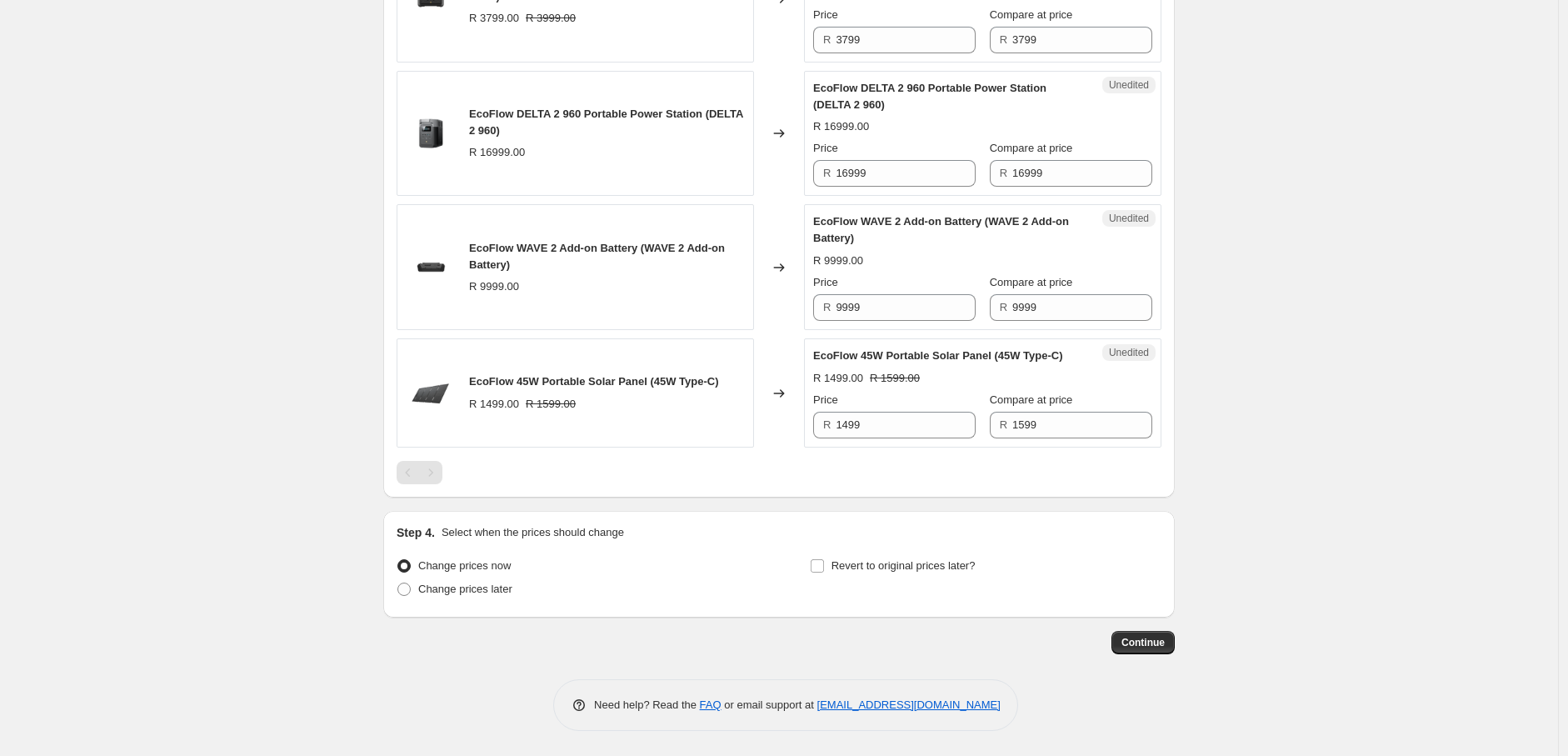
scroll to position [2810, 0]
click at [848, 439] on input "1499" at bounding box center [906, 424] width 140 height 26
type input "1699"
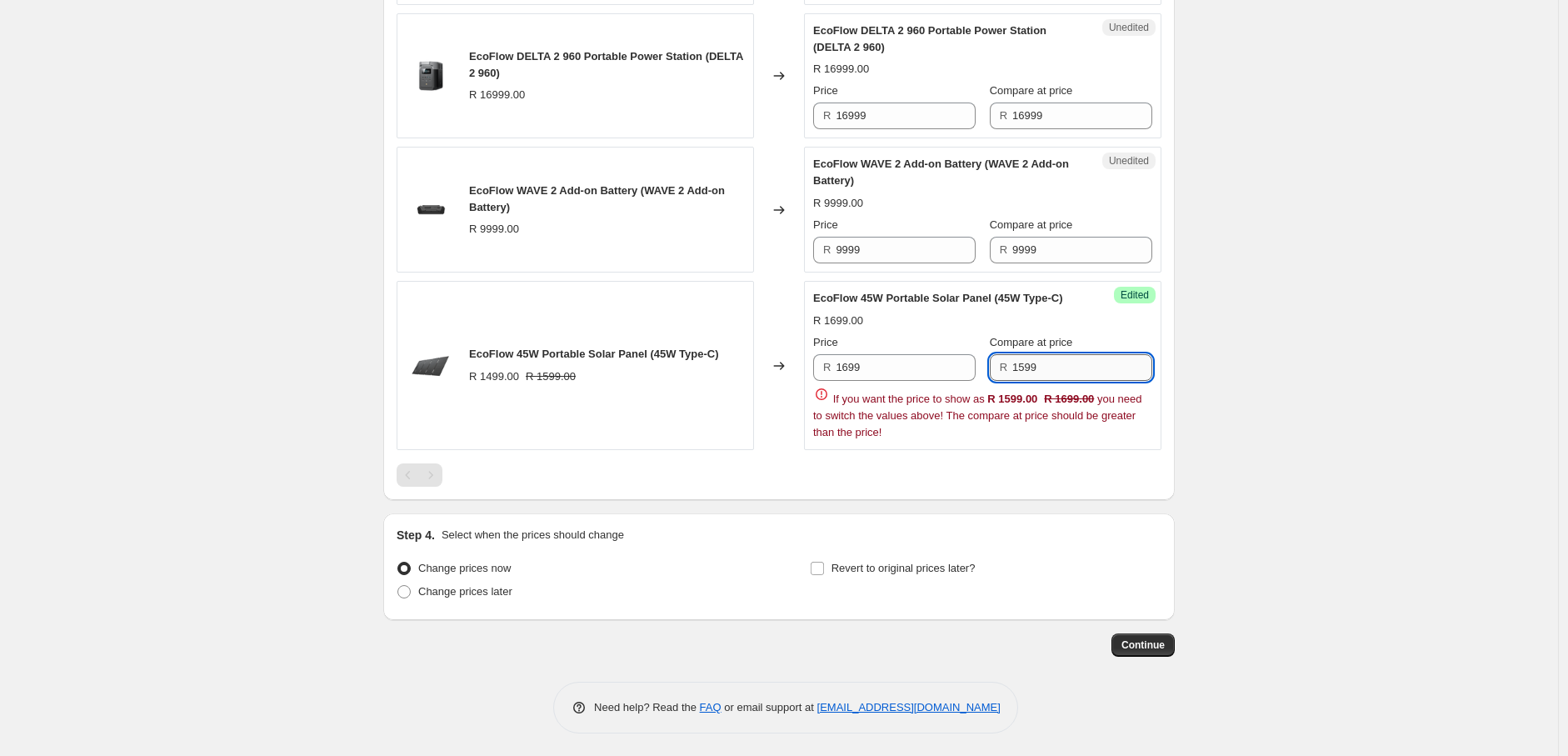
click at [1013, 441] on div "Price R 1699 Compare at price R 1599 If you want the price to show as R 1599.00…" at bounding box center [982, 387] width 339 height 106
type input "1699"
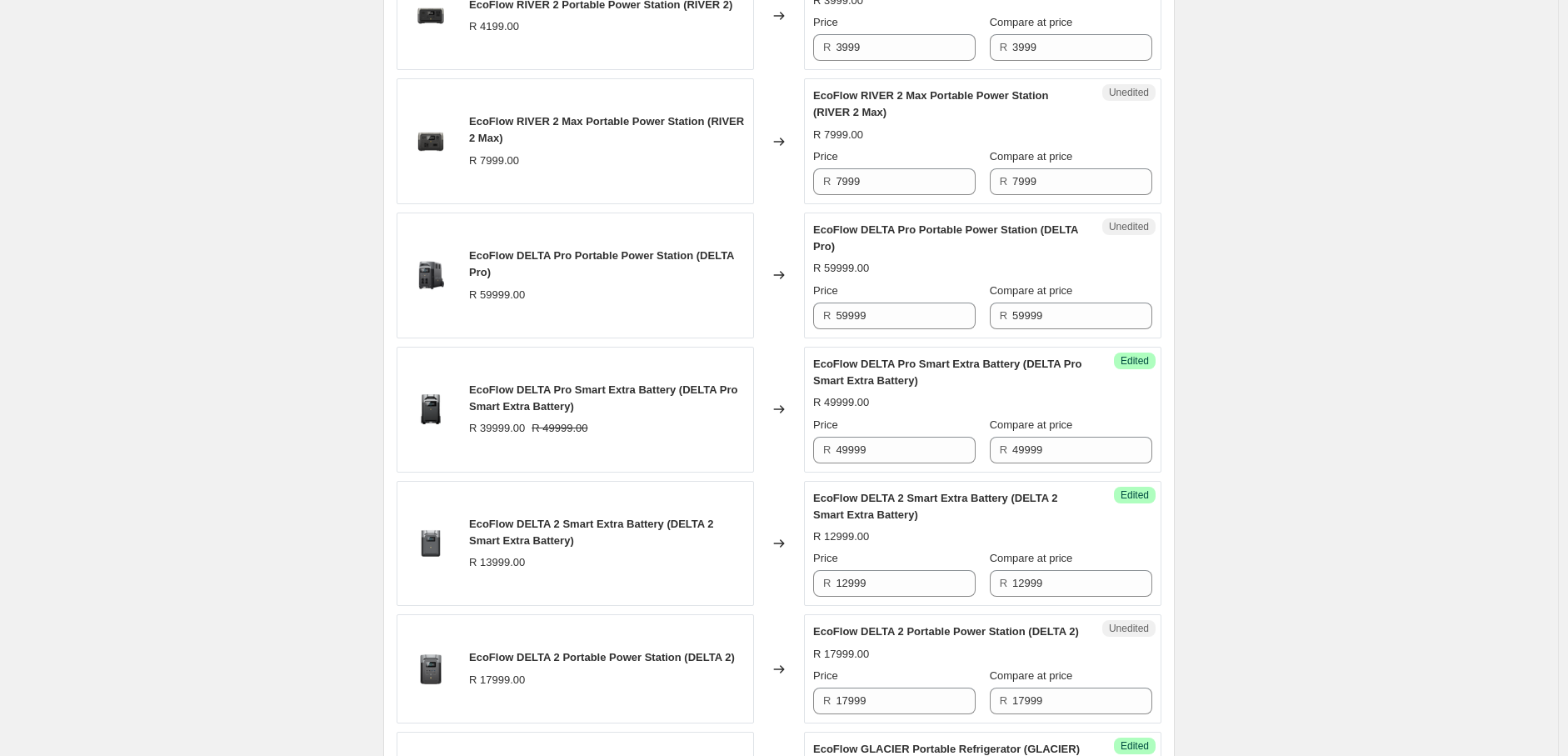
scroll to position [79, 0]
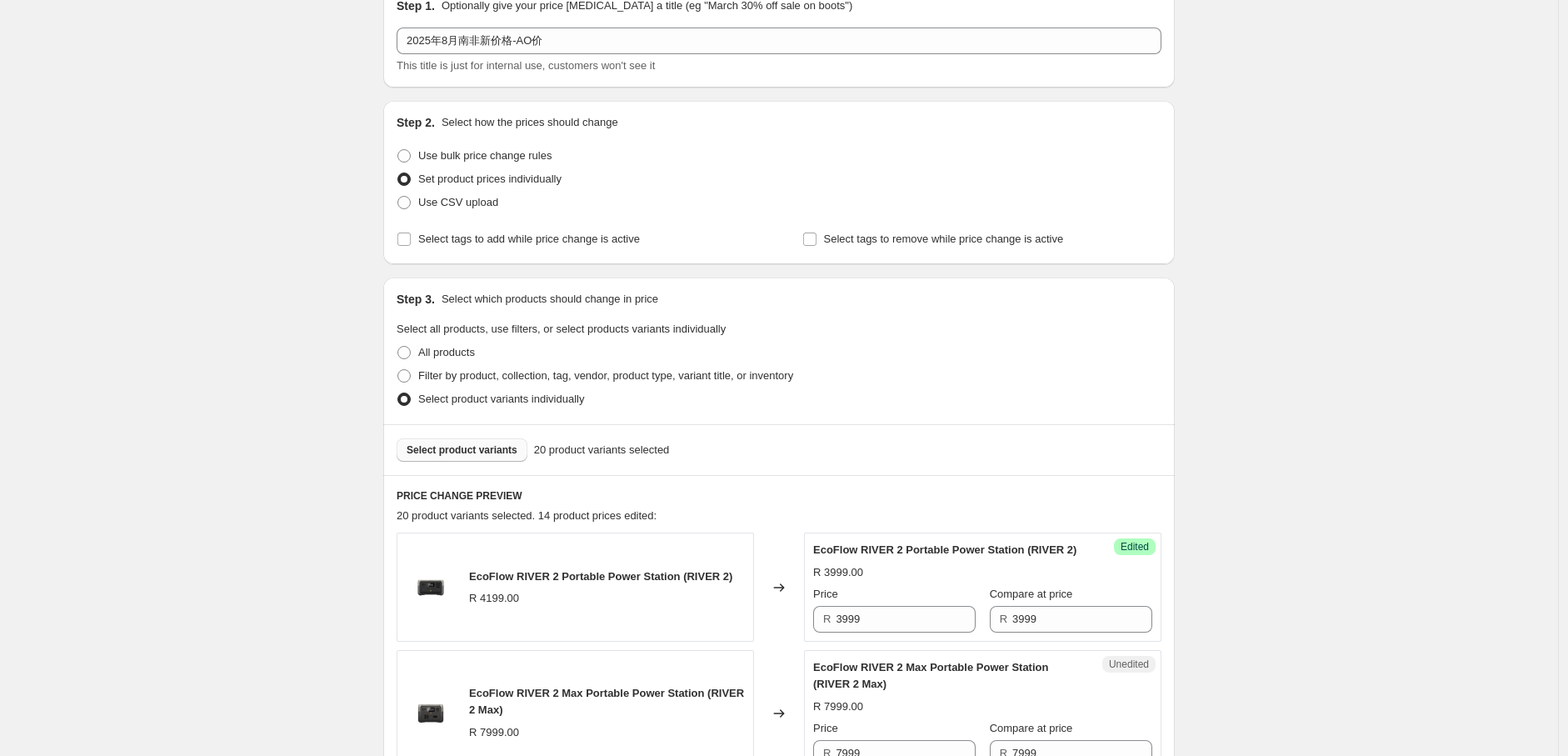
click at [489, 453] on span "Select product variants" at bounding box center [462, 450] width 111 height 14
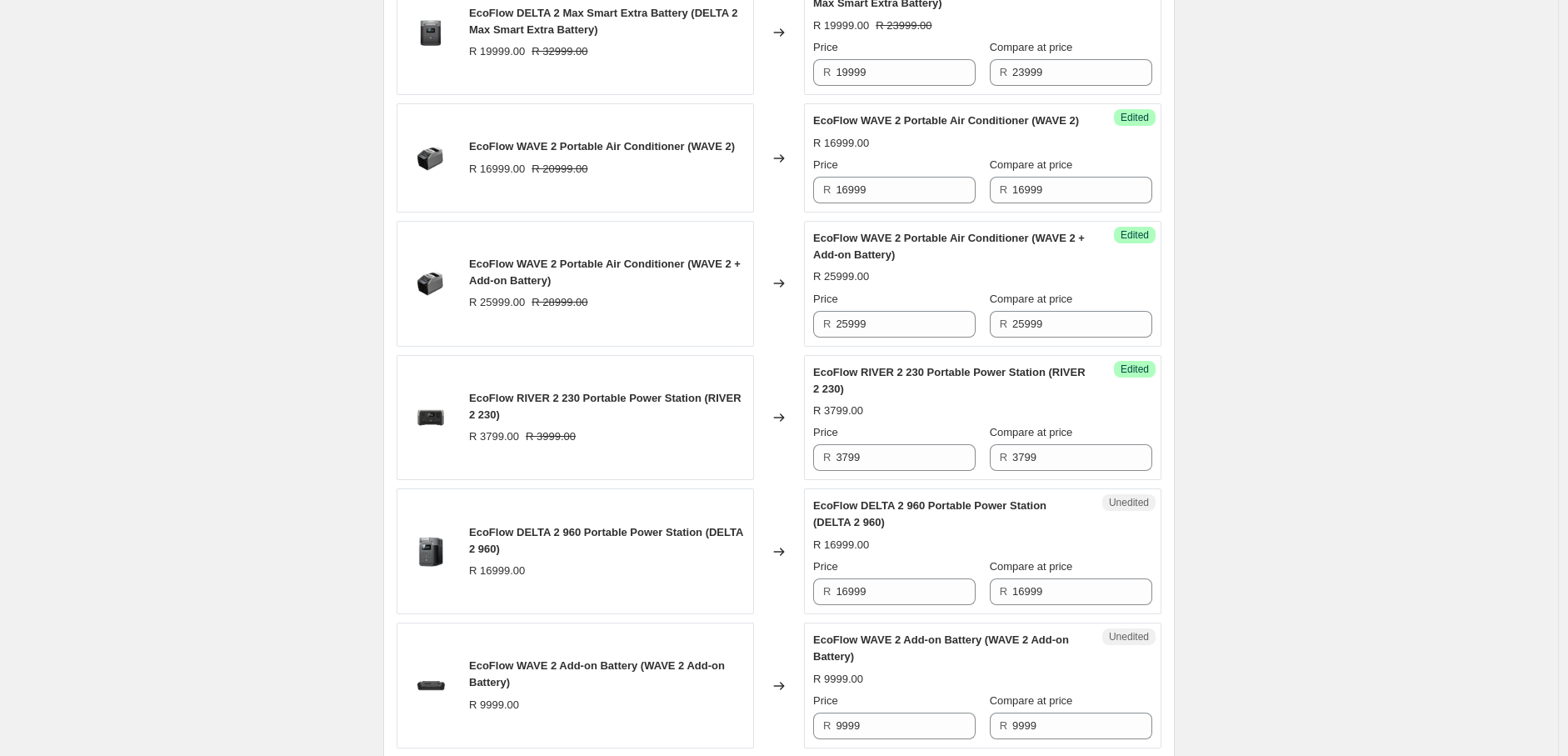
scroll to position [2839, 0]
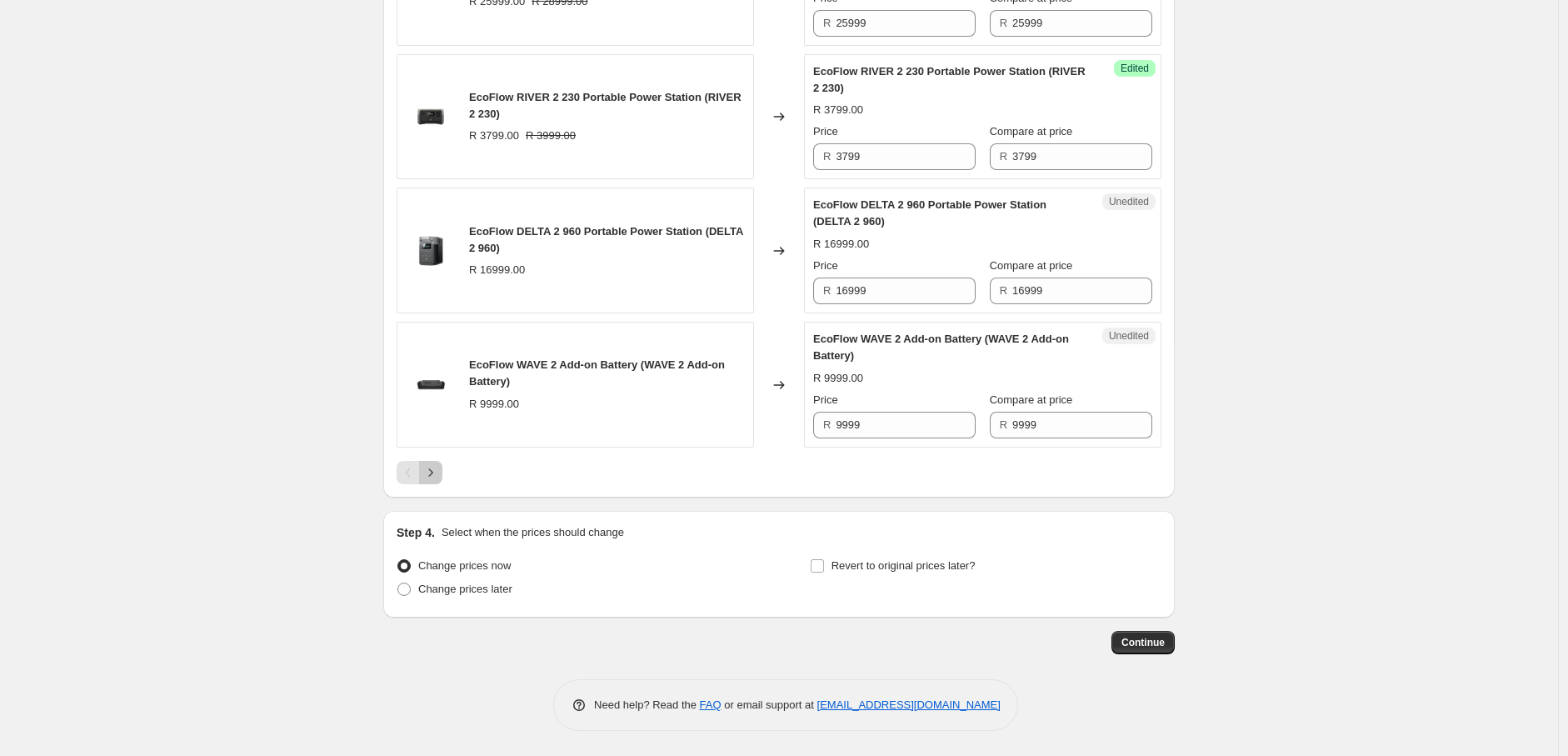
click at [436, 479] on icon "Next" at bounding box center [431, 472] width 16 height 16
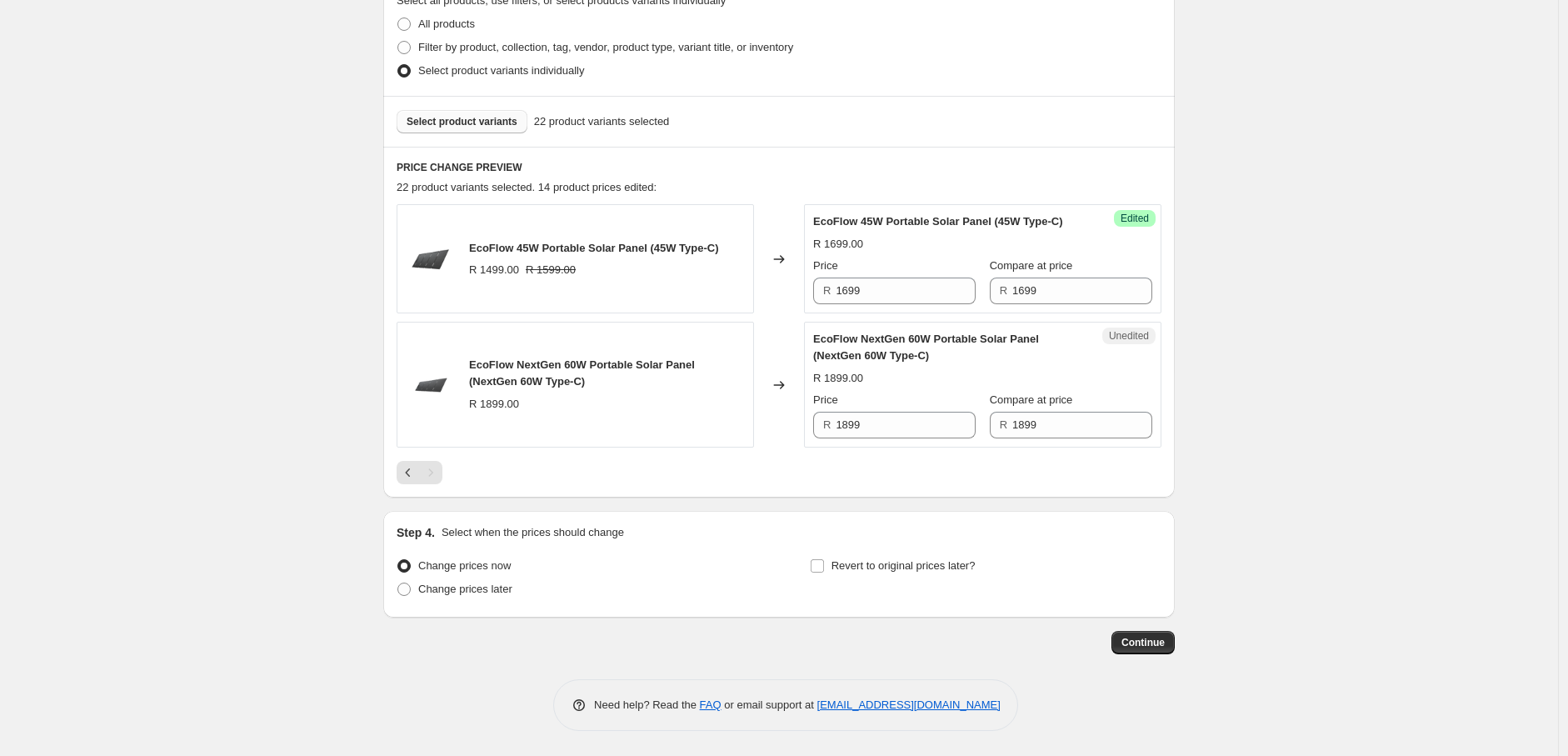
scroll to position [412, 0]
click at [475, 116] on span "Select product variants" at bounding box center [462, 122] width 111 height 14
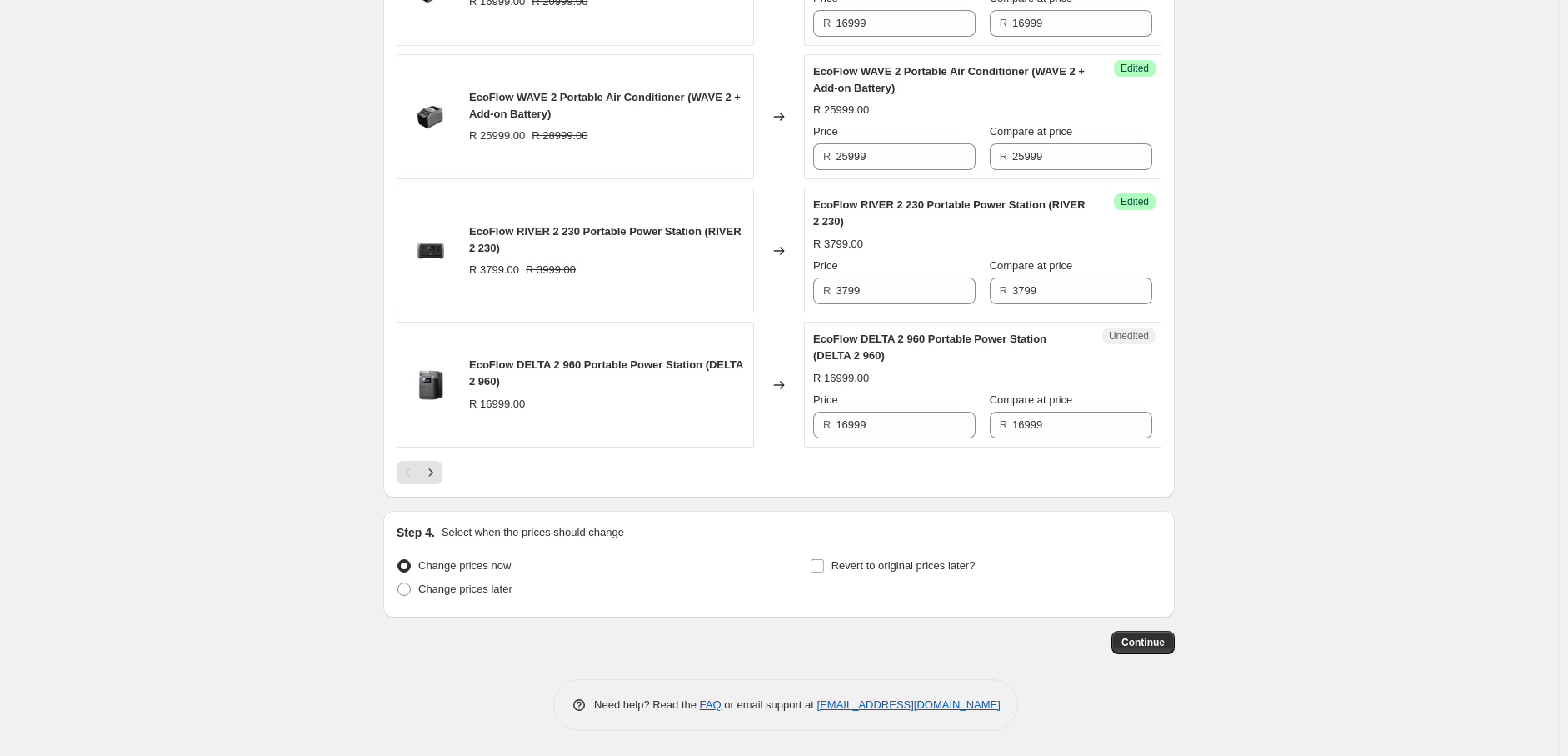
scroll to position [2818, 0]
click at [439, 481] on icon "Next" at bounding box center [431, 472] width 16 height 16
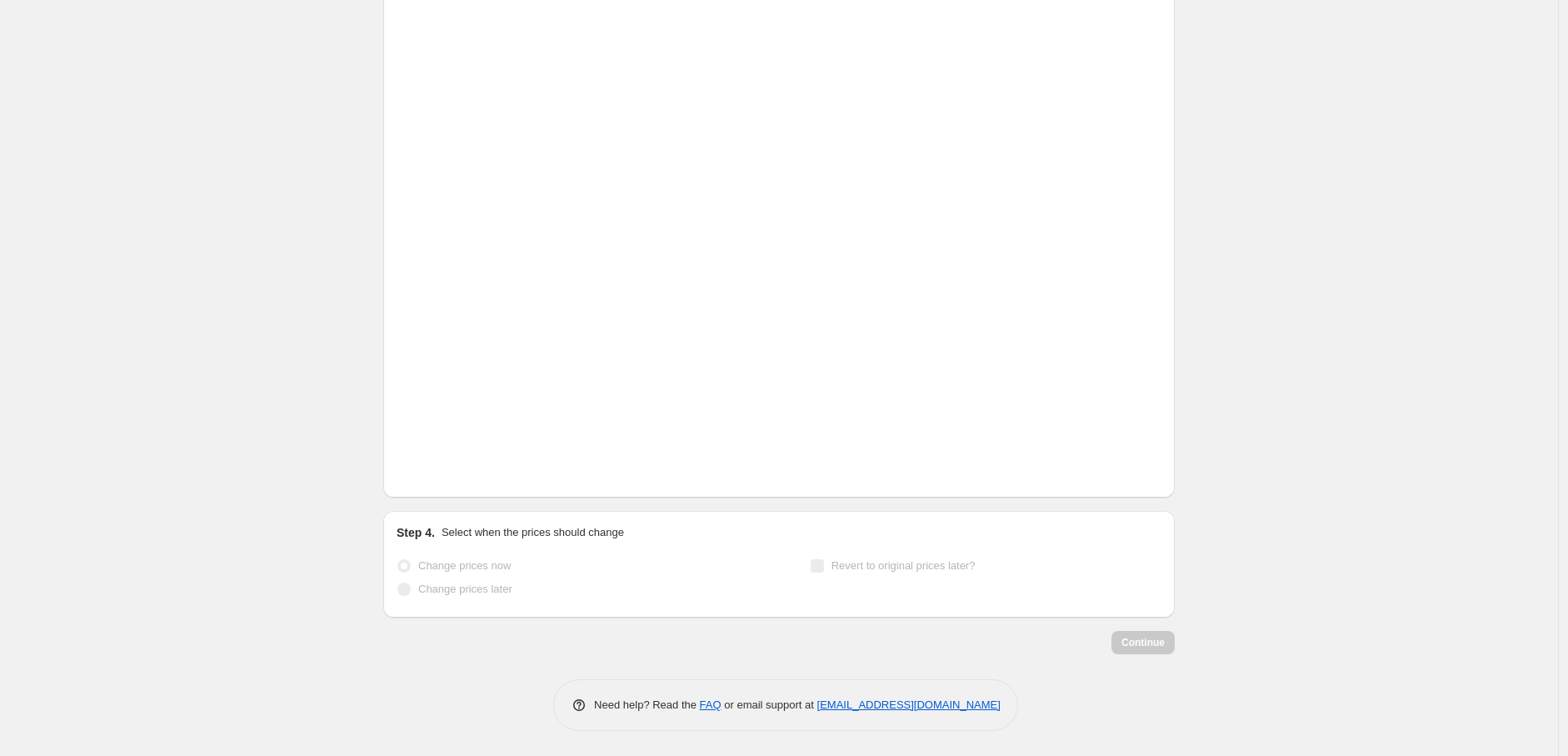
scroll to position [559, 0]
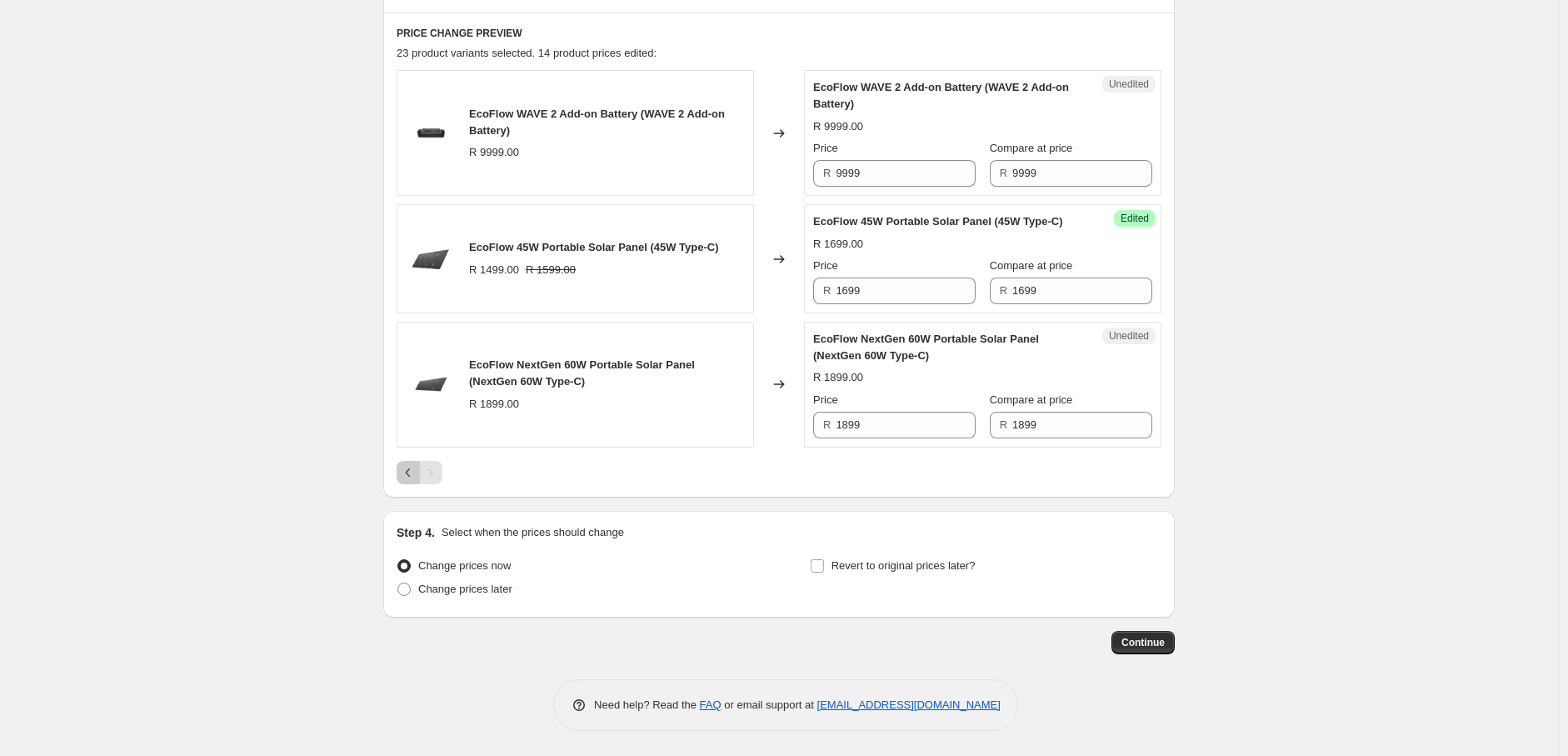
click at [412, 469] on icon "Previous" at bounding box center [408, 472] width 16 height 16
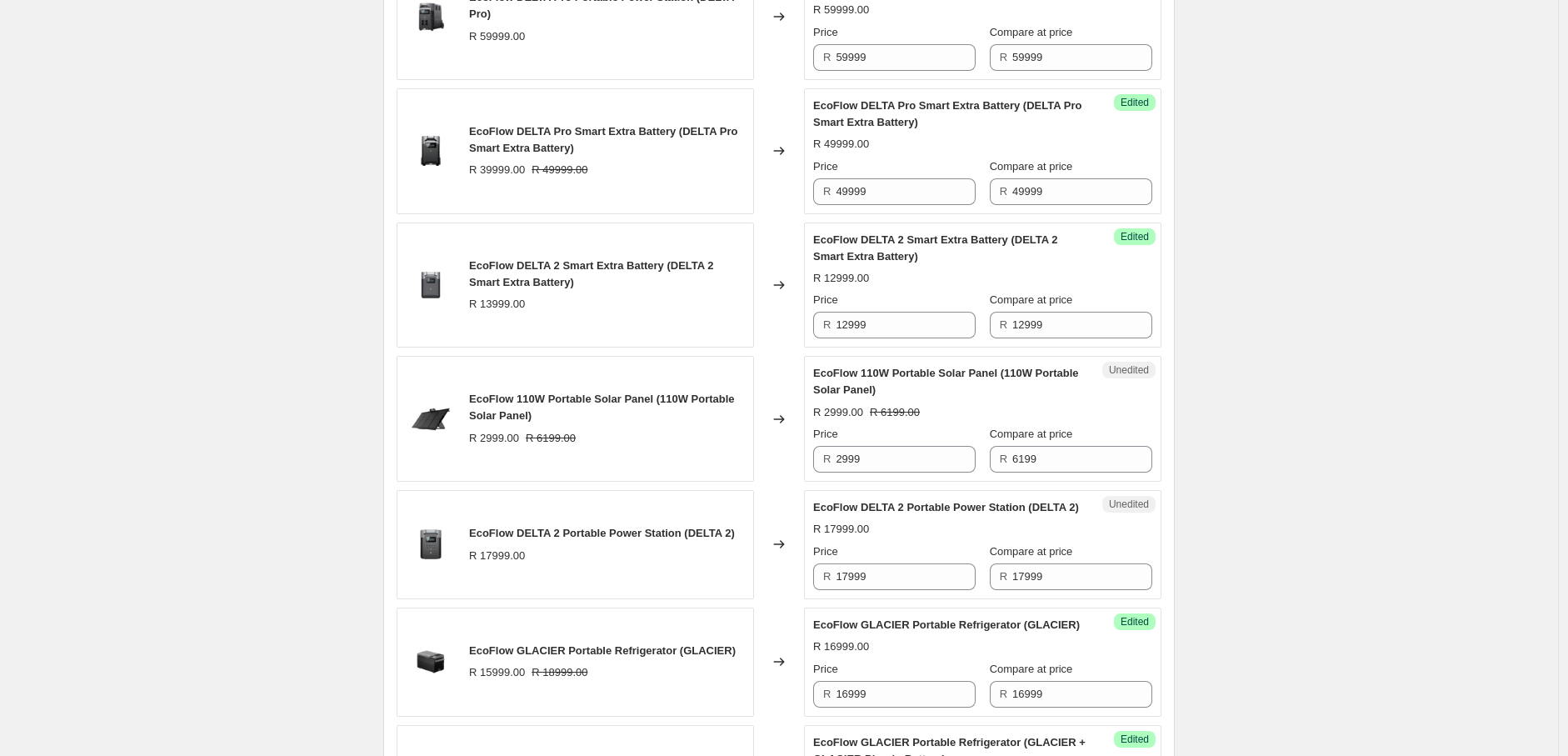
scroll to position [922, 0]
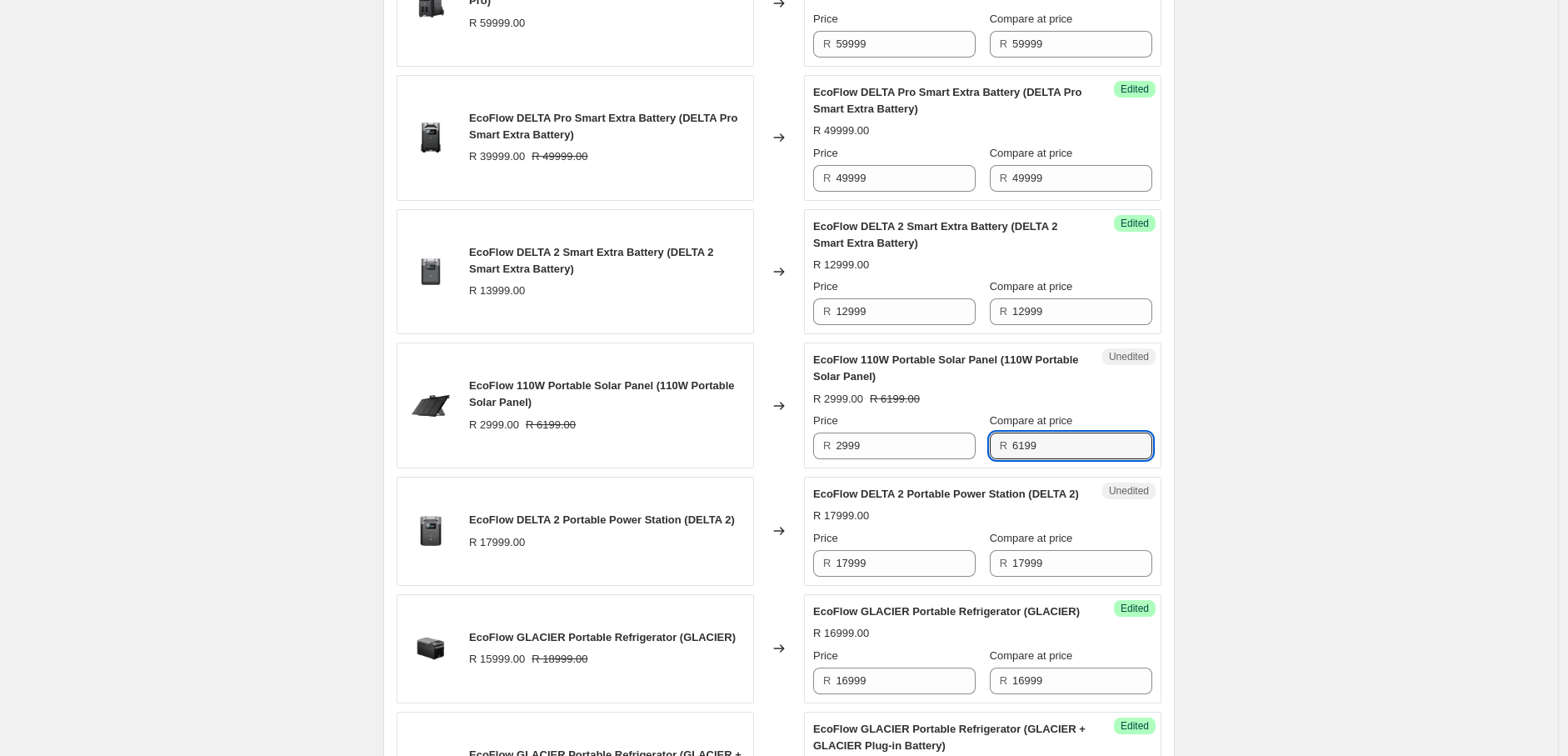
drag, startPoint x: 1047, startPoint y: 462, endPoint x: 989, endPoint y: 472, distance: 58.9
click at [990, 459] on div "R 6199" at bounding box center [1071, 445] width 163 height 26
type input "3499"
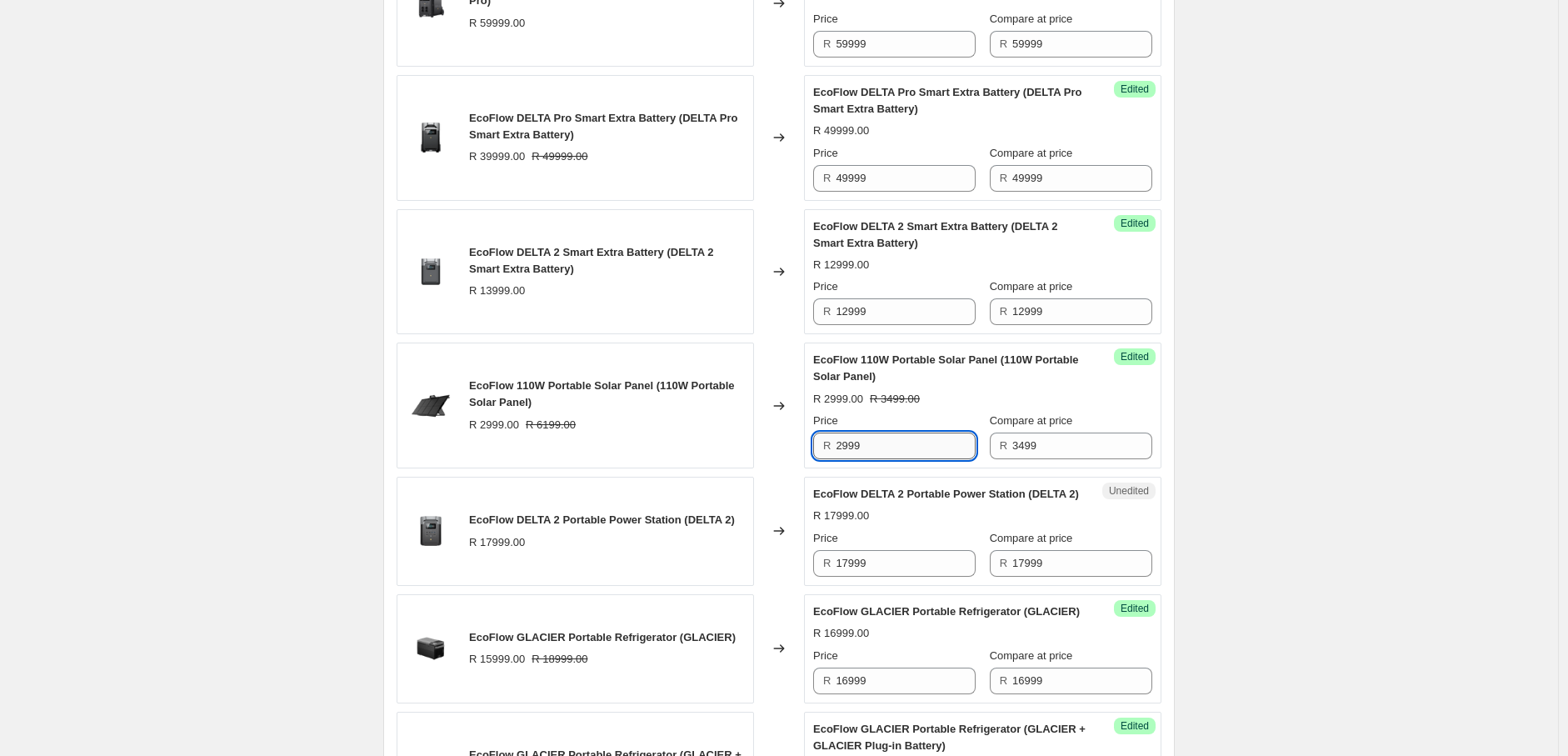
click at [872, 459] on input "2999" at bounding box center [906, 445] width 140 height 26
type input "2"
type input "3499"
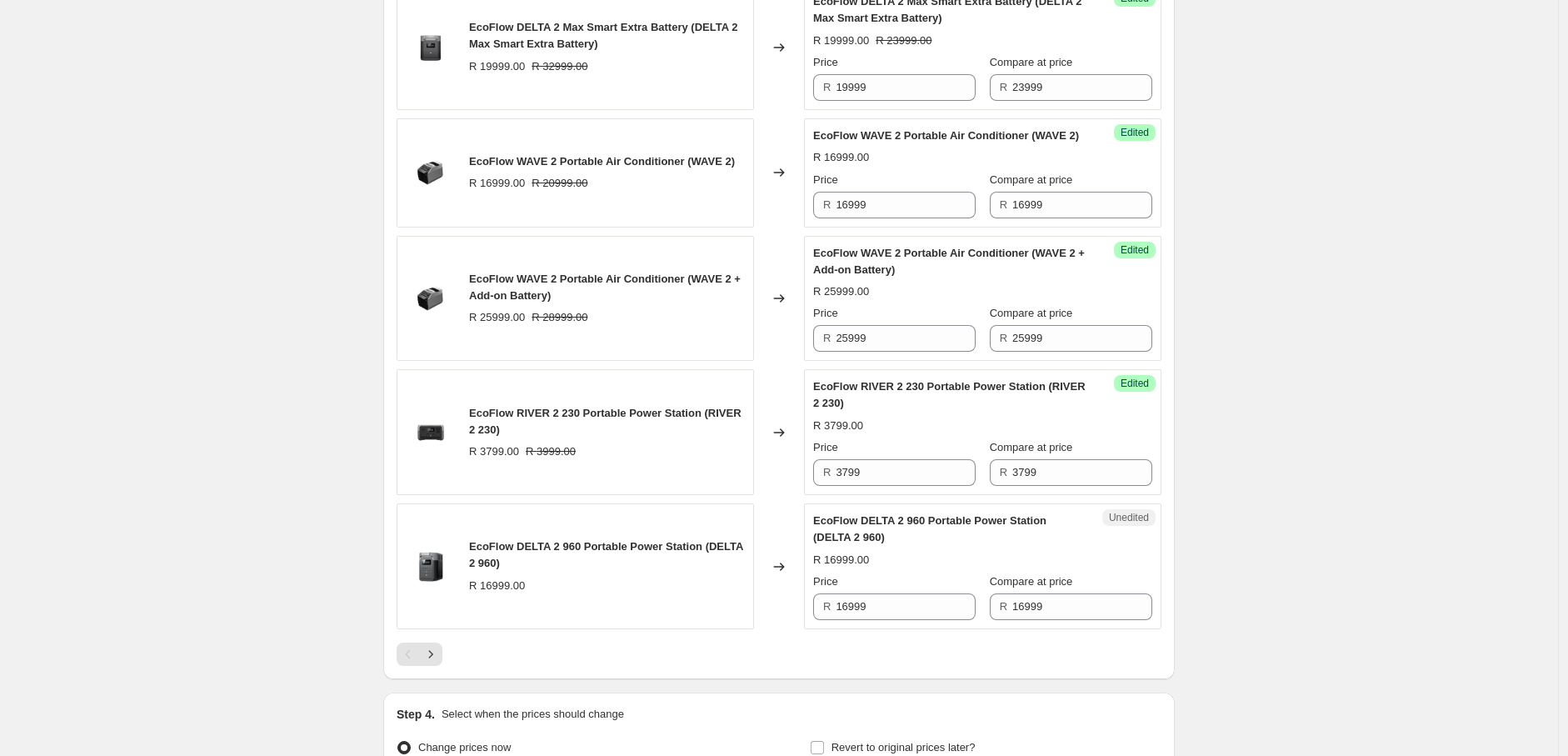
scroll to position [2839, 0]
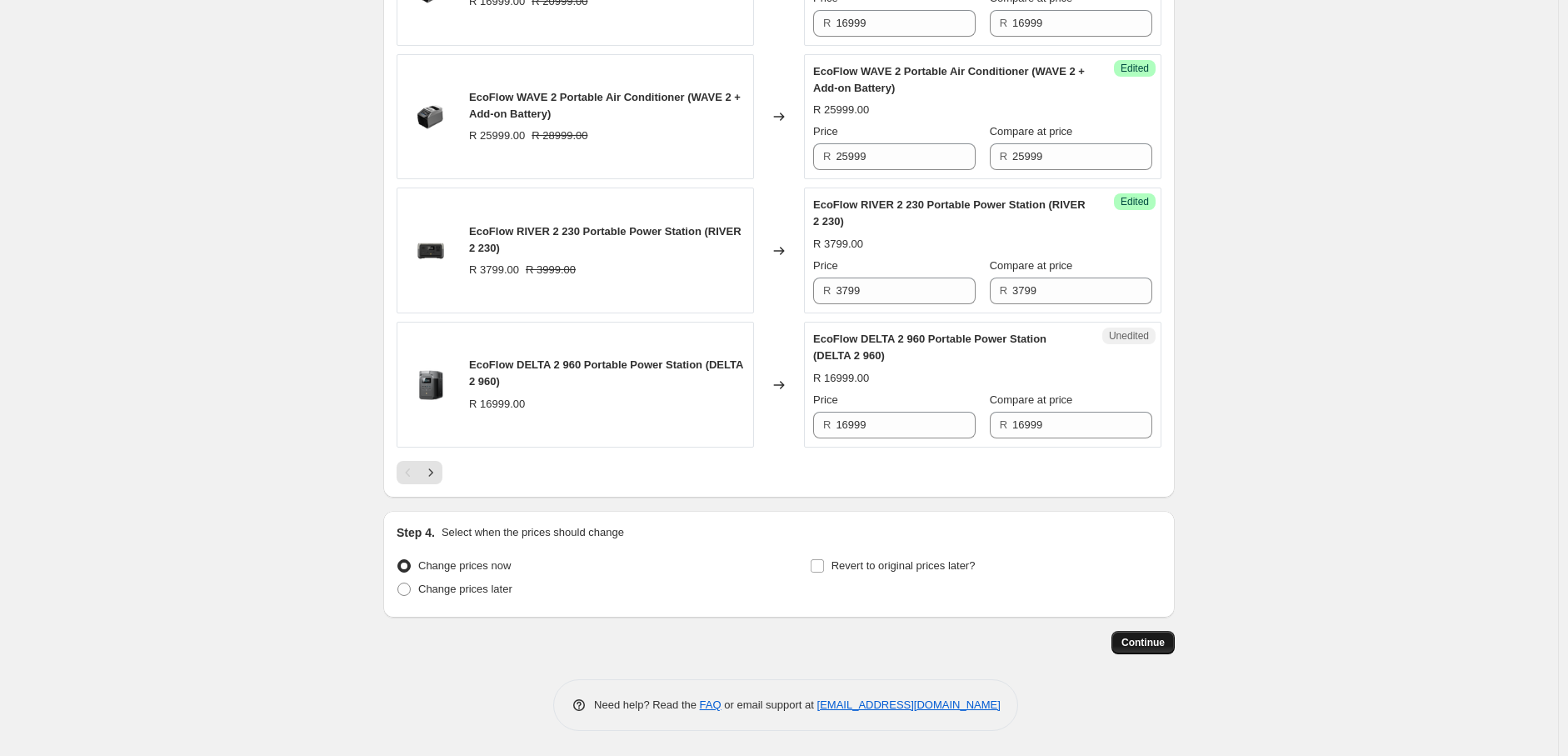
click at [1142, 644] on span "Continue" at bounding box center [1144, 642] width 44 height 14
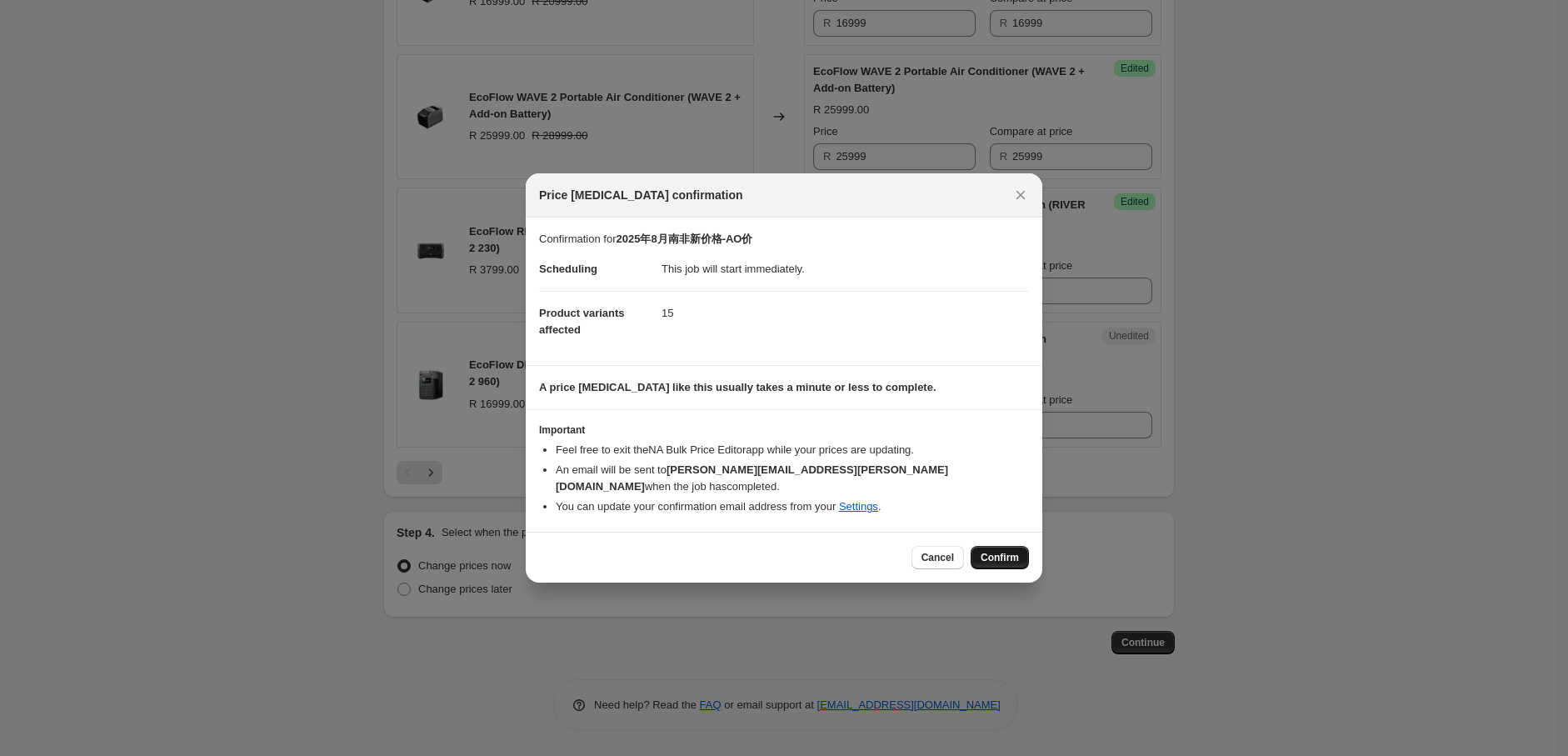
click at [1005, 551] on span "Confirm" at bounding box center [1000, 557] width 38 height 14
